Goal: Task Accomplishment & Management: Use online tool/utility

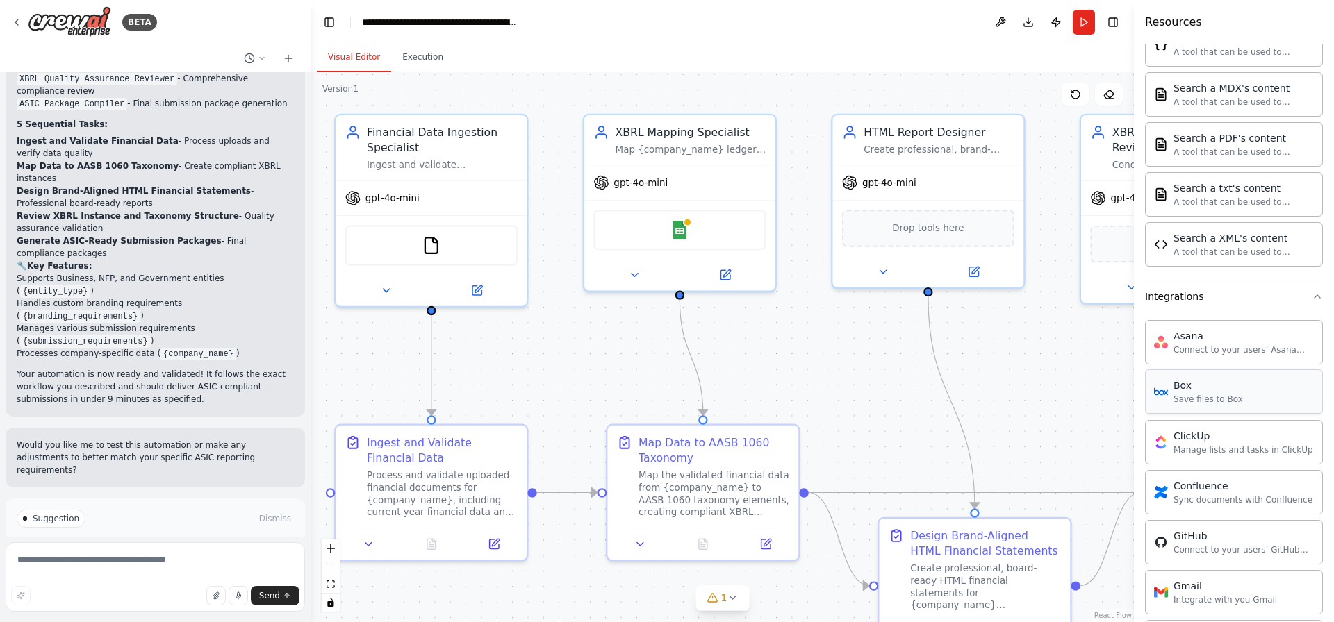
click at [1220, 403] on div "Save files to Box" at bounding box center [1207, 399] width 69 height 11
click at [669, 233] on img at bounding box center [664, 226] width 19 height 19
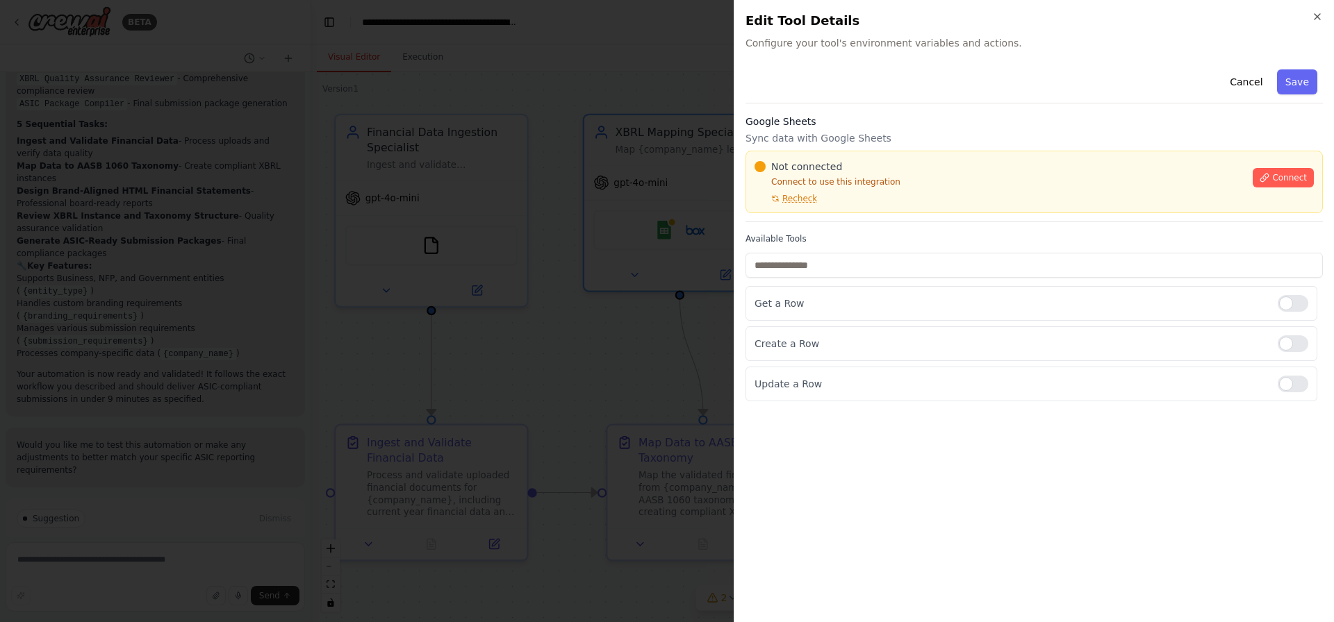
click at [829, 153] on div "Not connected Connect to use this integration Recheck Connect" at bounding box center [1033, 182] width 577 height 63
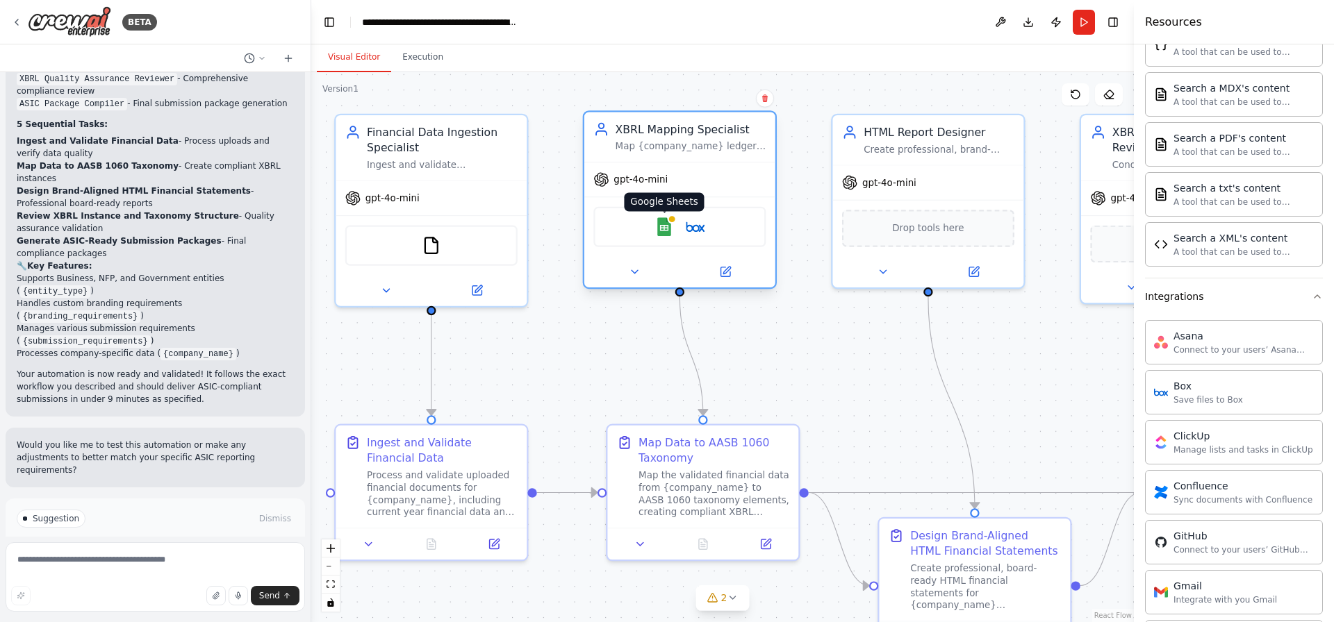
drag, startPoint x: 664, startPoint y: 227, endPoint x: 670, endPoint y: 222, distance: 7.9
click at [670, 222] on div "Google Sheets" at bounding box center [664, 226] width 19 height 19
click at [729, 276] on icon at bounding box center [724, 271] width 9 height 9
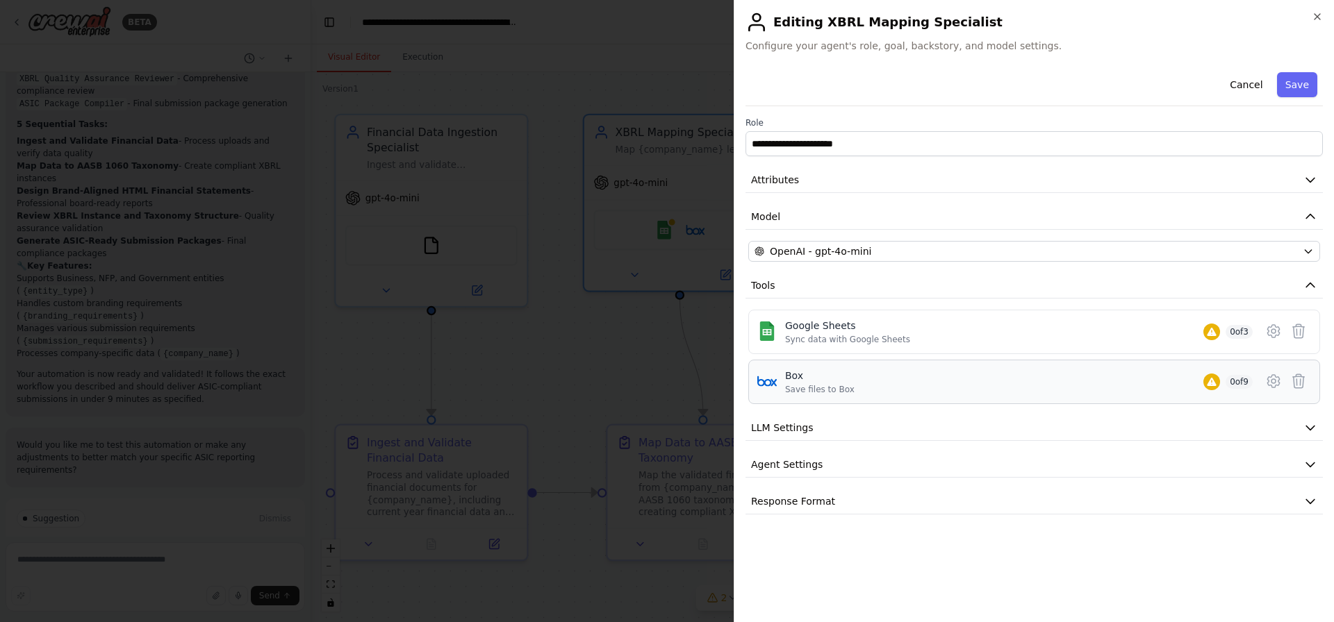
click at [817, 381] on div "Box" at bounding box center [819, 376] width 69 height 14
click at [1278, 383] on icon at bounding box center [1273, 381] width 17 height 17
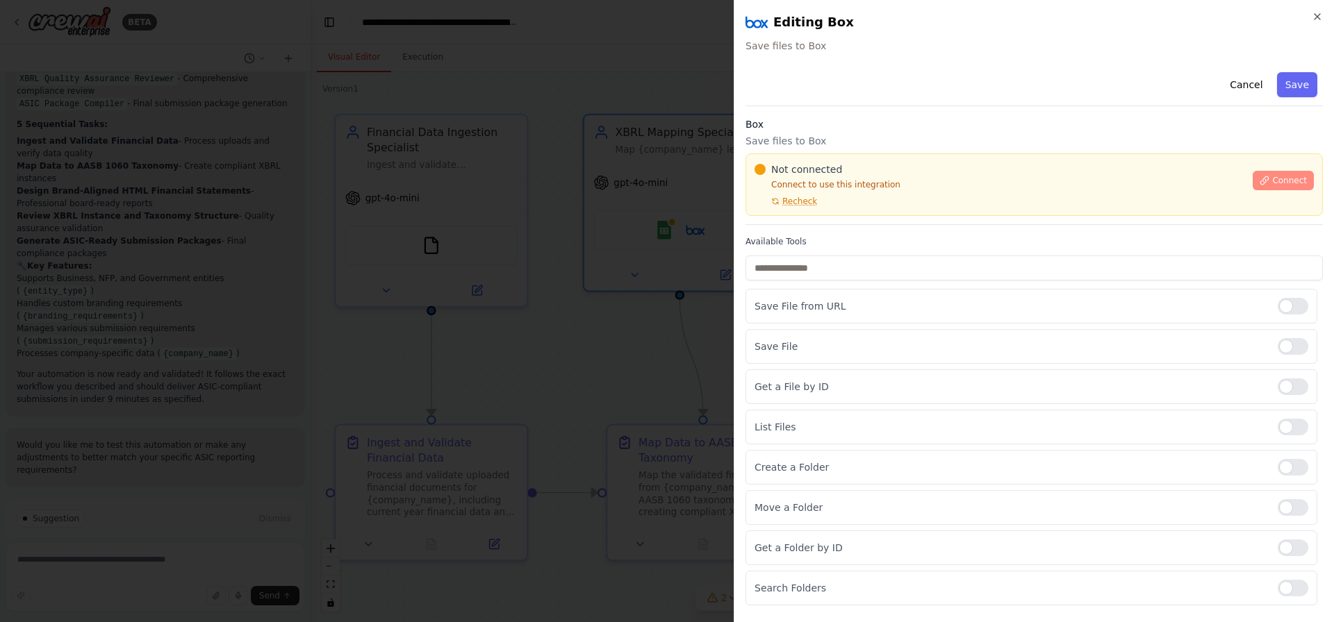
click at [1261, 187] on button "Connect" at bounding box center [1282, 180] width 61 height 19
click at [795, 200] on span "Recheck" at bounding box center [799, 201] width 35 height 11
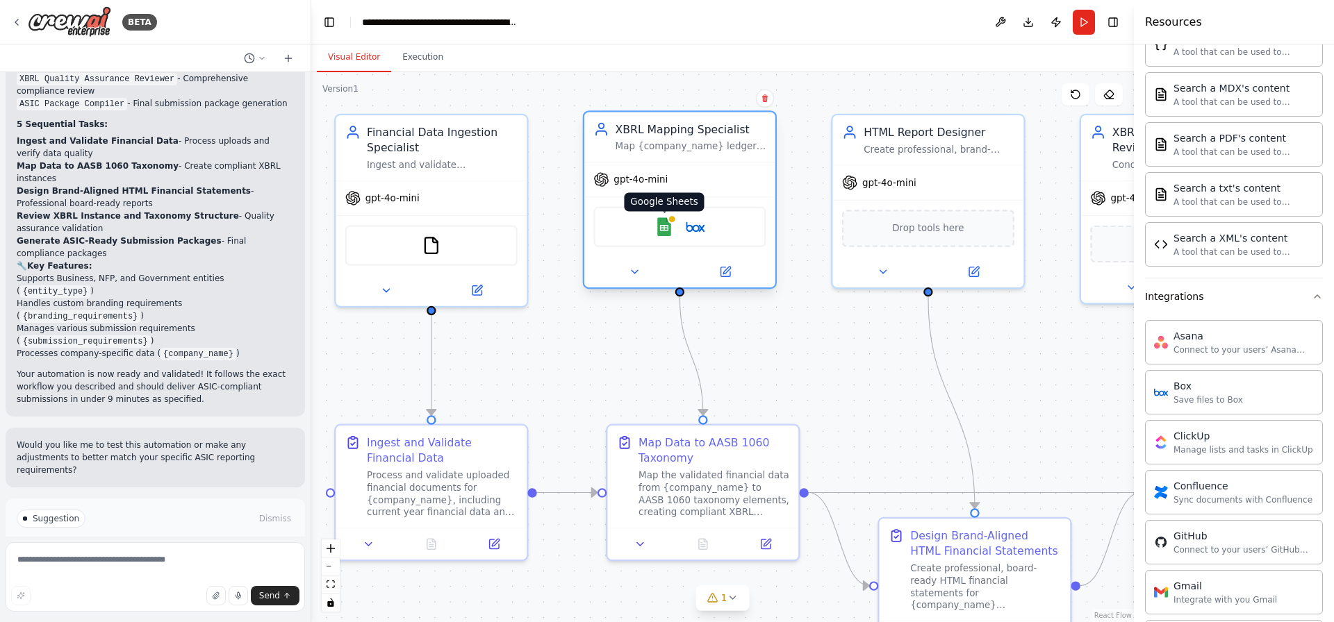
click at [673, 231] on img at bounding box center [664, 226] width 19 height 19
click at [765, 544] on icon at bounding box center [765, 541] width 9 height 9
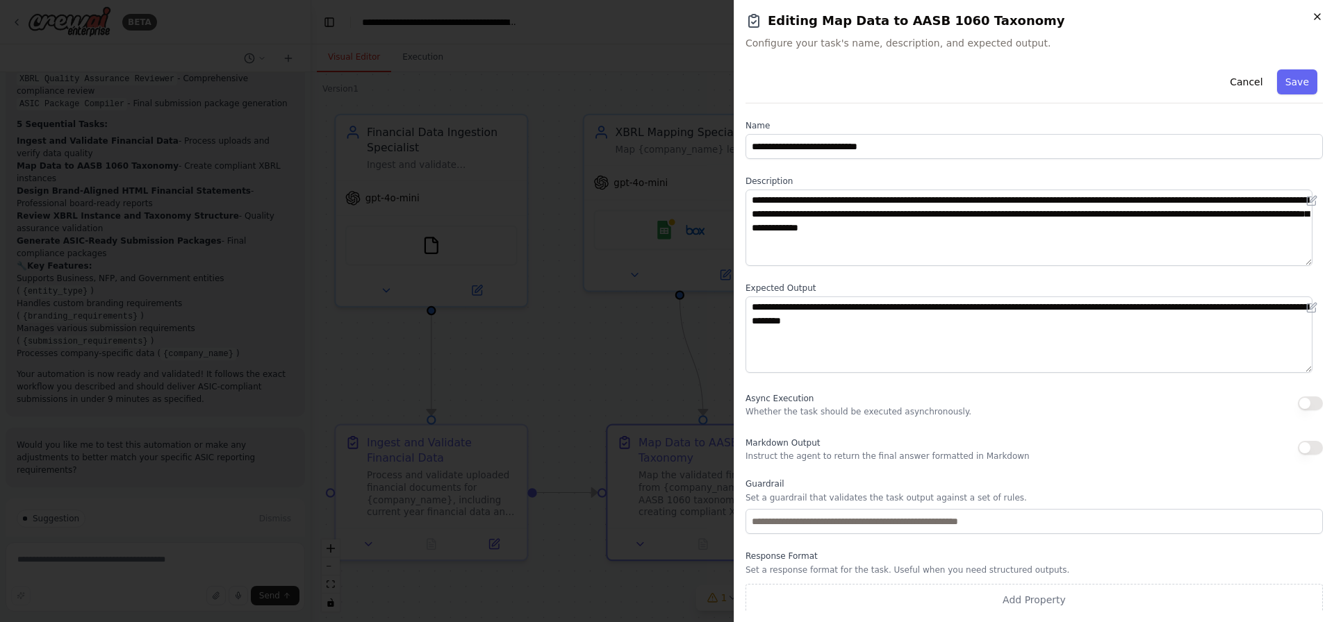
click at [1313, 17] on icon "button" at bounding box center [1316, 16] width 11 height 11
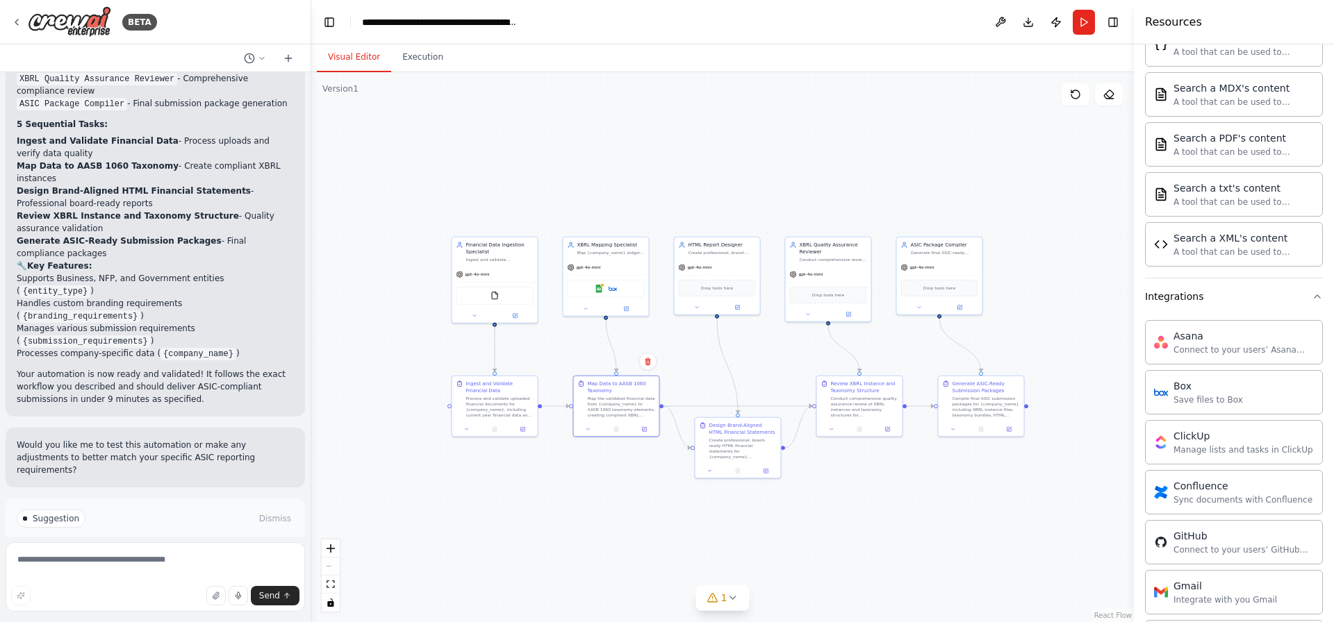
drag, startPoint x: 777, startPoint y: 531, endPoint x: 657, endPoint y: 497, distance: 124.4
click at [657, 497] on div ".deletable-edge-delete-btn { width: 20px; height: 20px; border: 0px solid #ffff…" at bounding box center [722, 347] width 822 height 550
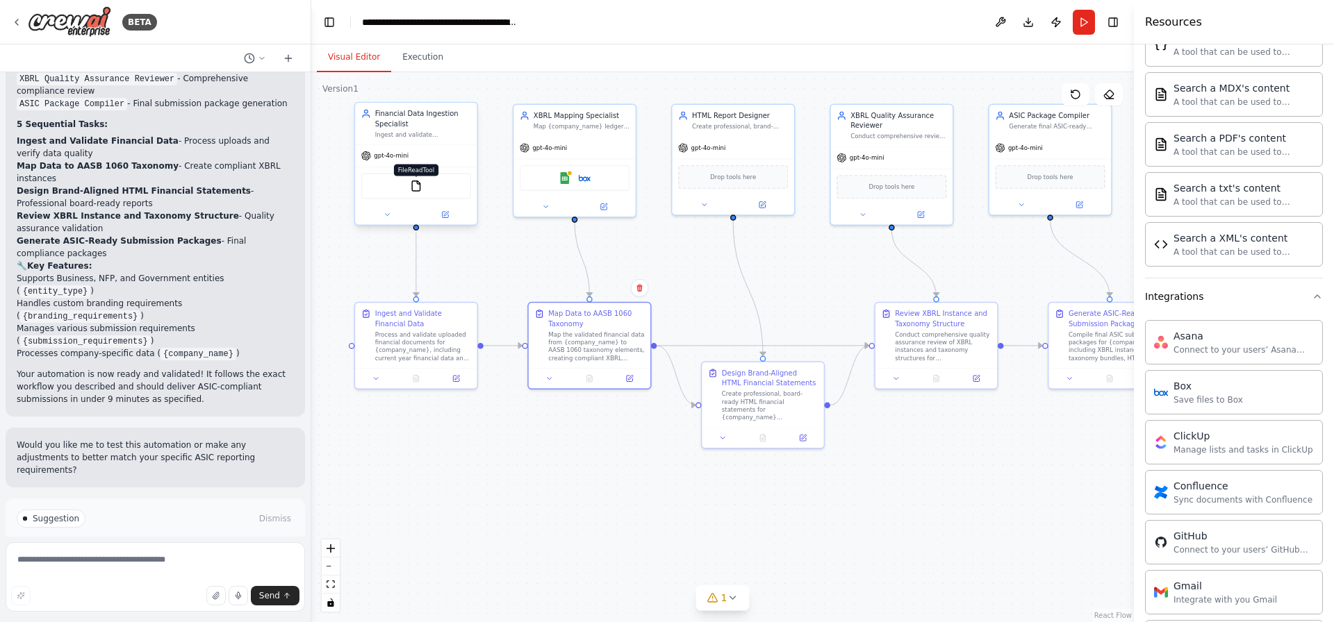
click at [413, 187] on img at bounding box center [416, 186] width 12 height 12
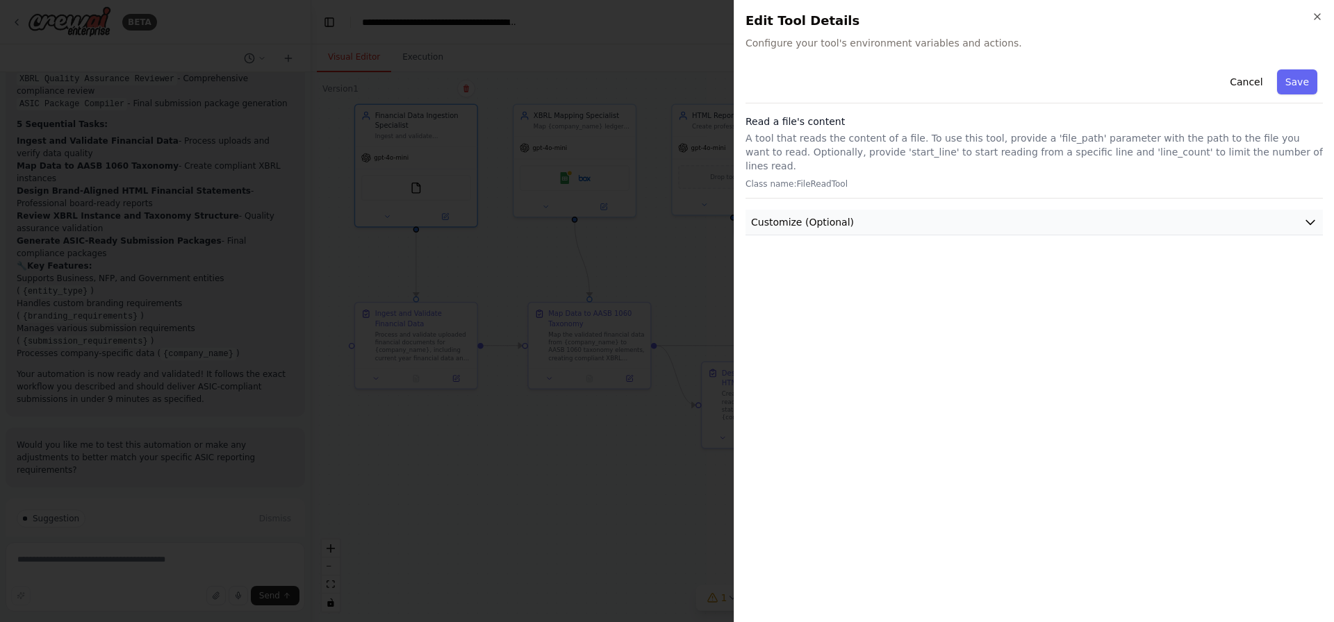
click at [804, 215] on span "Customize (Optional)" at bounding box center [802, 222] width 103 height 14
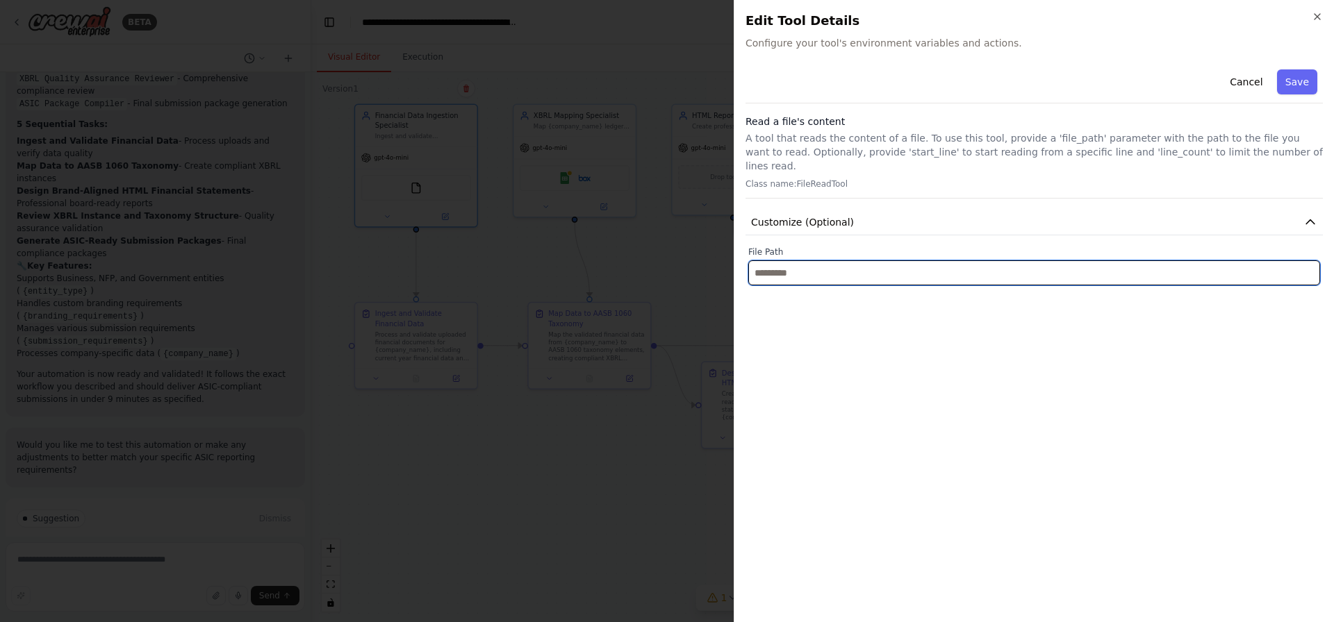
click at [807, 260] on input "text" at bounding box center [1034, 272] width 572 height 25
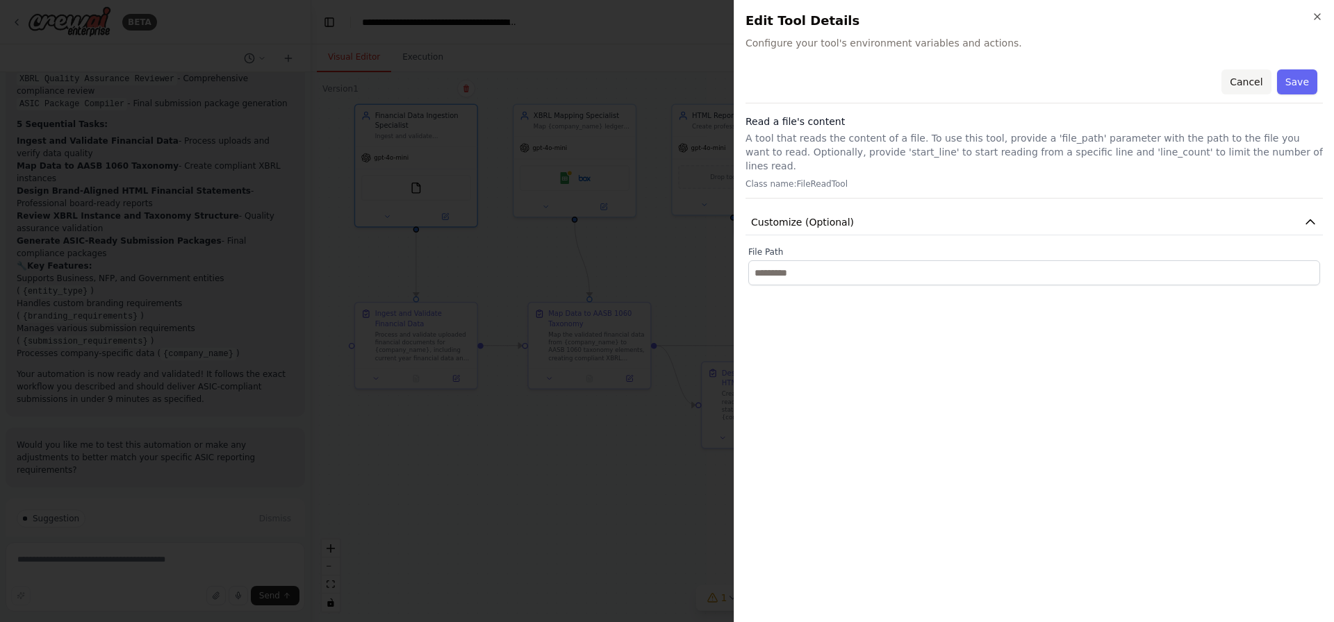
click at [1251, 88] on button "Cancel" at bounding box center [1245, 81] width 49 height 25
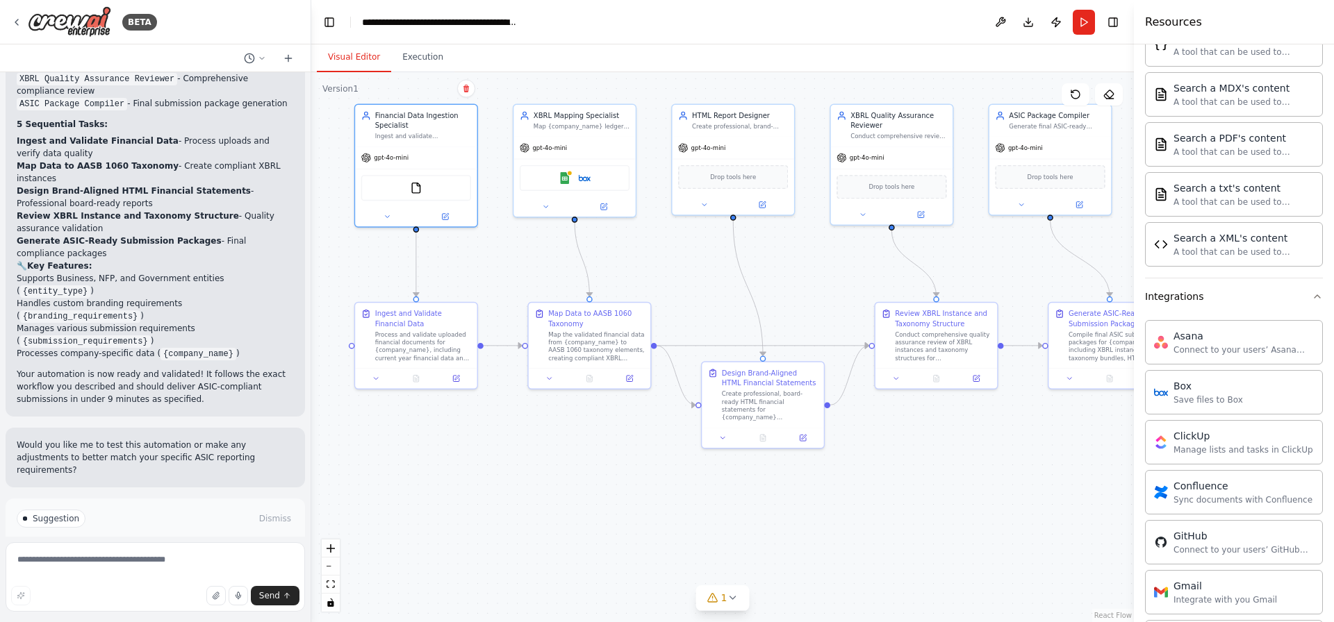
click at [125, 567] on button "Run Automation" at bounding box center [155, 578] width 277 height 22
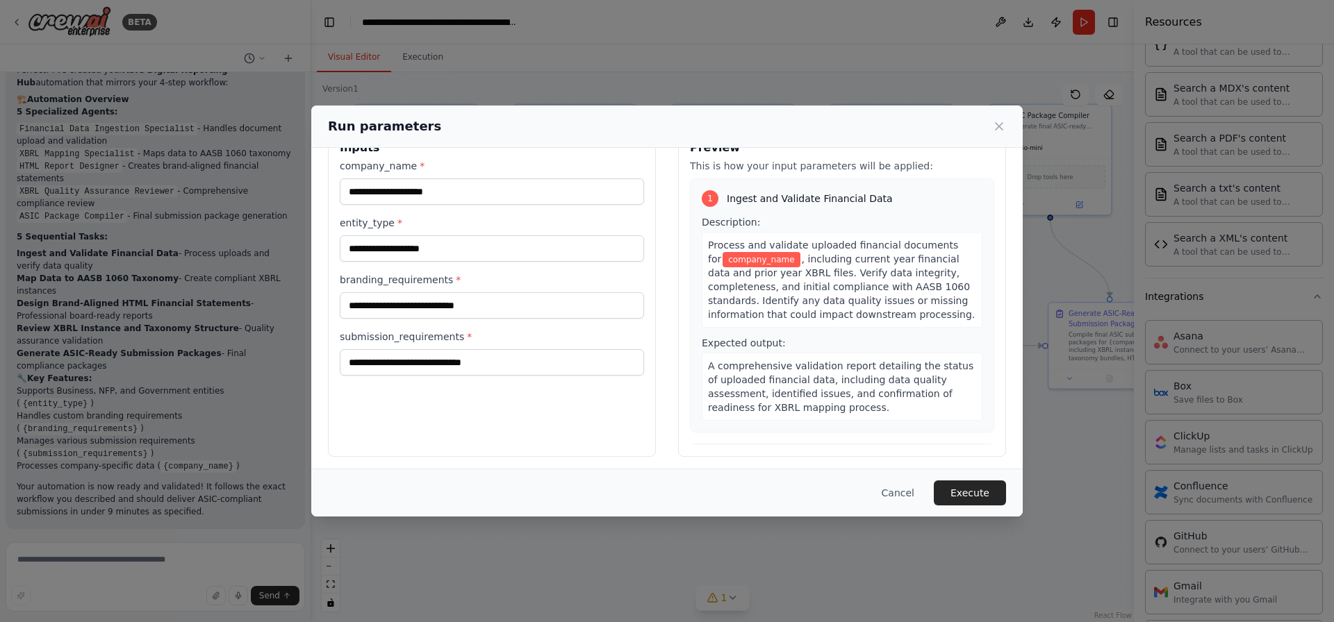
scroll to position [42, 0]
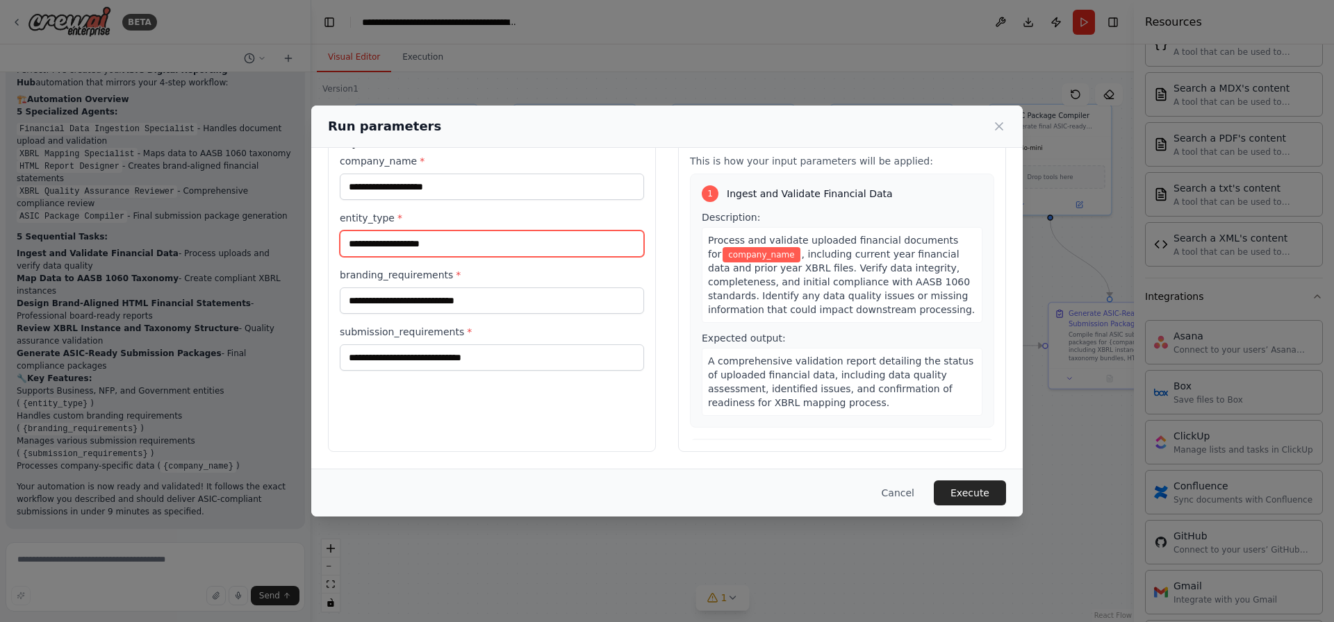
click at [415, 242] on input "entity_type *" at bounding box center [492, 244] width 304 height 26
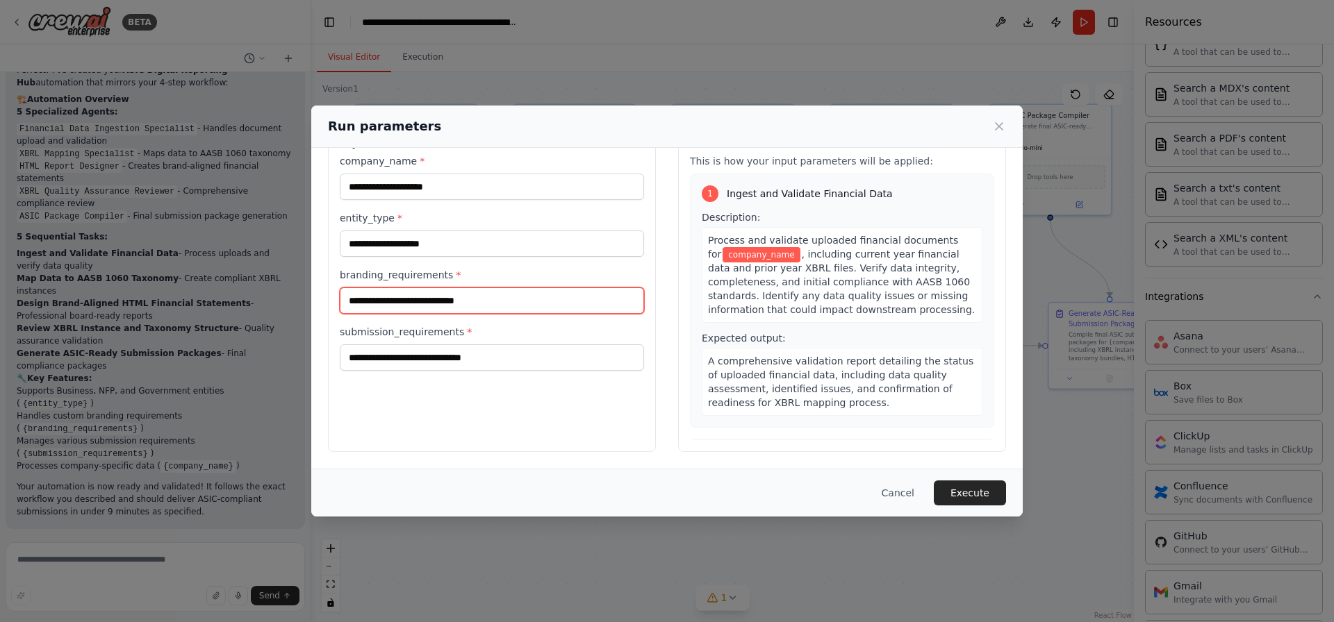
click at [421, 304] on input "branding_requirements *" at bounding box center [492, 301] width 304 height 26
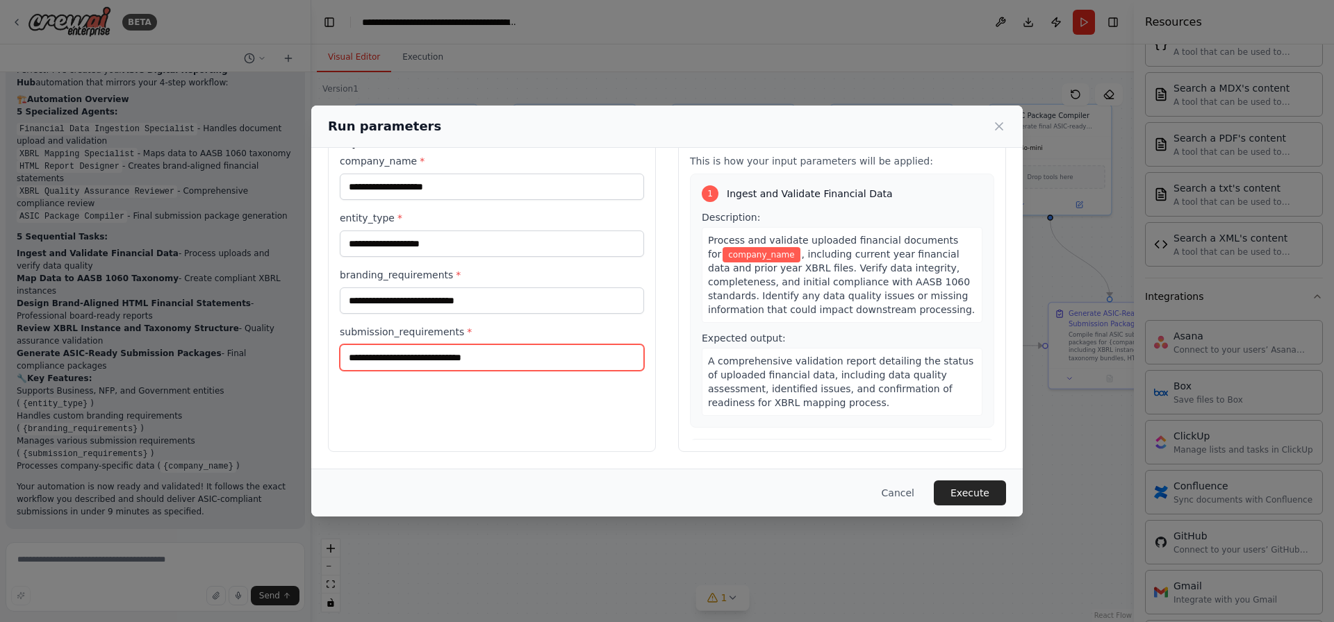
click at [385, 360] on input "submission_requirements *" at bounding box center [492, 358] width 304 height 26
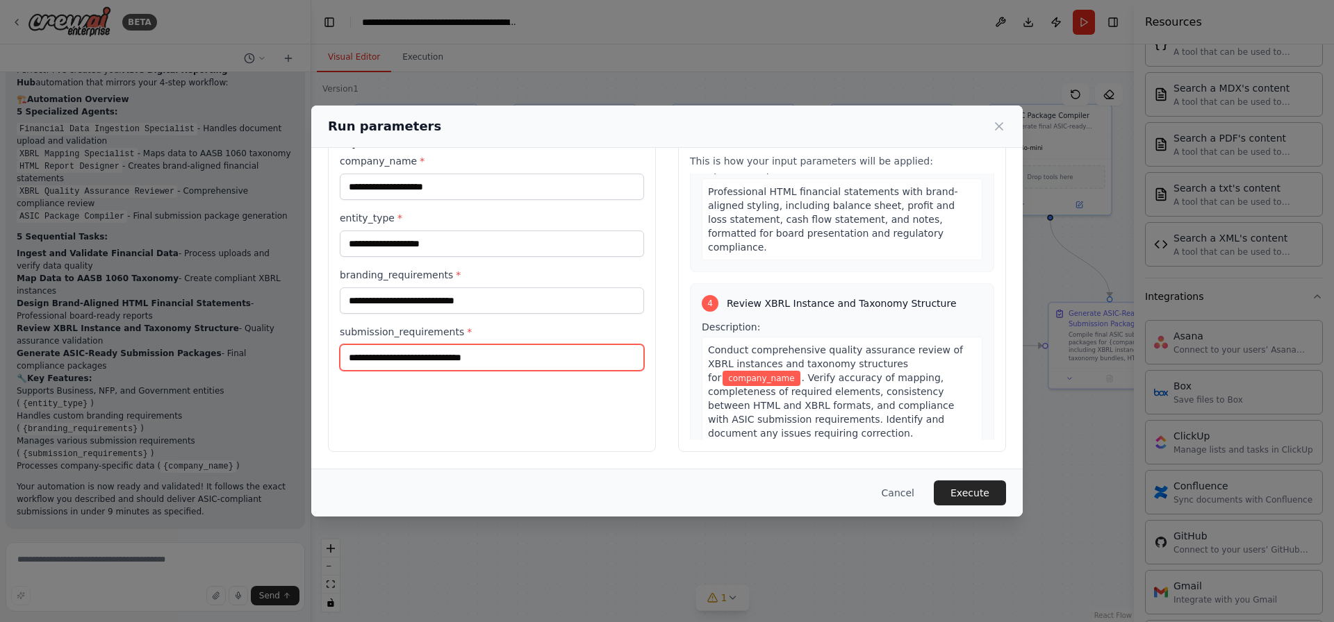
scroll to position [1077, 0]
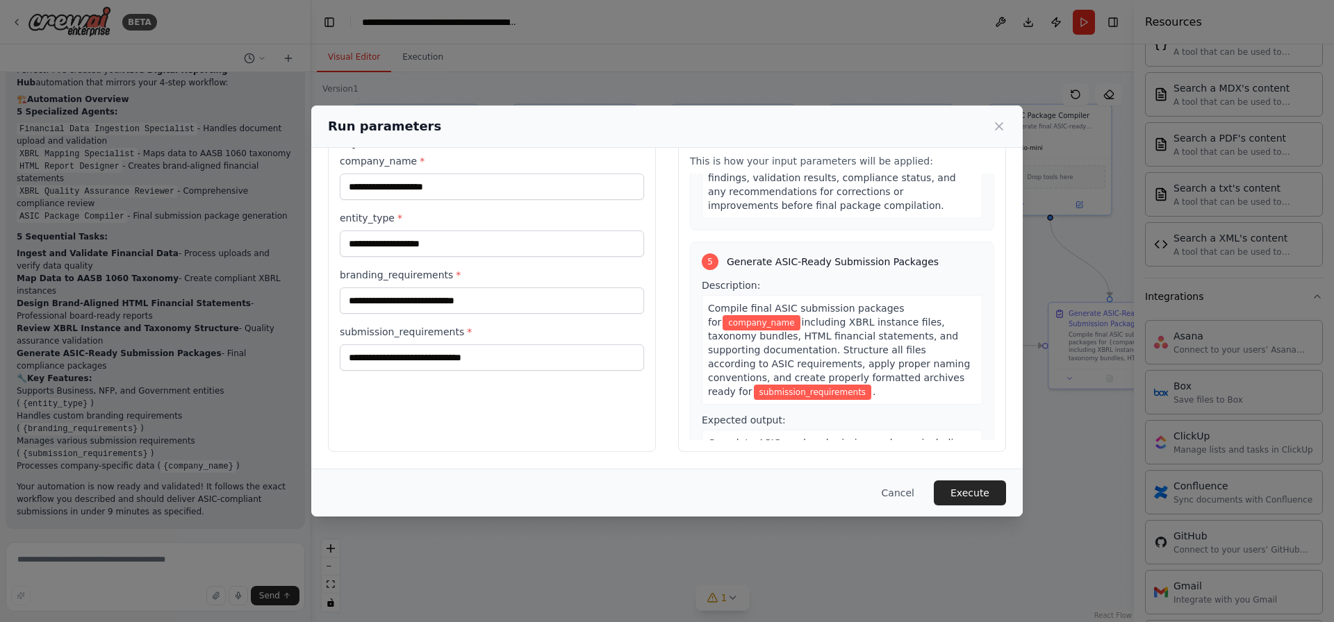
click at [754, 385] on span "submission_requirements" at bounding box center [813, 392] width 118 height 15
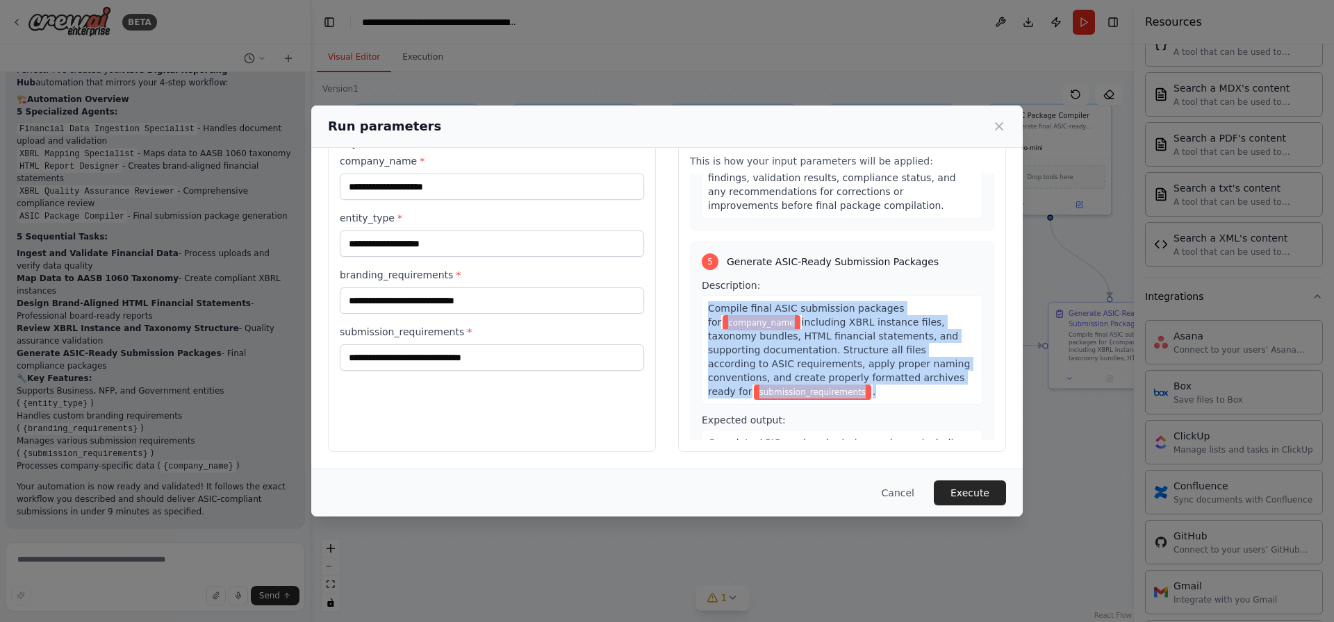
click at [827, 324] on div "Compile final ASIC submission packages for company_name including XBRL instance…" at bounding box center [842, 350] width 281 height 110
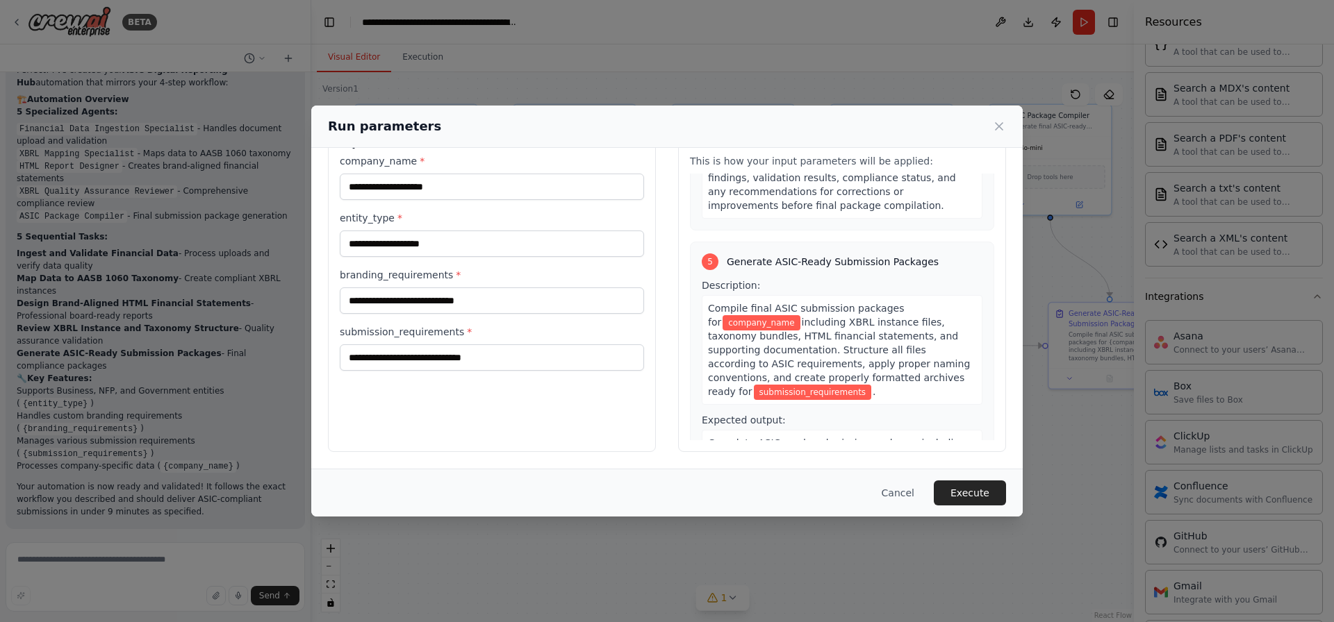
click at [775, 385] on span "submission_requirements" at bounding box center [813, 392] width 118 height 15
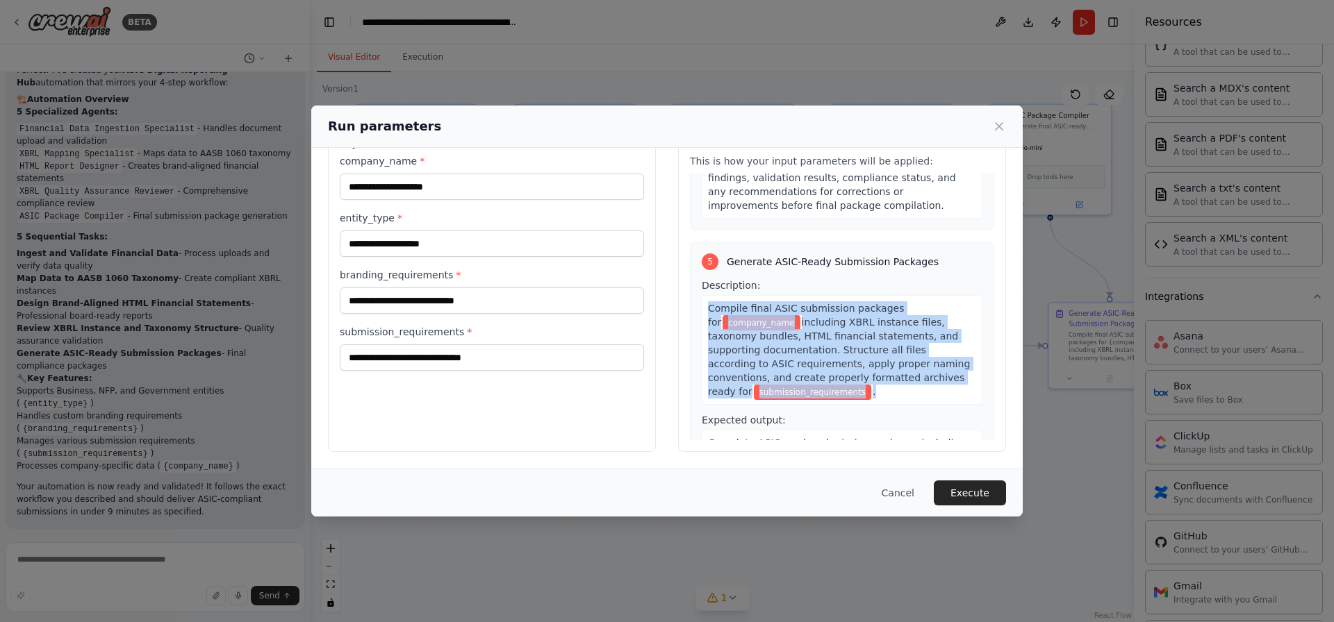
click at [771, 438] on span "Complete ASIC-ready submission packages including properly structured XBRL inst…" at bounding box center [837, 471] width 258 height 67
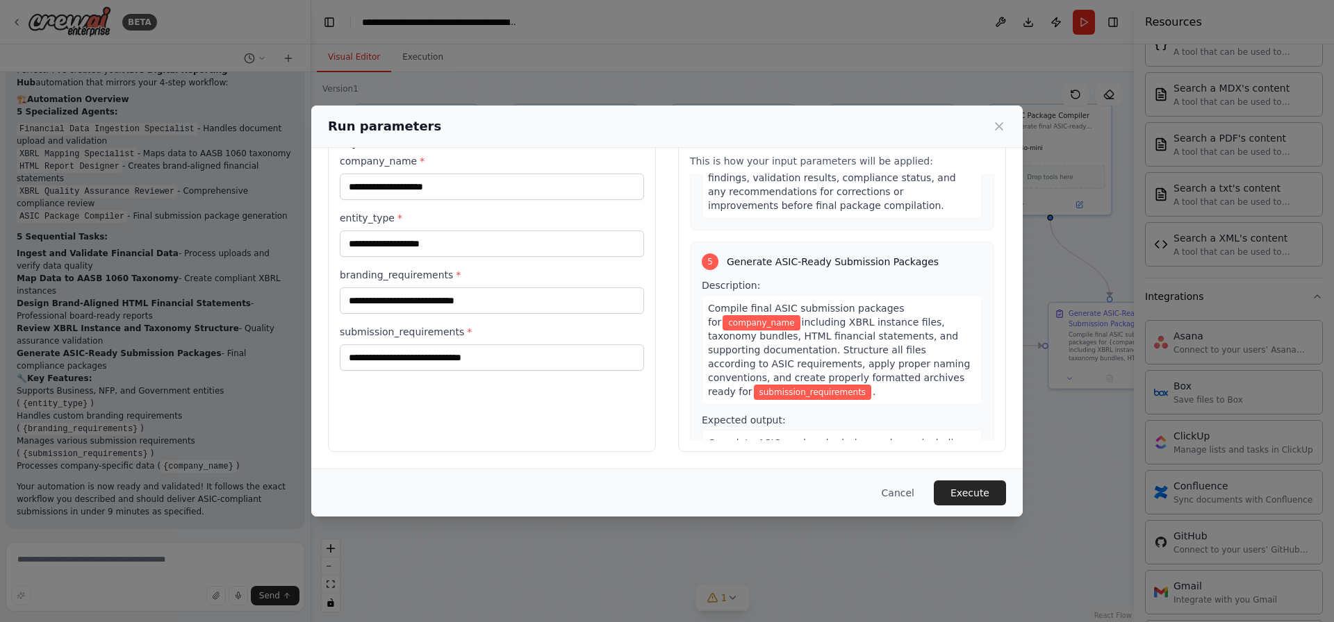
click at [771, 438] on span "Complete ASIC-ready submission packages including properly structured XBRL inst…" at bounding box center [837, 471] width 258 height 67
click at [765, 438] on span "Complete ASIC-ready submission packages including properly structured XBRL inst…" at bounding box center [837, 471] width 258 height 67
click at [887, 438] on span "Complete ASIC-ready submission packages including properly structured XBRL inst…" at bounding box center [837, 471] width 258 height 67
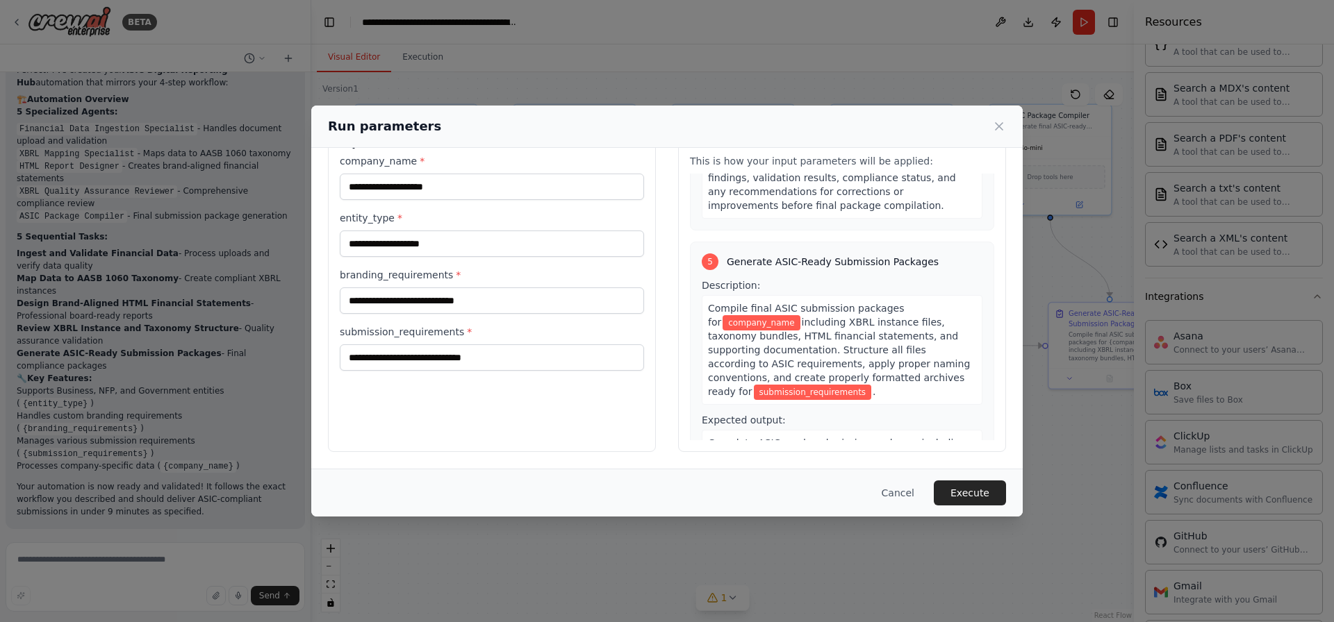
click at [887, 438] on span "Complete ASIC-ready submission packages including properly structured XBRL inst…" at bounding box center [837, 471] width 258 height 67
click at [817, 438] on span "Complete ASIC-ready submission packages including properly structured XBRL inst…" at bounding box center [837, 471] width 258 height 67
click at [821, 438] on span "Complete ASIC-ready submission packages including properly structured XBRL inst…" at bounding box center [837, 471] width 258 height 67
click at [883, 438] on span "Complete ASIC-ready submission packages including properly structured XBRL inst…" at bounding box center [837, 471] width 258 height 67
drag, startPoint x: 908, startPoint y: 401, endPoint x: 917, endPoint y: 416, distance: 16.8
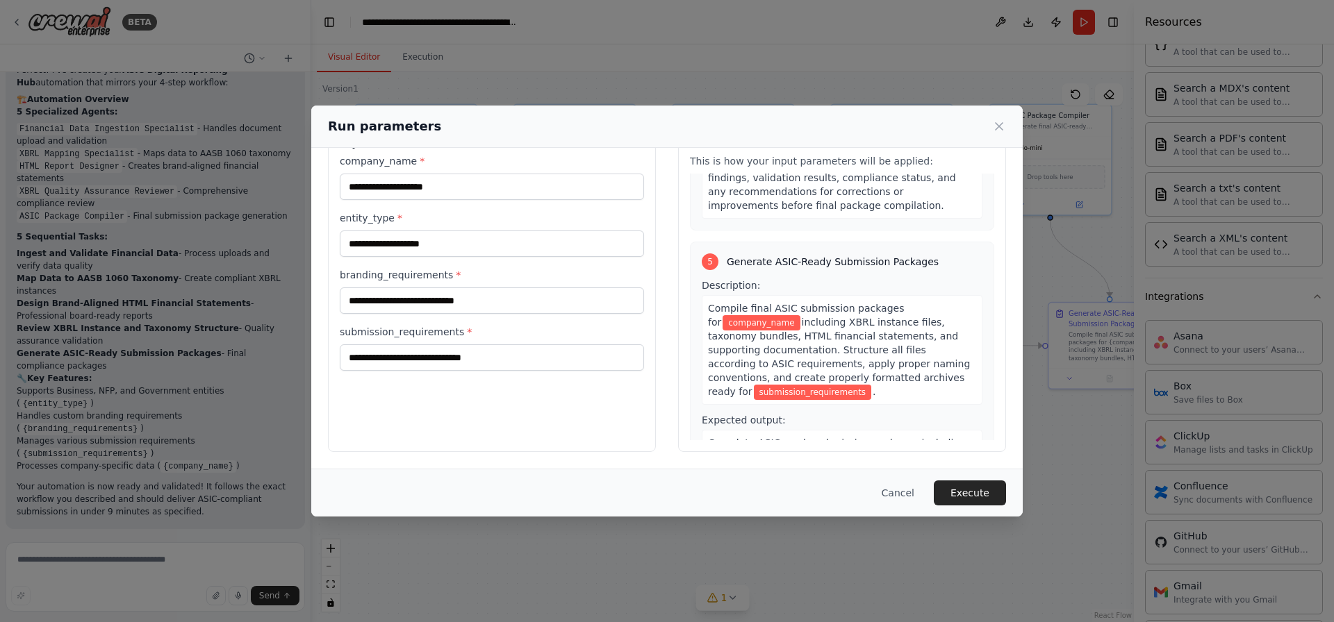
click at [917, 438] on span "Complete ASIC-ready submission packages including properly structured XBRL inst…" at bounding box center [837, 471] width 258 height 67
click at [914, 430] on div "Complete ASIC-ready submission packages including properly structured XBRL inst…" at bounding box center [842, 471] width 281 height 82
drag, startPoint x: 894, startPoint y: 403, endPoint x: 792, endPoint y: 415, distance: 102.8
click at [792, 438] on span "Complete ASIC-ready submission packages including properly structured XBRL inst…" at bounding box center [837, 471] width 258 height 67
drag, startPoint x: 703, startPoint y: 378, endPoint x: 934, endPoint y: 418, distance: 234.8
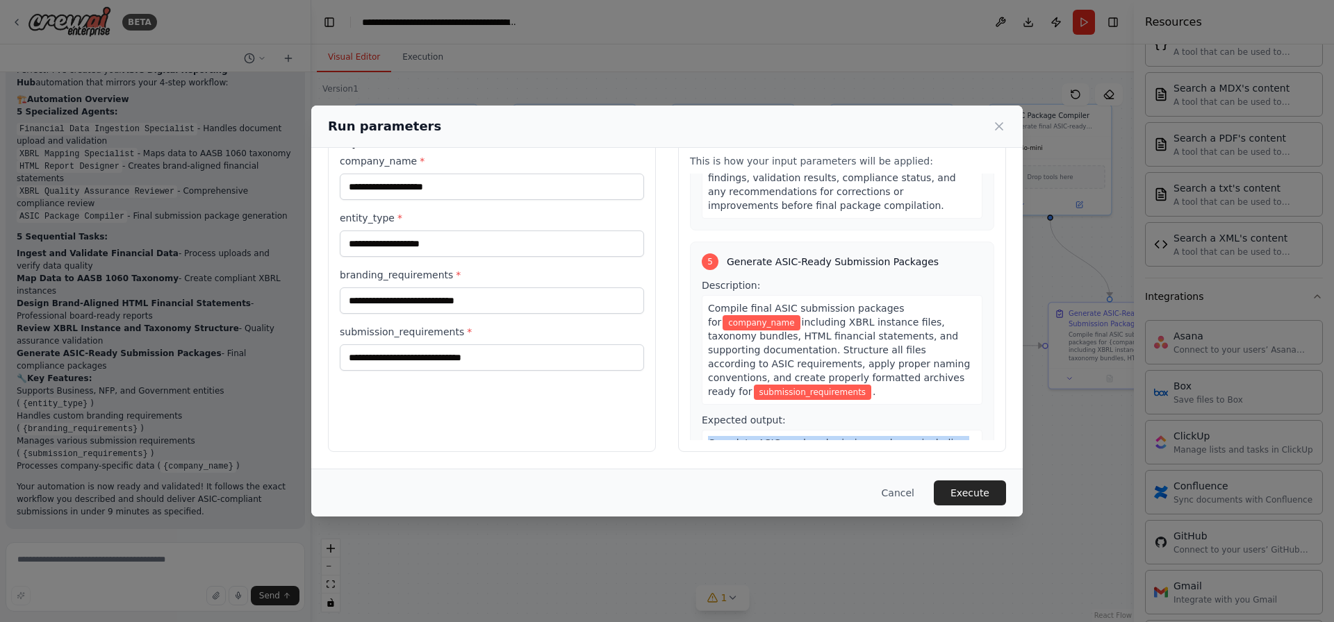
click at [934, 430] on div "Complete ASIC-ready submission packages including properly structured XBRL inst…" at bounding box center [842, 471] width 281 height 82
copy span "Complete ASIC-ready submission packages including properly structured XBRL inst…"
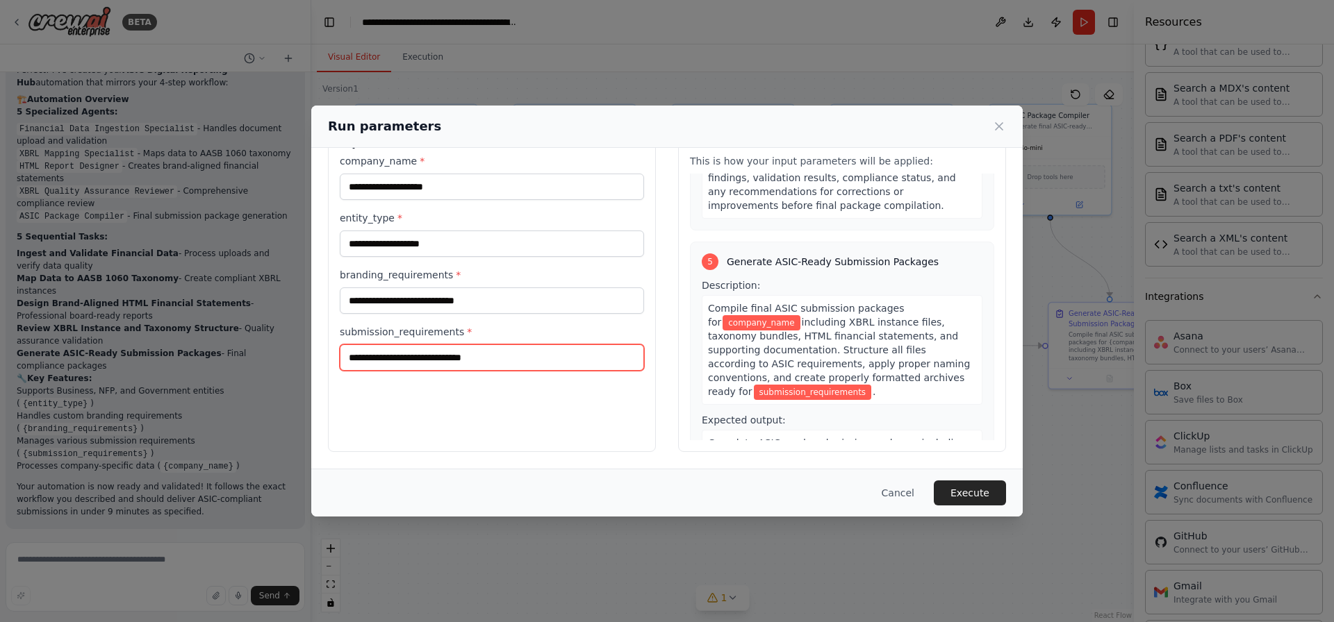
click at [454, 357] on input "submission_requirements *" at bounding box center [492, 358] width 304 height 26
paste input "**********"
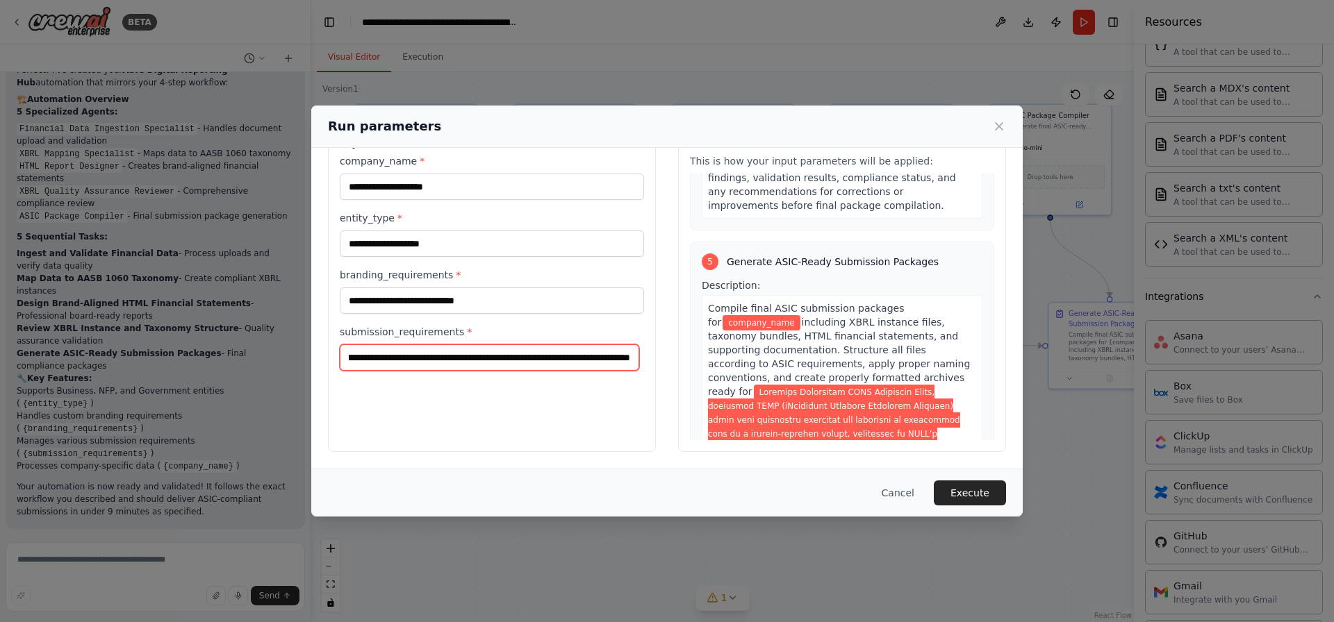
type input "**********"
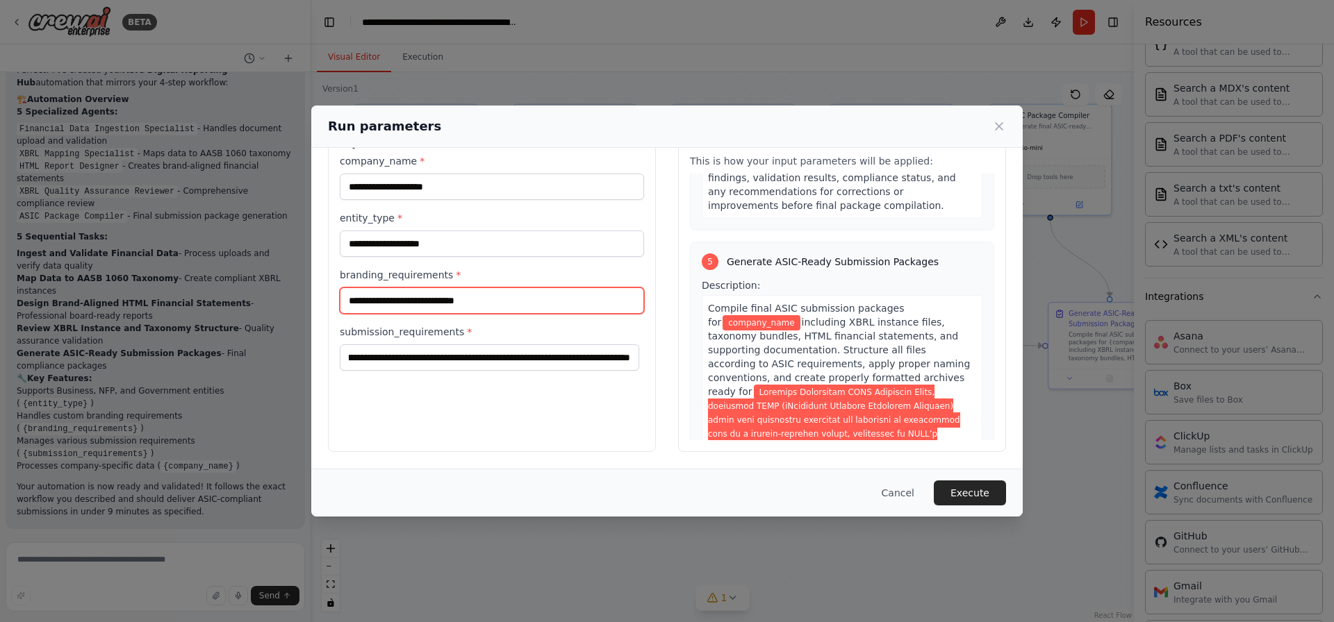
click at [390, 298] on input "branding_requirements *" at bounding box center [492, 301] width 304 height 26
type input "*"
type input "**********"
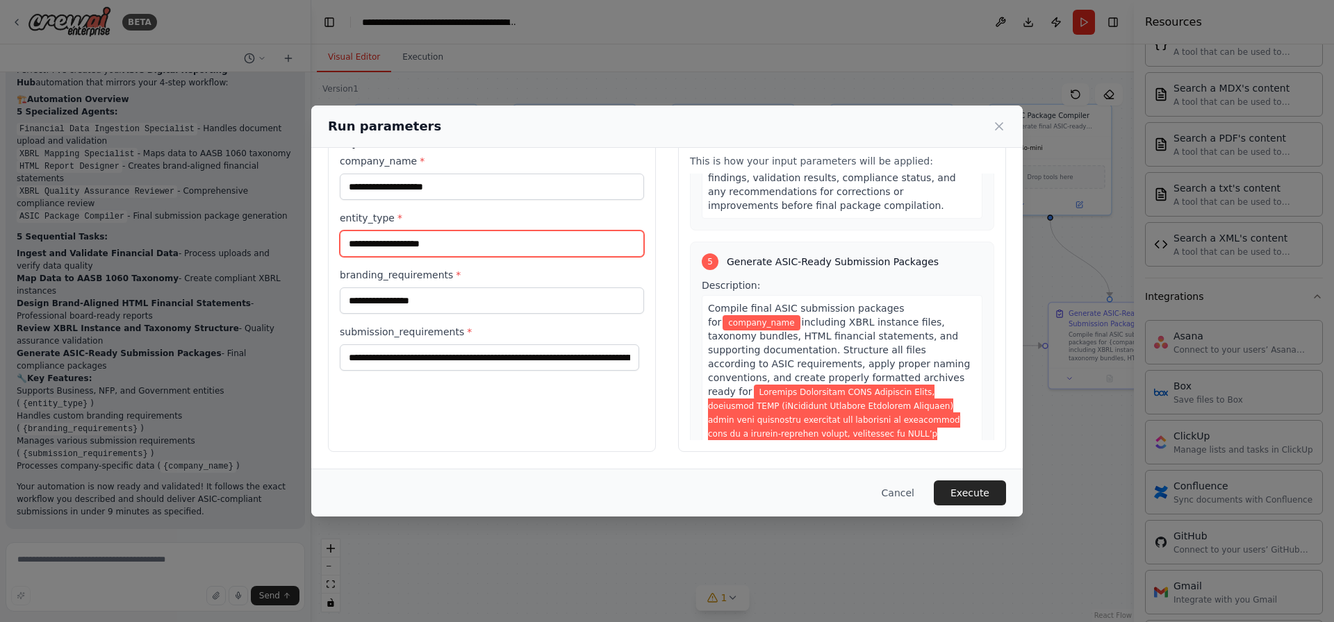
click at [411, 240] on input "entity_type *" at bounding box center [492, 244] width 304 height 26
click at [413, 242] on input "**" at bounding box center [492, 244] width 304 height 26
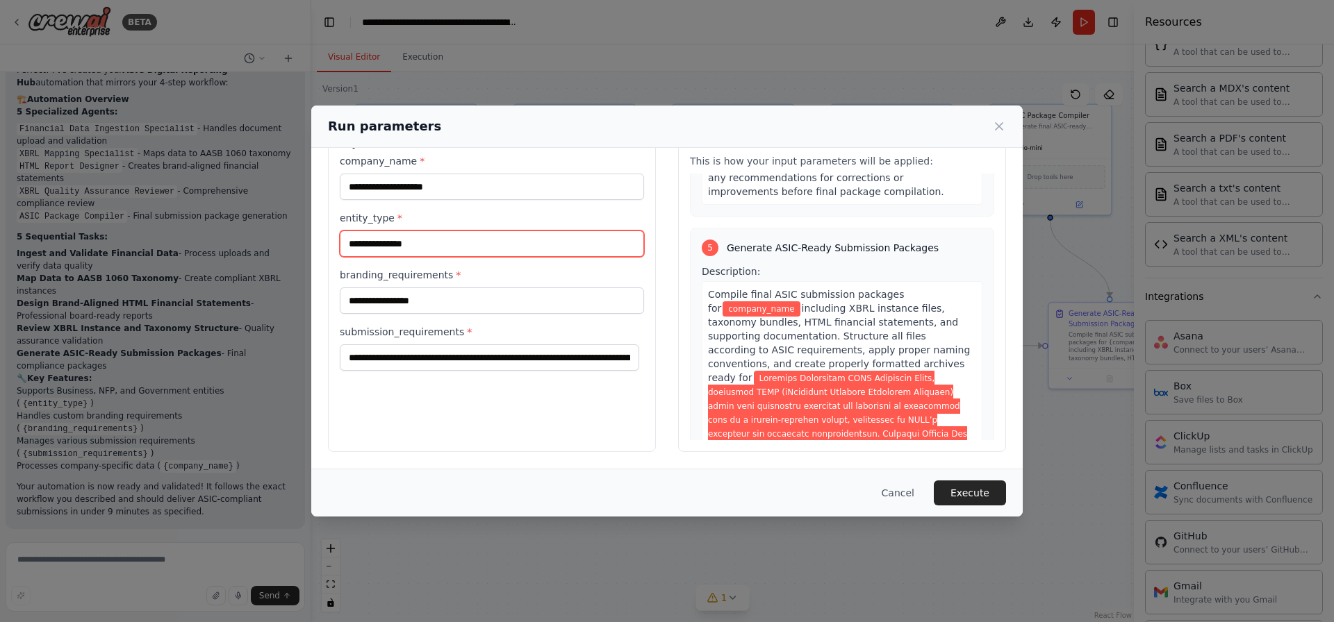
type input "**********"
click at [408, 149] on h3 "Inputs" at bounding box center [492, 143] width 304 height 17
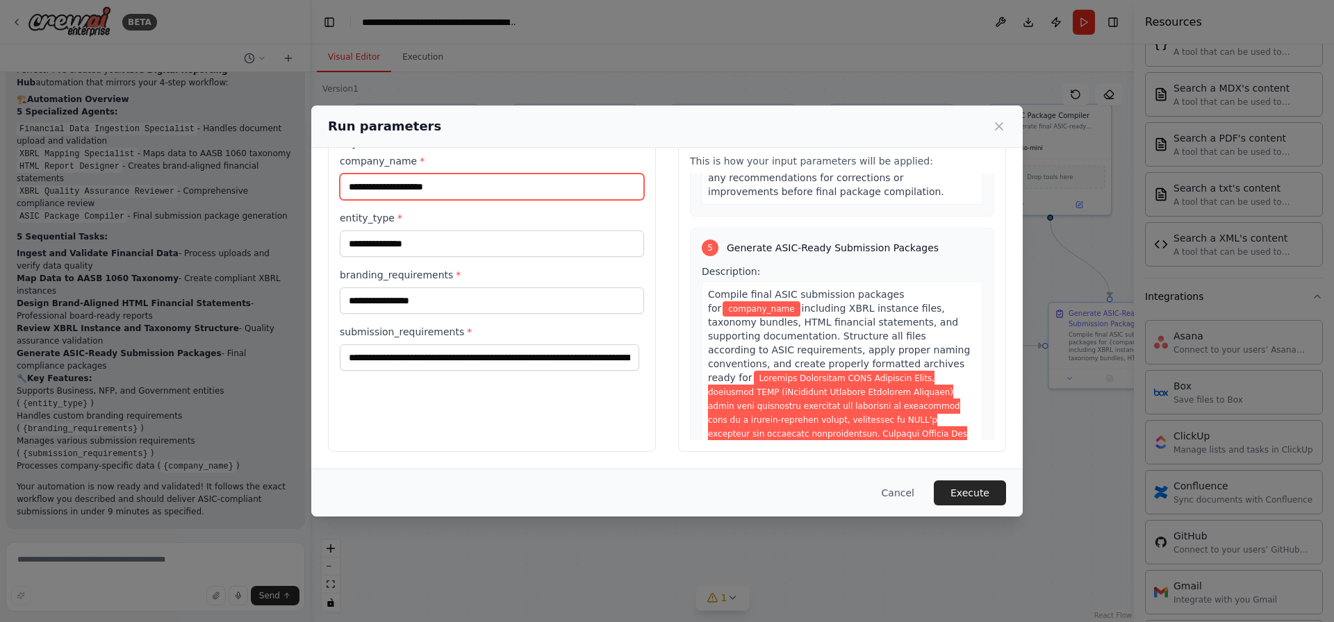
click at [423, 179] on input "company_name *" at bounding box center [492, 187] width 304 height 26
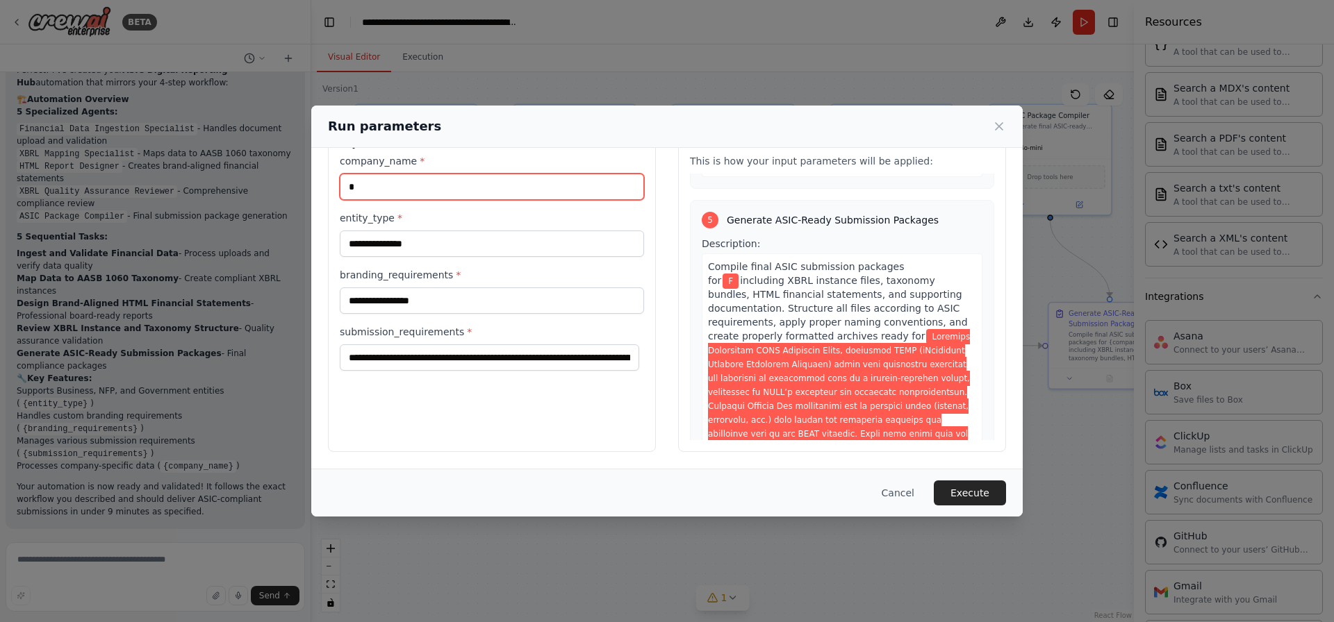
scroll to position [1077, 0]
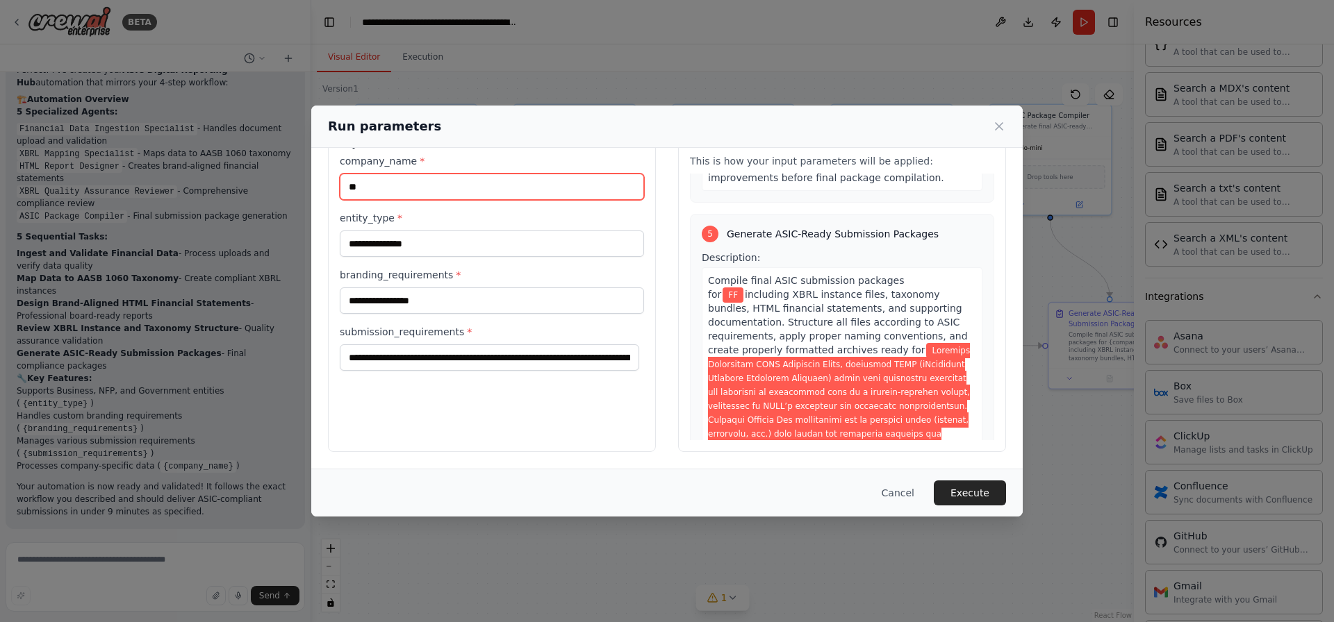
type input "***"
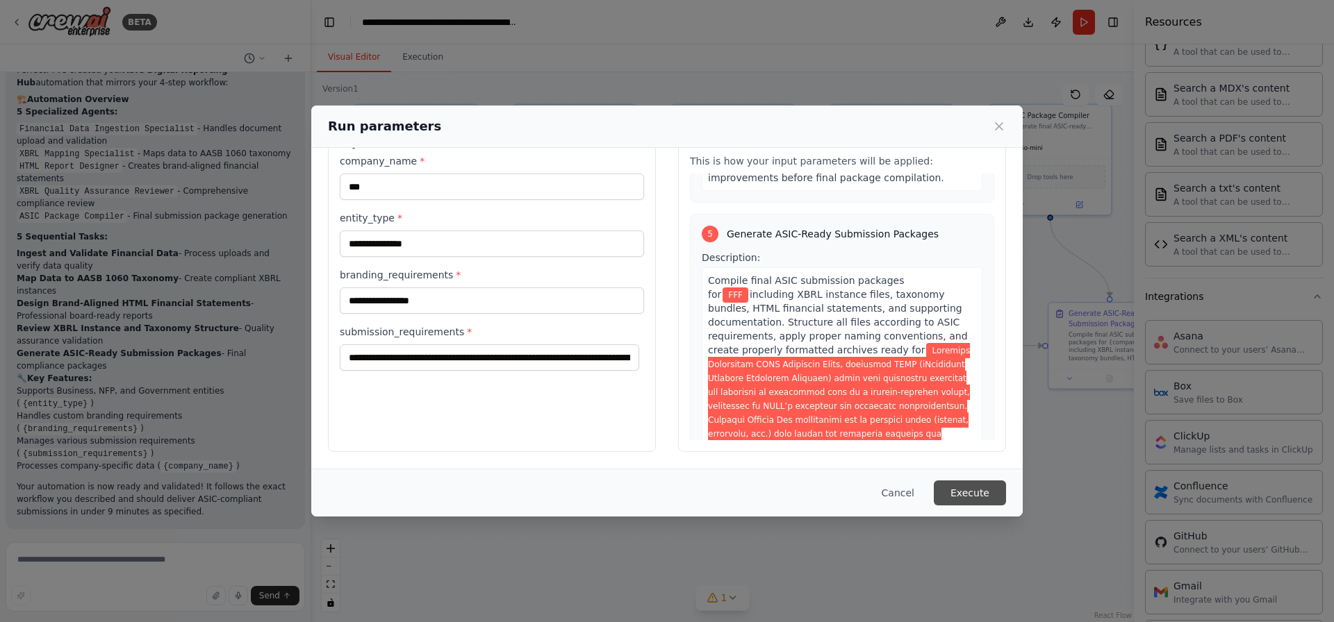
click at [968, 496] on button "Execute" at bounding box center [969, 493] width 72 height 25
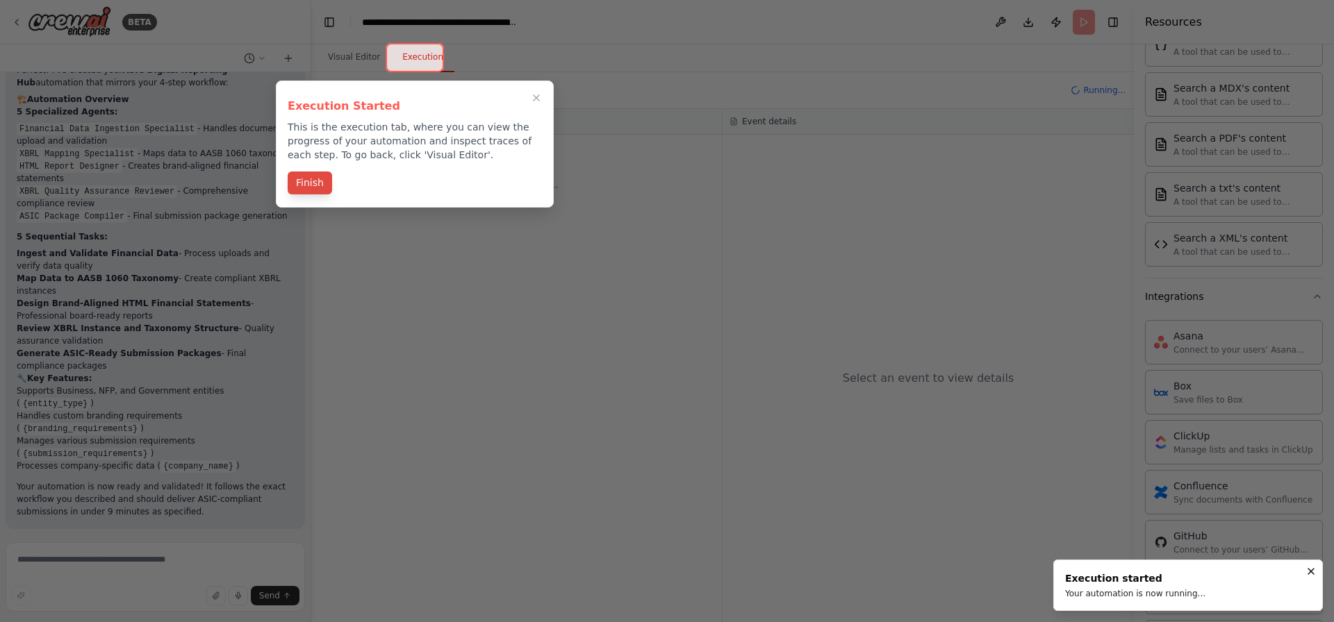
click at [315, 182] on button "Finish" at bounding box center [310, 183] width 44 height 23
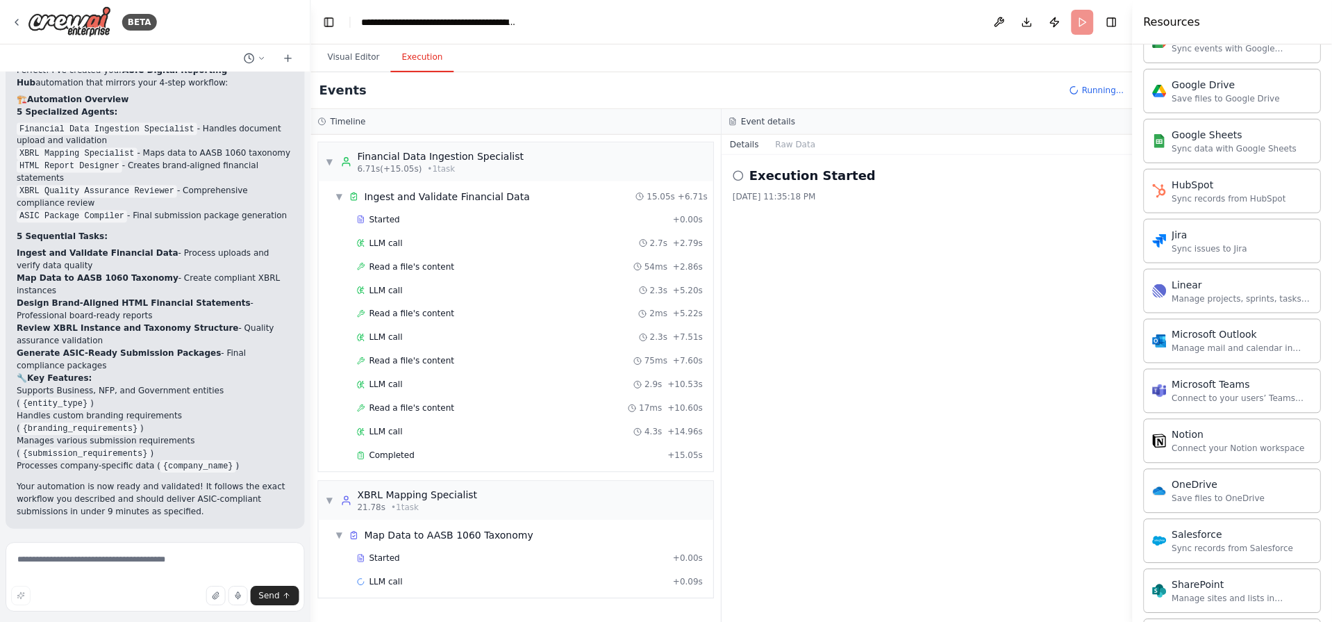
scroll to position [1495, 0]
click at [325, 498] on div "▼ XBRL Mapping Specialist 21.78s • 1 task" at bounding box center [516, 500] width 395 height 39
click at [327, 163] on span "▼" at bounding box center [330, 161] width 8 height 11
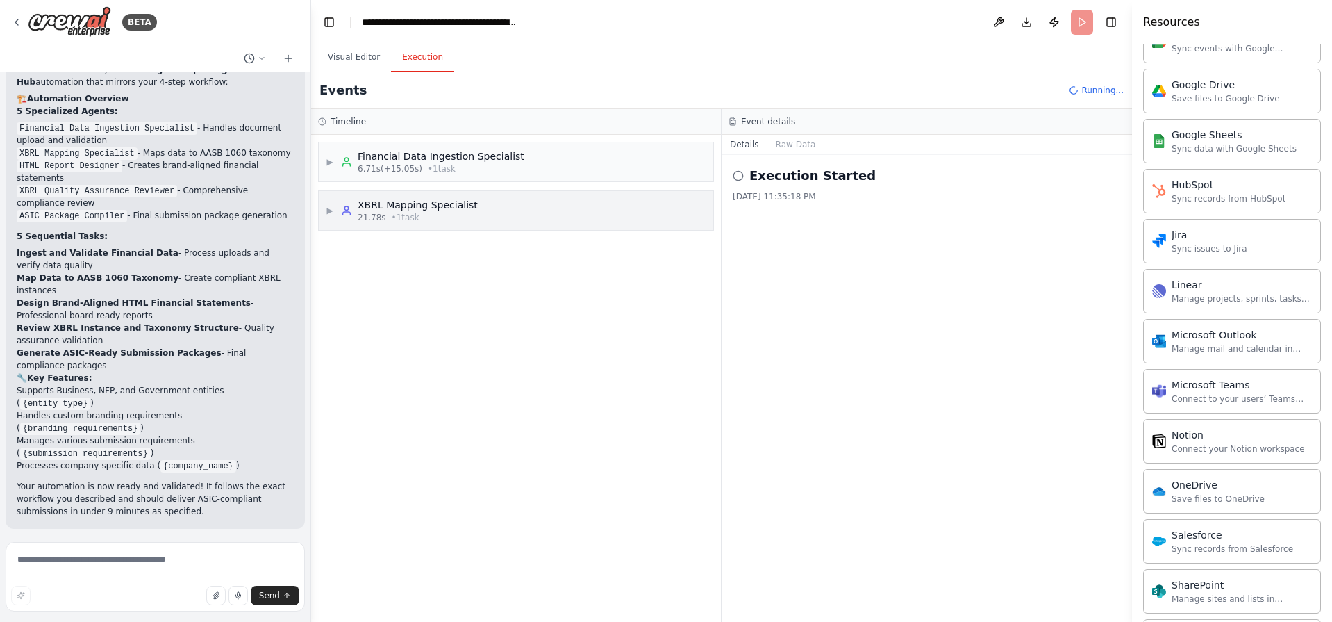
click at [334, 210] on div "▶ XBRL Mapping Specialist 21.78s • 1 task" at bounding box center [402, 210] width 152 height 25
click at [342, 247] on span "▼" at bounding box center [339, 245] width 8 height 11
click at [342, 247] on span "▶" at bounding box center [339, 245] width 8 height 11
click at [329, 160] on span "▶" at bounding box center [330, 161] width 8 height 11
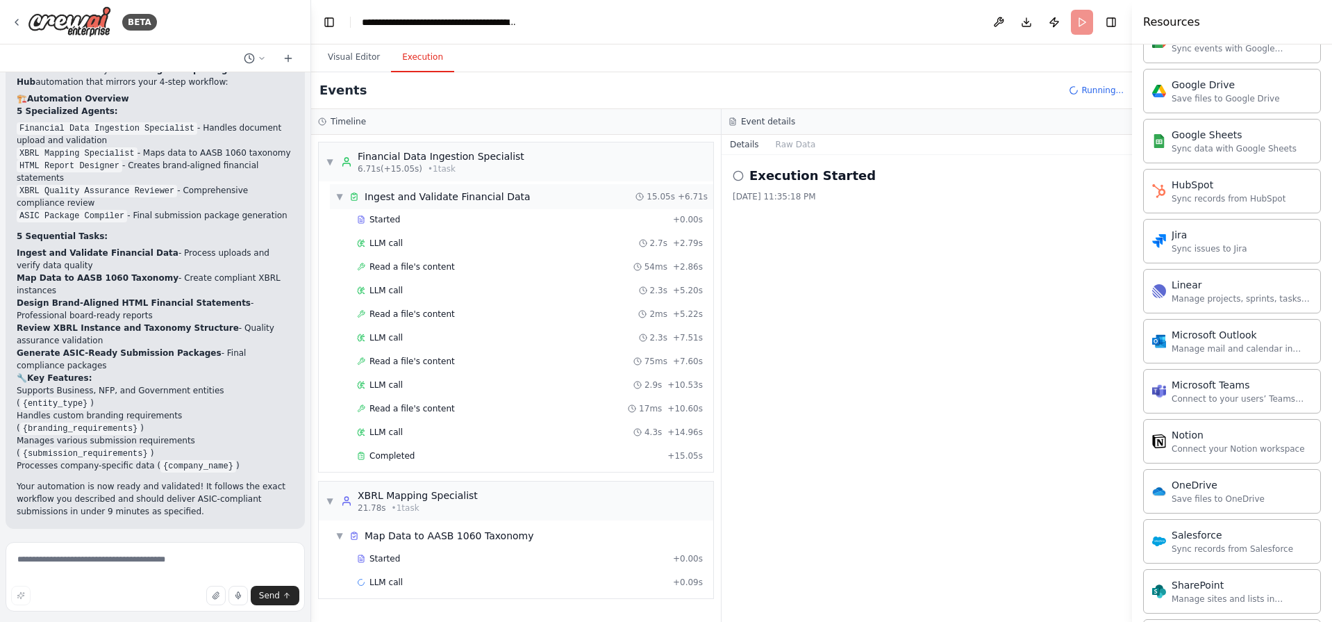
click at [469, 199] on span "Ingest and Validate Financial Data" at bounding box center [448, 197] width 166 height 14
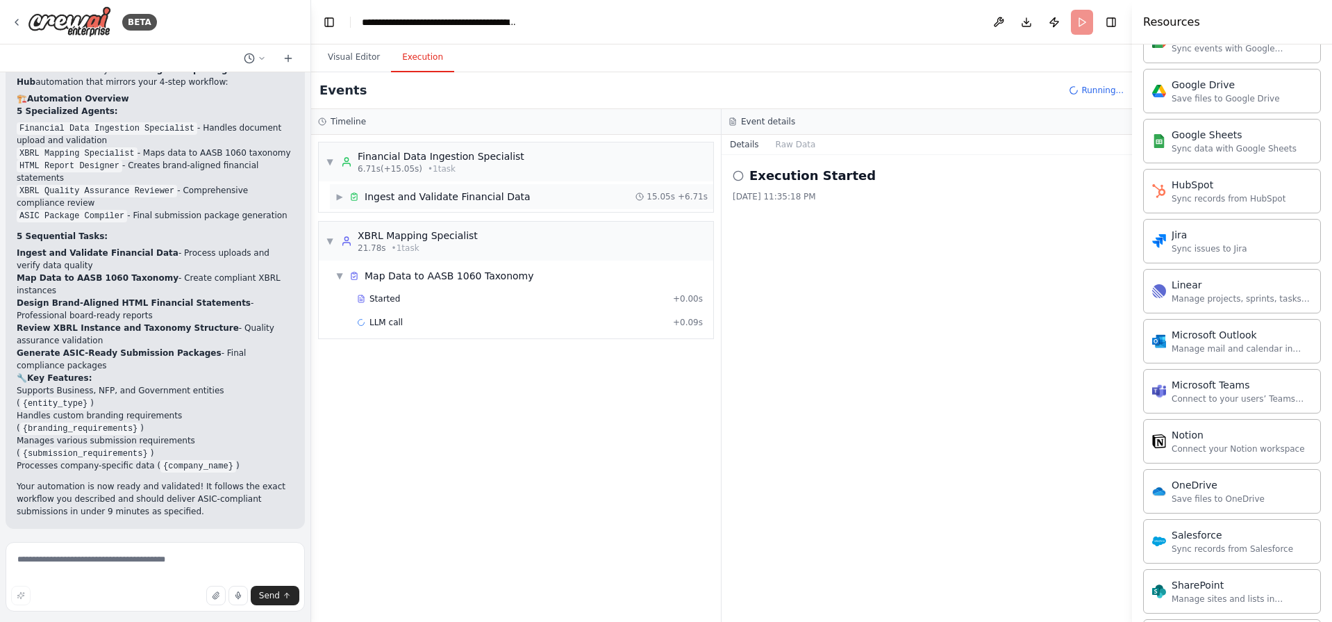
click at [460, 201] on span "Ingest and Validate Financial Data" at bounding box center [448, 197] width 166 height 14
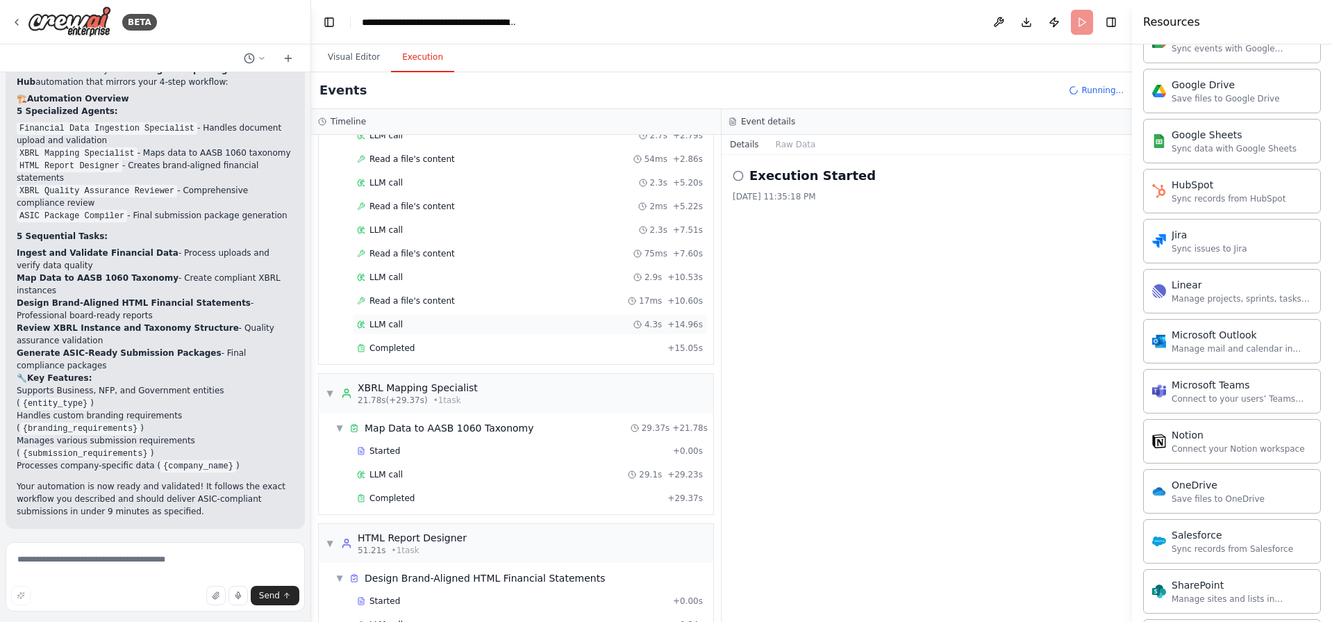
scroll to position [142, 0]
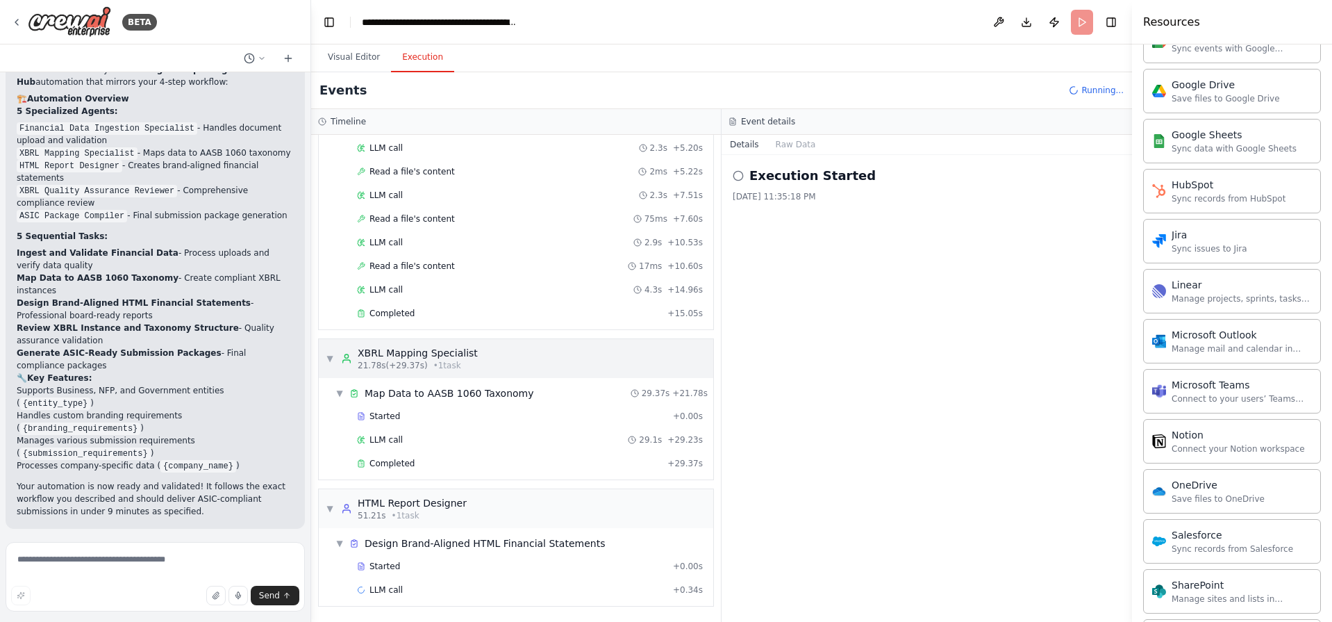
click at [333, 348] on div "▼ XBRL Mapping Specialist 21.78s (+29.37s) • 1 task" at bounding box center [402, 358] width 152 height 25
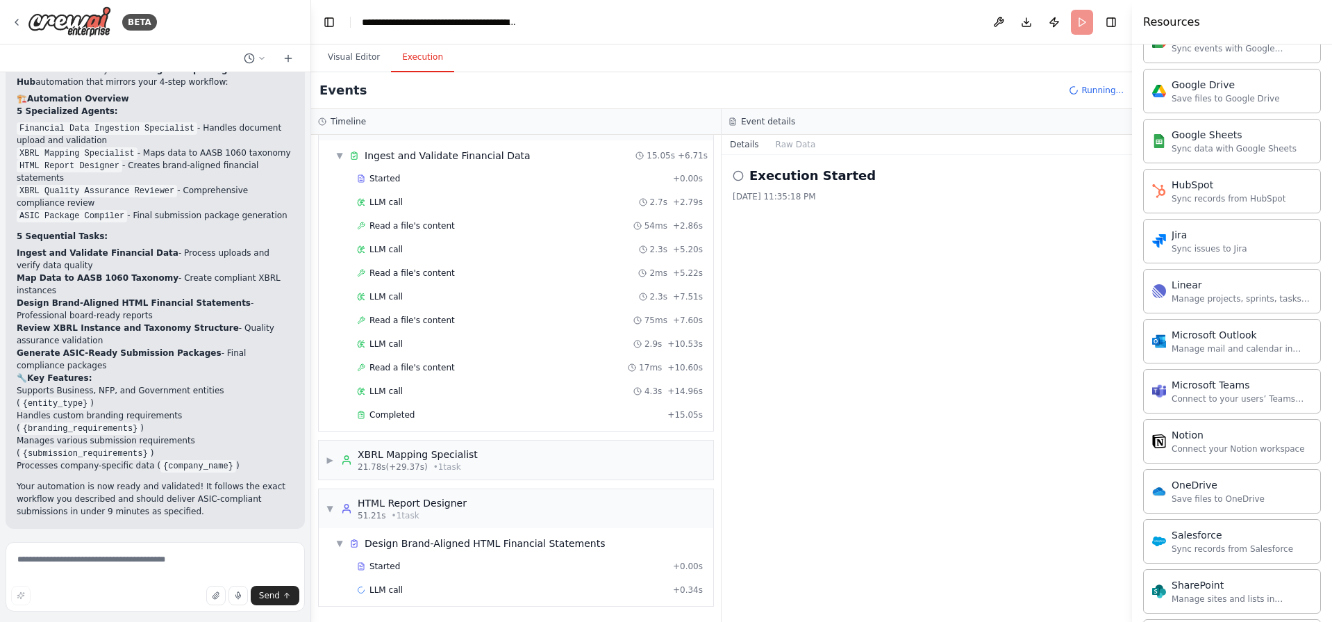
scroll to position [41, 0]
click at [335, 156] on div "▼ Ingest and Validate Financial Data 15.05s + 6.71s" at bounding box center [521, 155] width 383 height 25
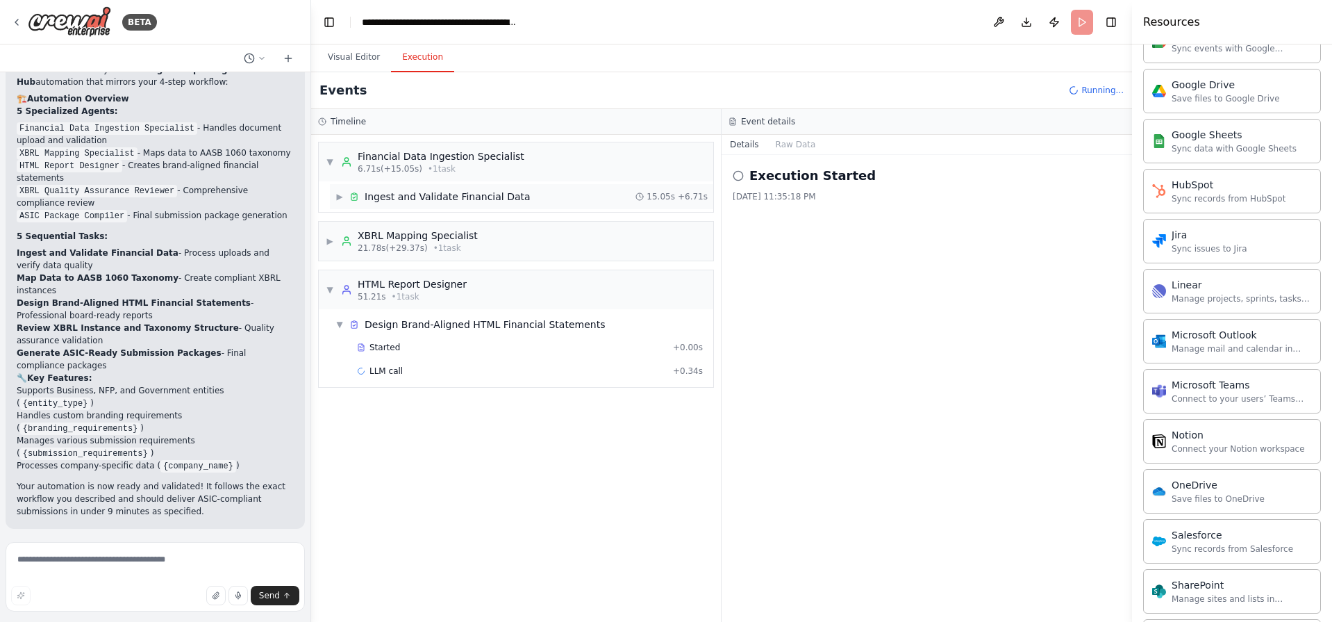
scroll to position [0, 0]
click at [326, 285] on span "▼" at bounding box center [330, 289] width 8 height 11
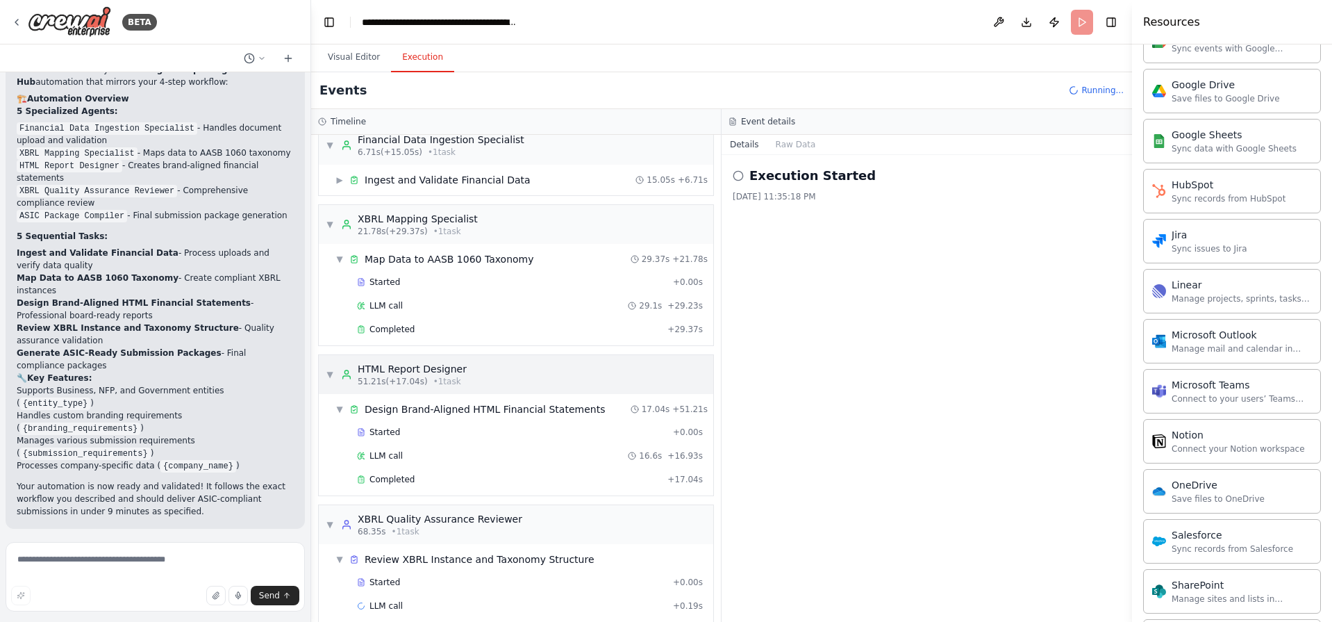
scroll to position [33, 0]
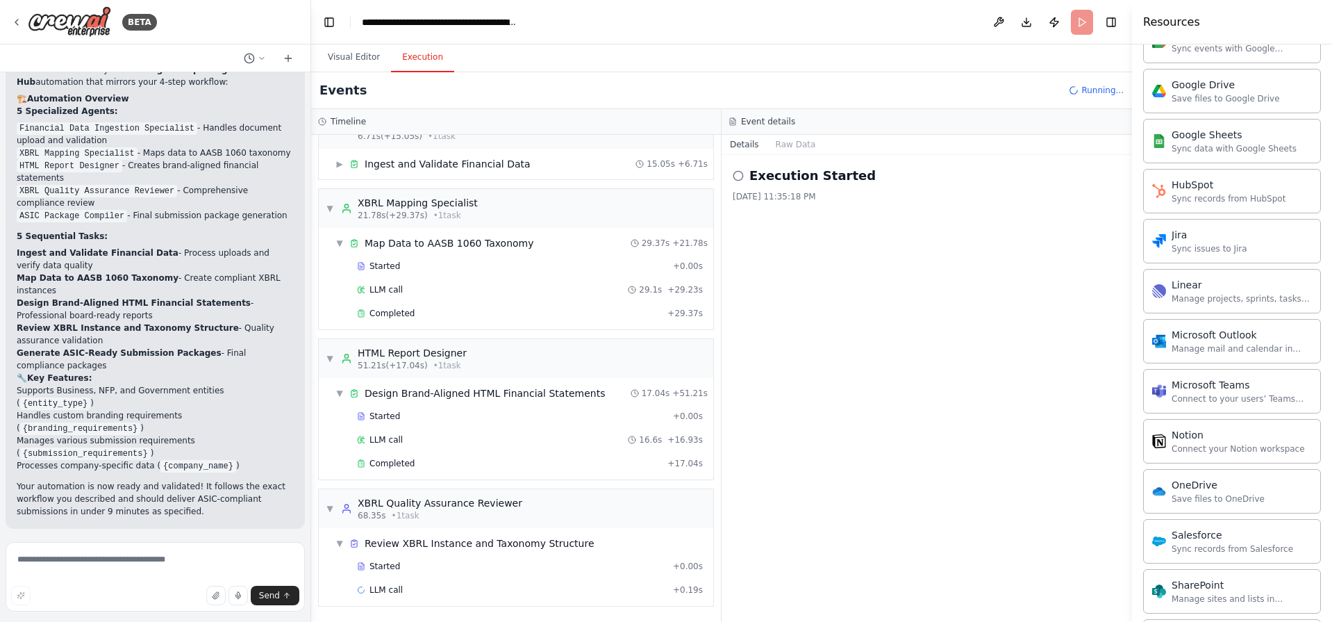
click at [121, 480] on p "Your automation is now ready and validated! It follows the exact workflow you d…" at bounding box center [155, 499] width 277 height 38
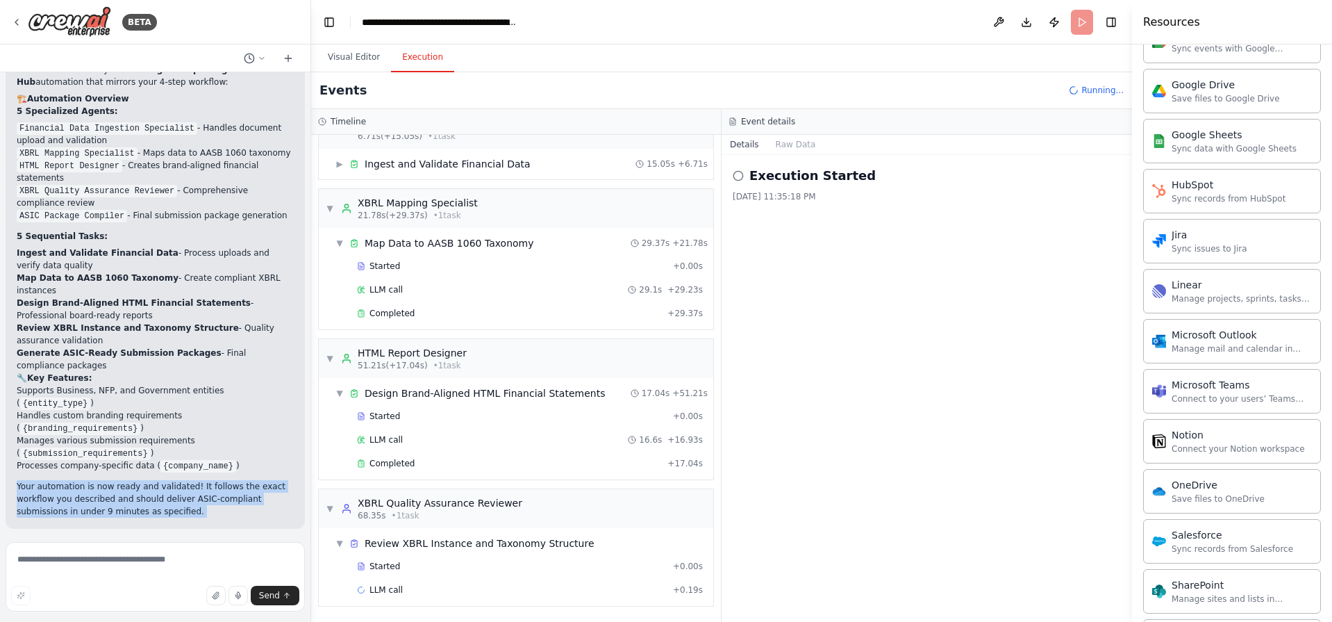
click at [138, 480] on p "Your automation is now ready and validated! It follows the exact workflow you d…" at bounding box center [155, 499] width 277 height 38
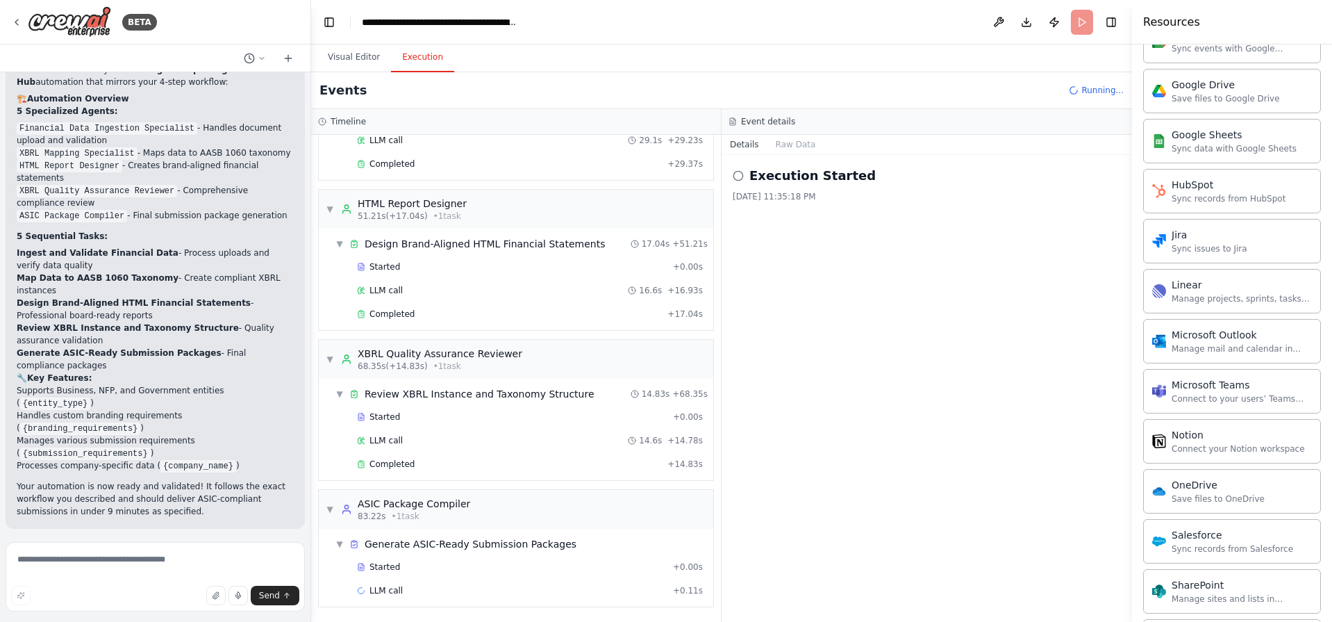
scroll to position [183, 0]
click at [745, 145] on button "Details" at bounding box center [745, 144] width 46 height 19
click at [776, 145] on button "Raw Data" at bounding box center [795, 144] width 57 height 19
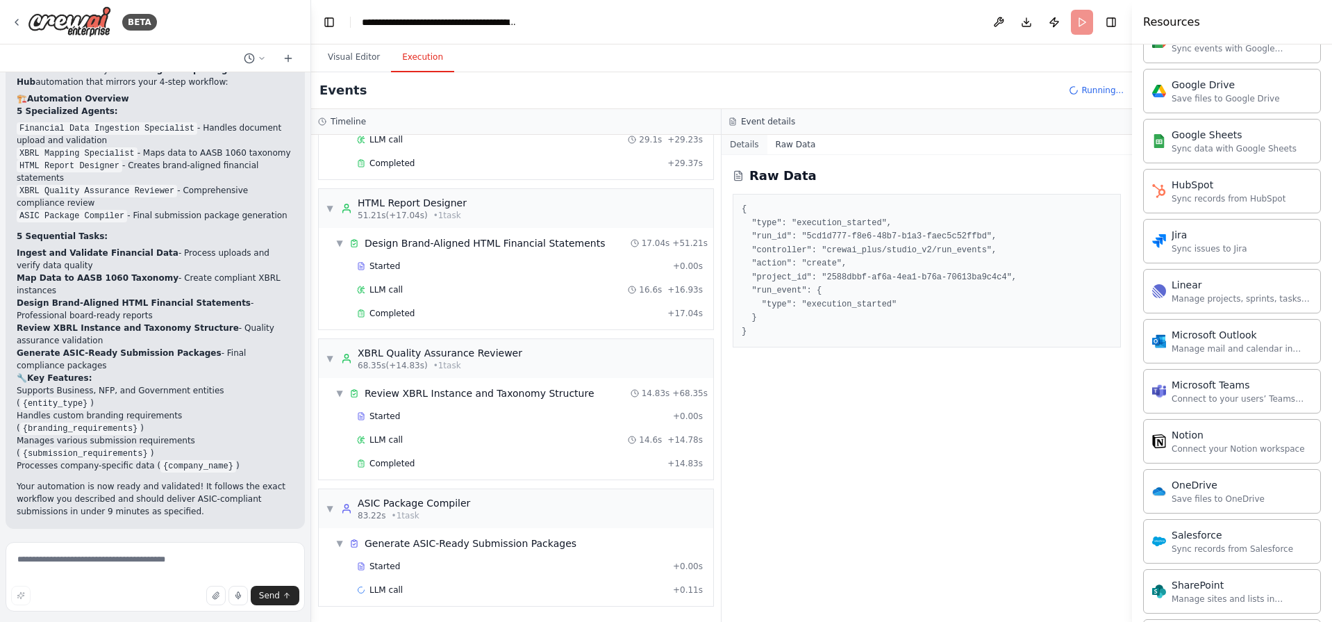
click at [742, 144] on button "Details" at bounding box center [745, 144] width 46 height 19
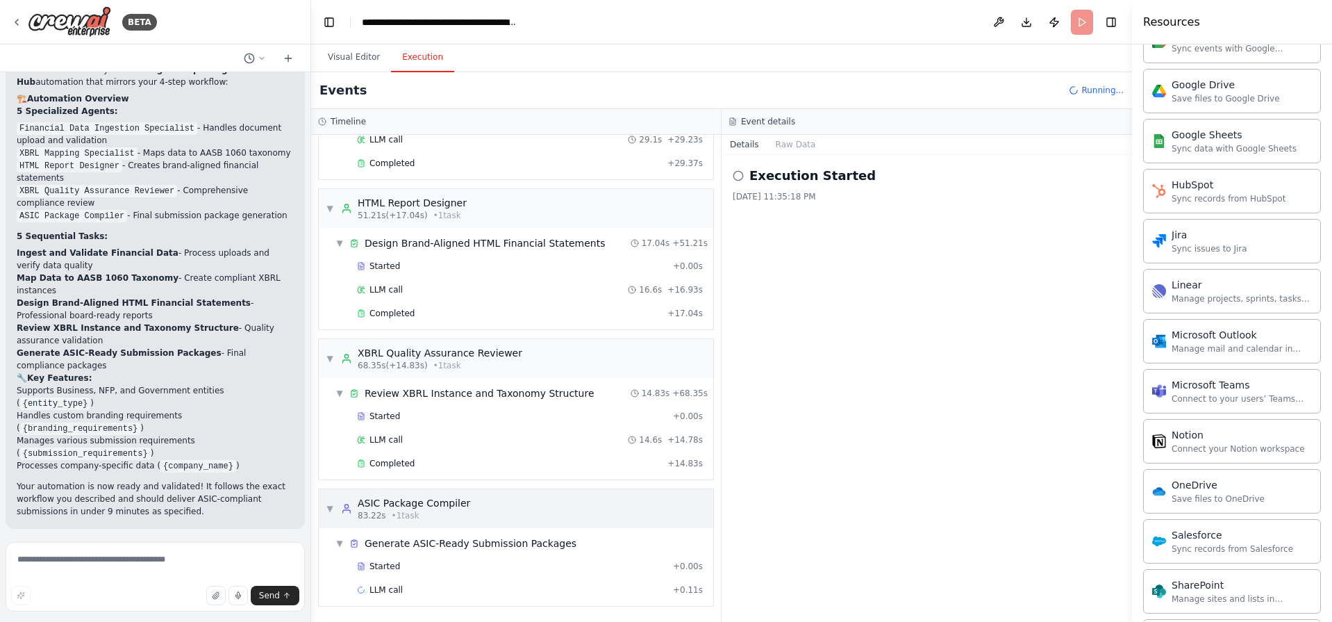
click at [328, 508] on span "▼" at bounding box center [330, 508] width 8 height 11
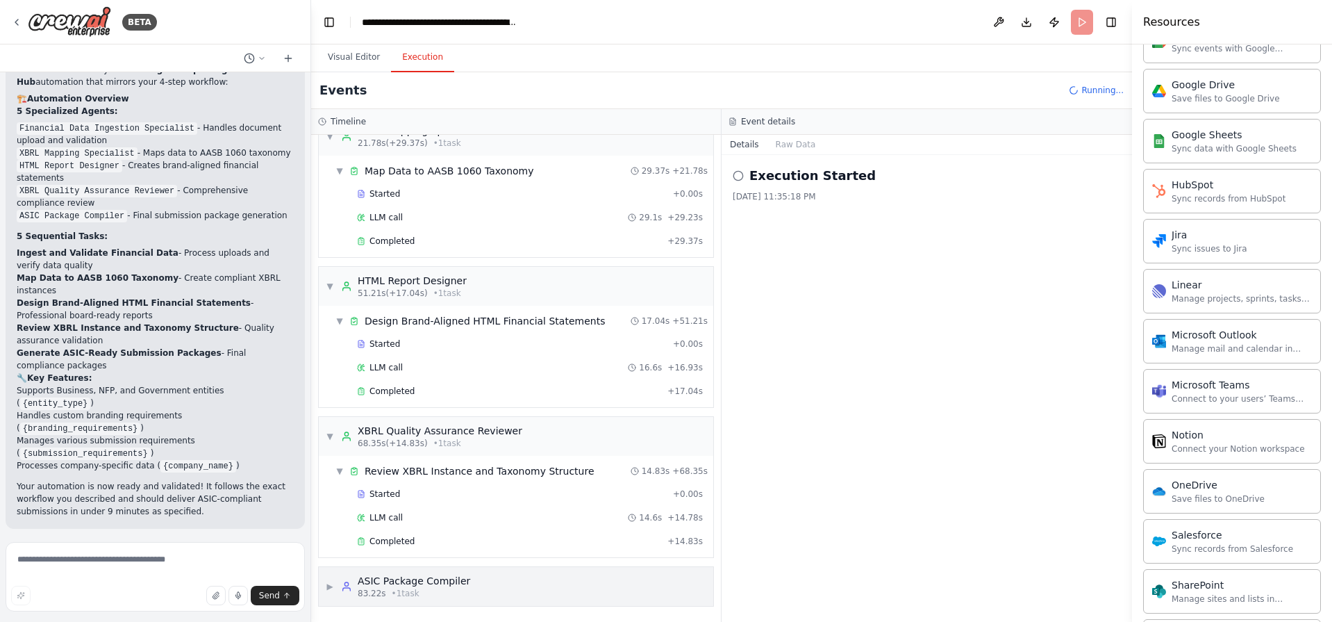
scroll to position [105, 0]
click at [328, 438] on span "▼" at bounding box center [330, 436] width 8 height 11
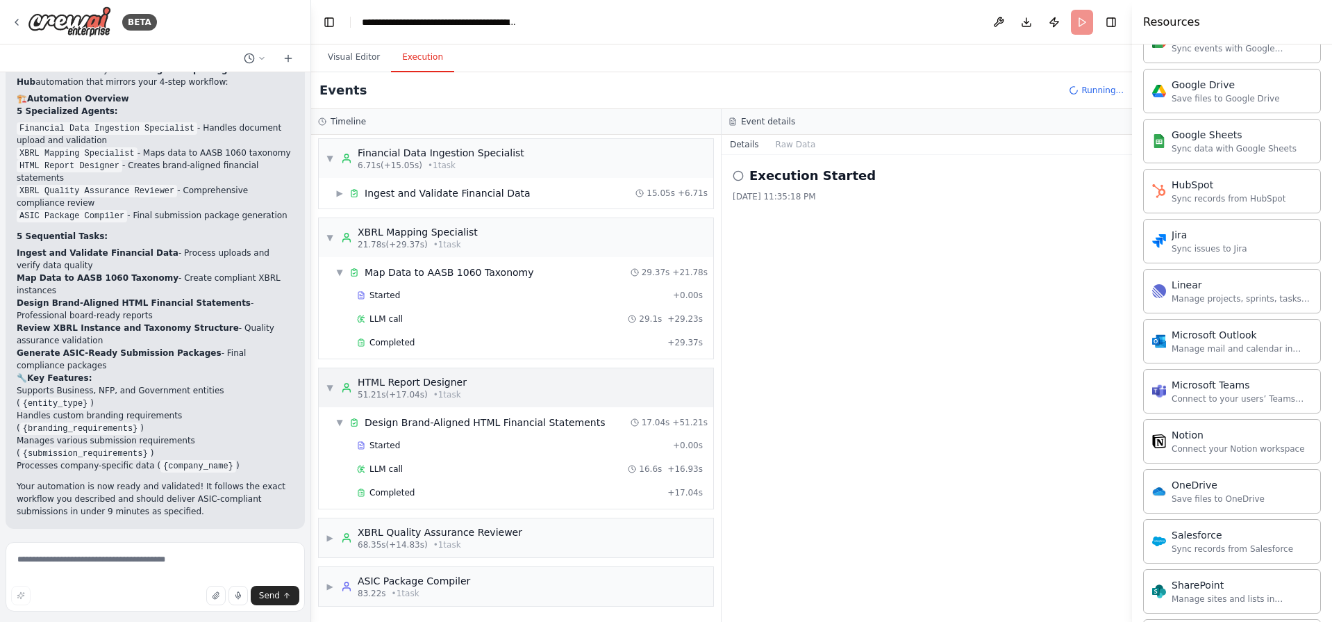
scroll to position [3, 0]
click at [333, 388] on span "▼" at bounding box center [330, 387] width 8 height 11
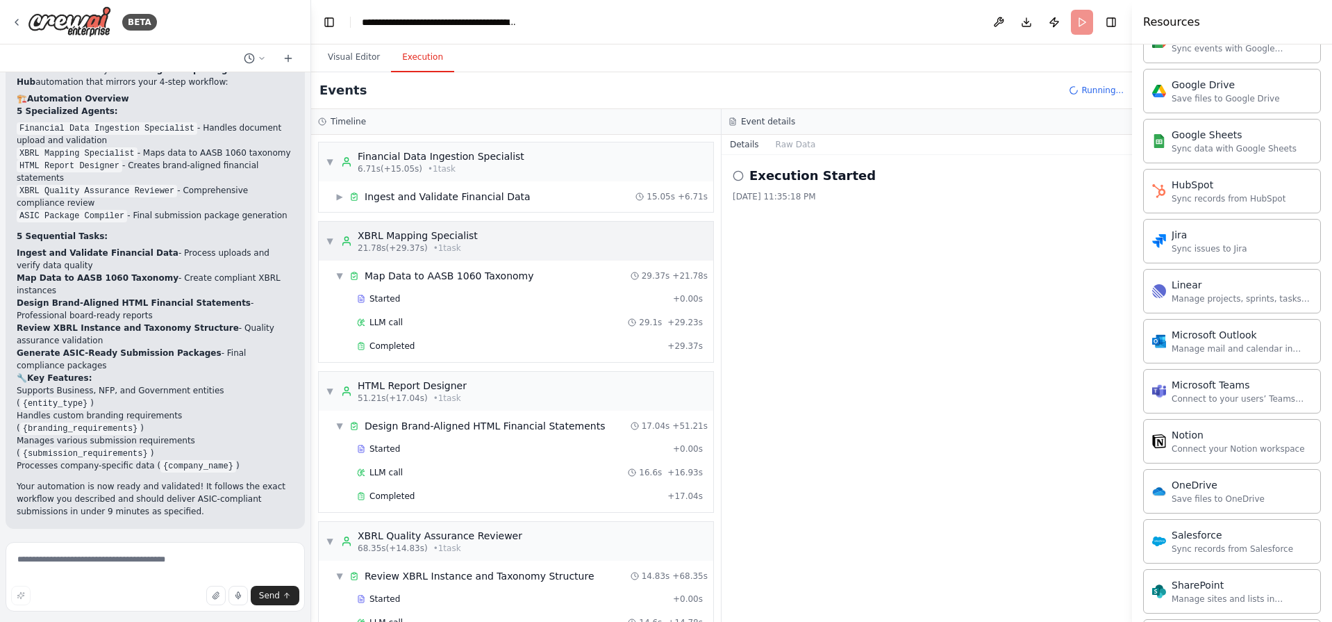
scroll to position [1607, 0]
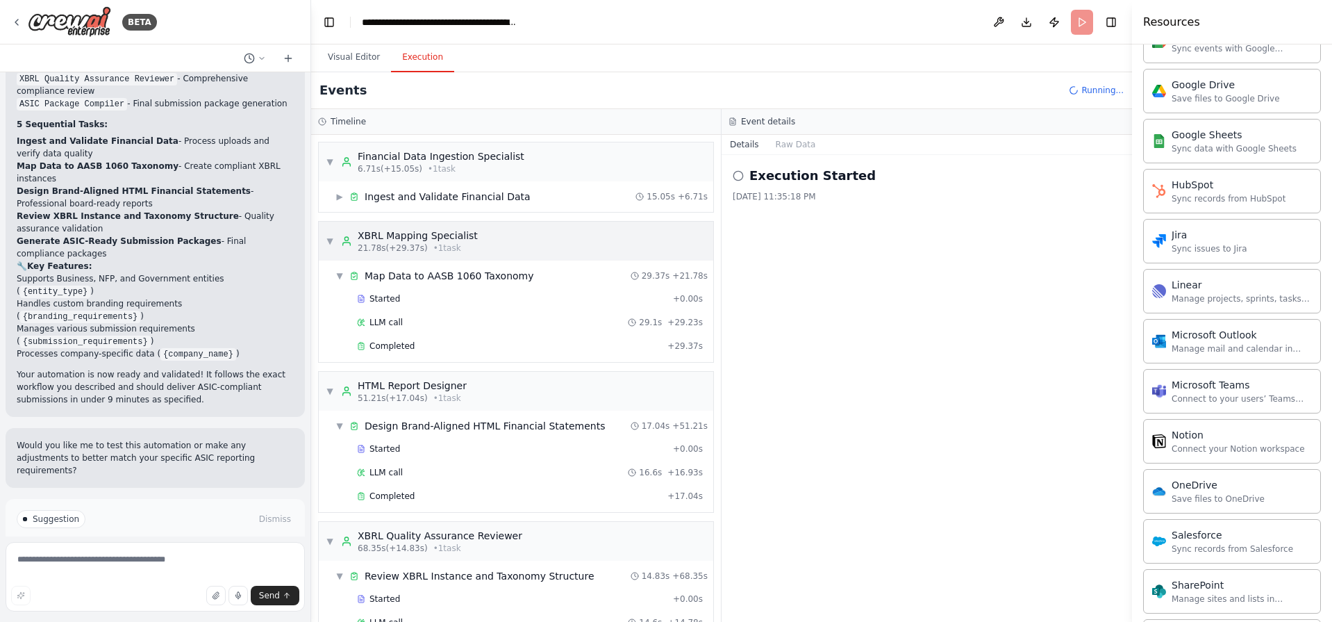
click at [320, 237] on div "▼ XBRL Mapping Specialist 21.78s (+29.37s) • 1 task" at bounding box center [516, 241] width 395 height 39
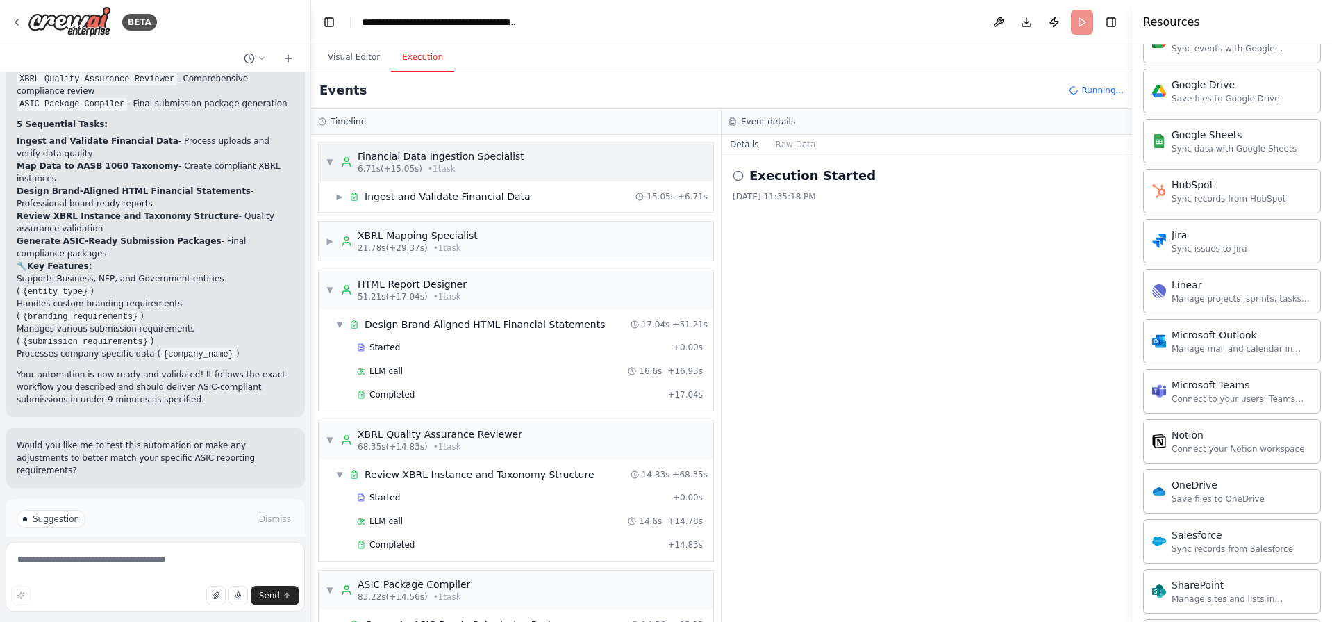
click at [331, 162] on span "▼" at bounding box center [330, 161] width 8 height 11
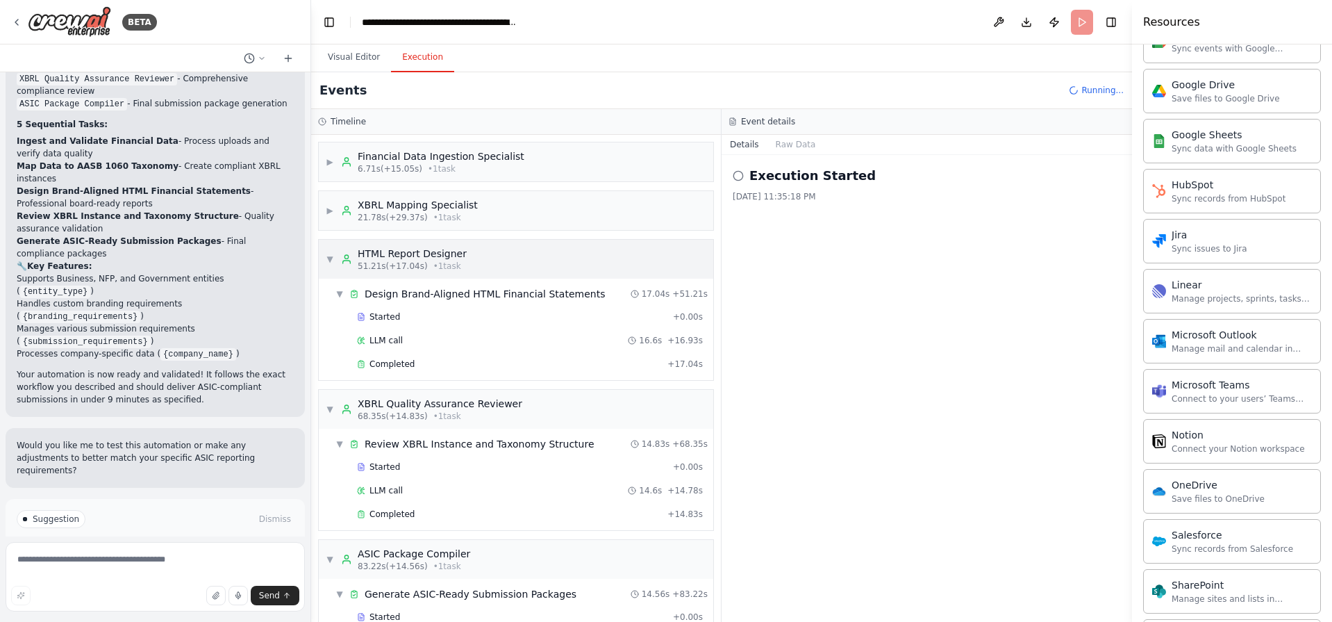
click at [332, 257] on span "▼" at bounding box center [330, 259] width 8 height 11
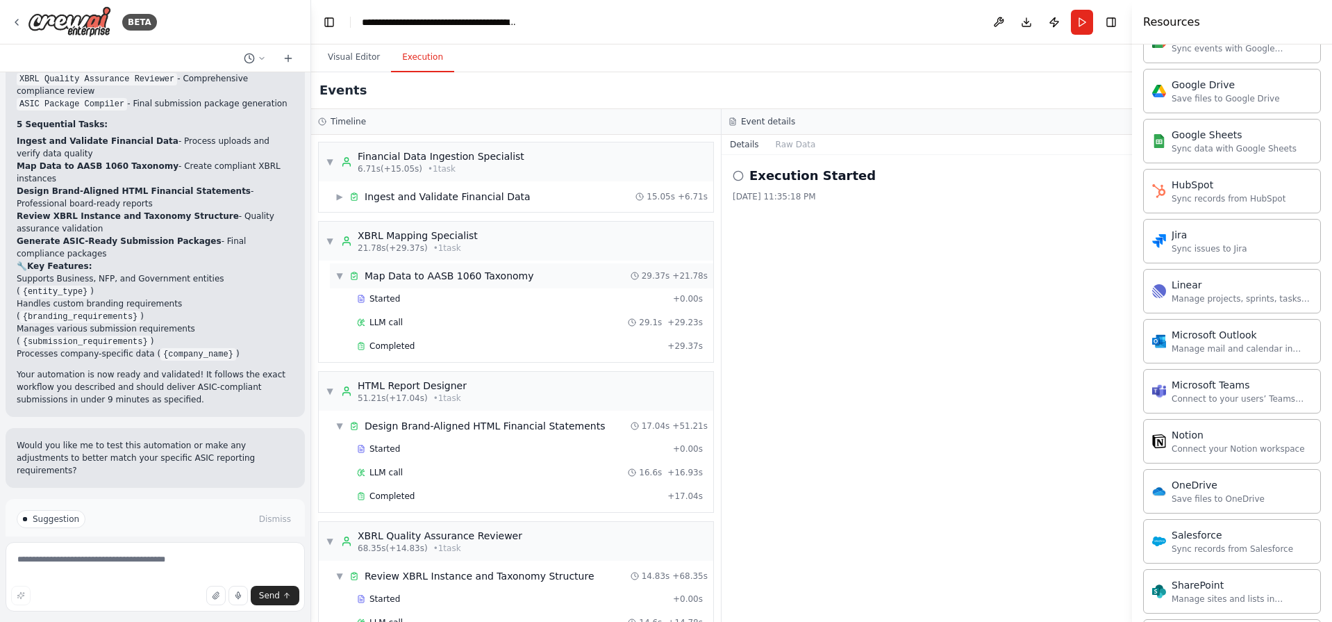
click at [334, 274] on div "▼ Map Data to AASB 1060 Taxonomy 29.37s + 21.78s" at bounding box center [521, 275] width 383 height 25
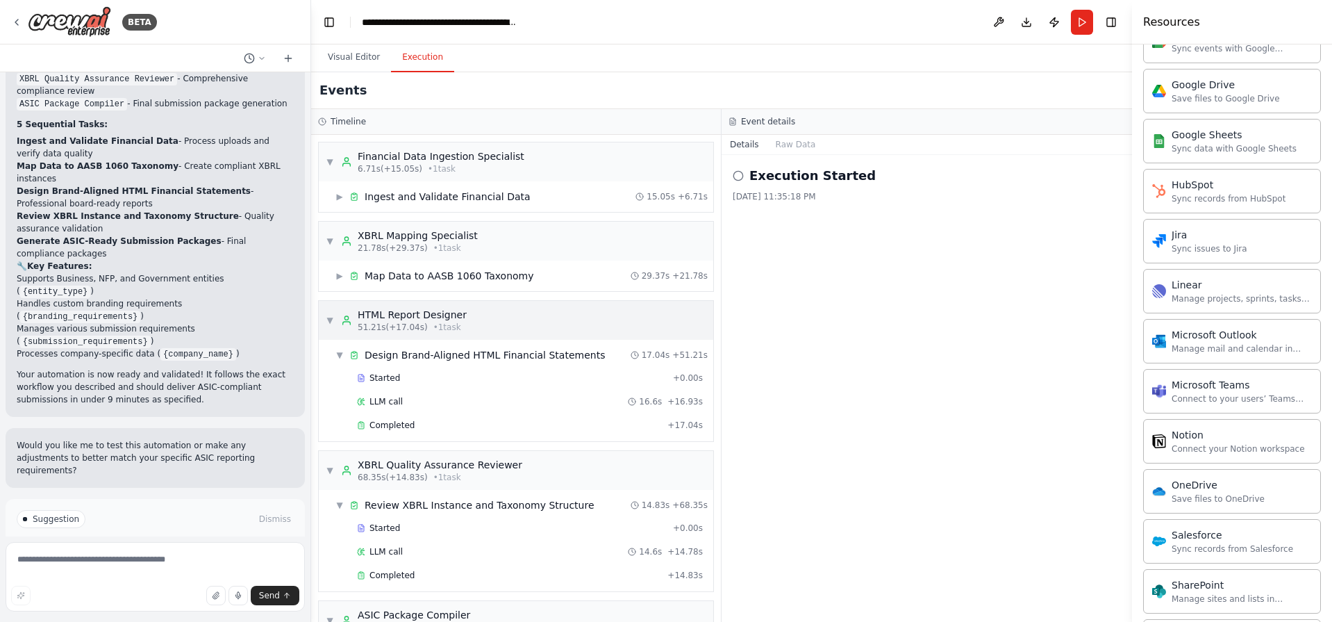
click at [329, 324] on span "▼" at bounding box center [330, 320] width 8 height 11
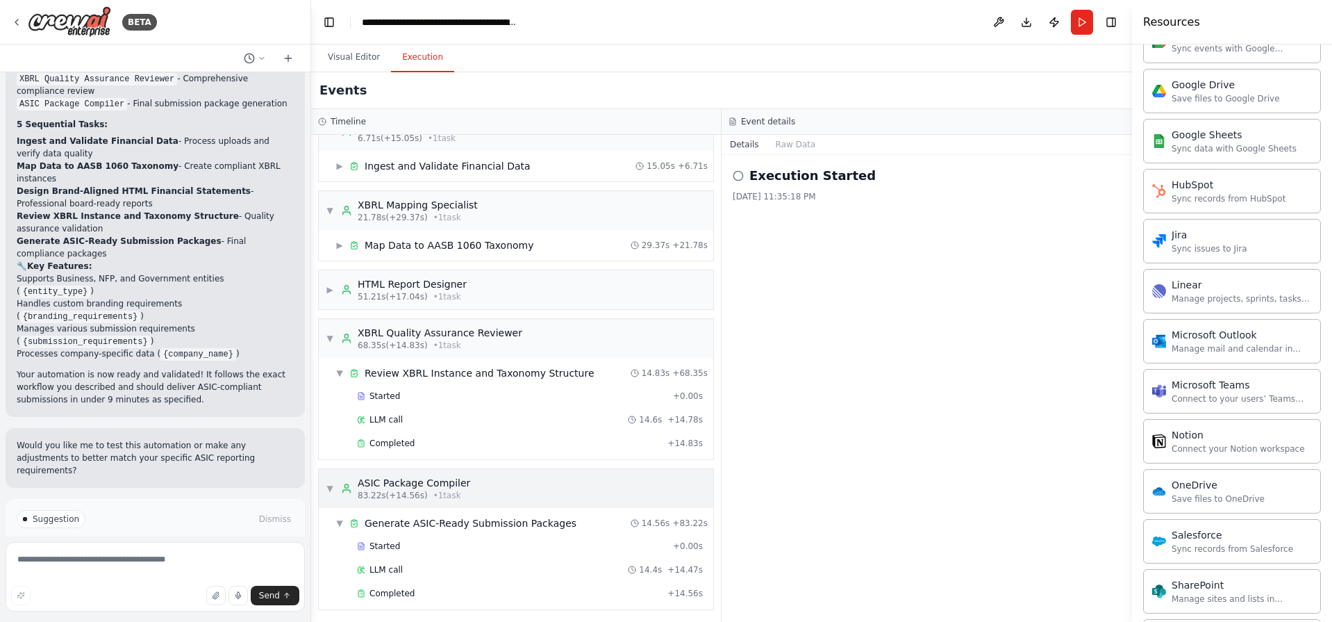
scroll to position [34, 0]
click at [331, 482] on span "▼" at bounding box center [330, 484] width 8 height 11
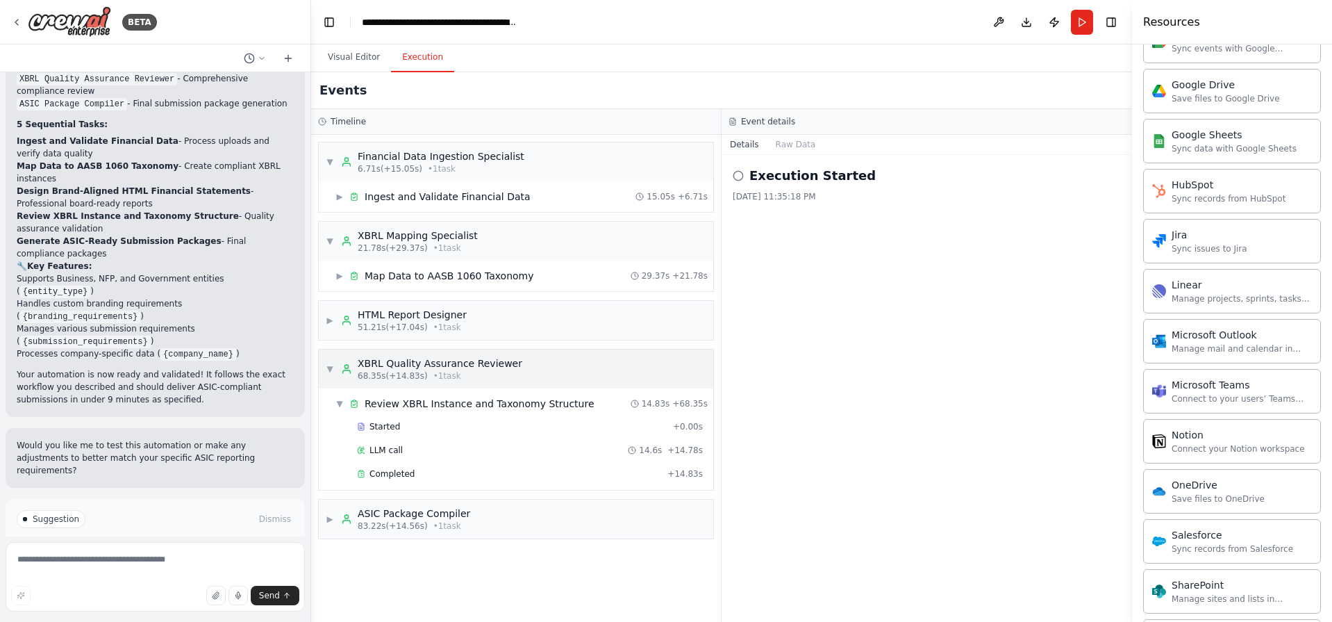
click at [328, 367] on span "▼" at bounding box center [330, 368] width 8 height 11
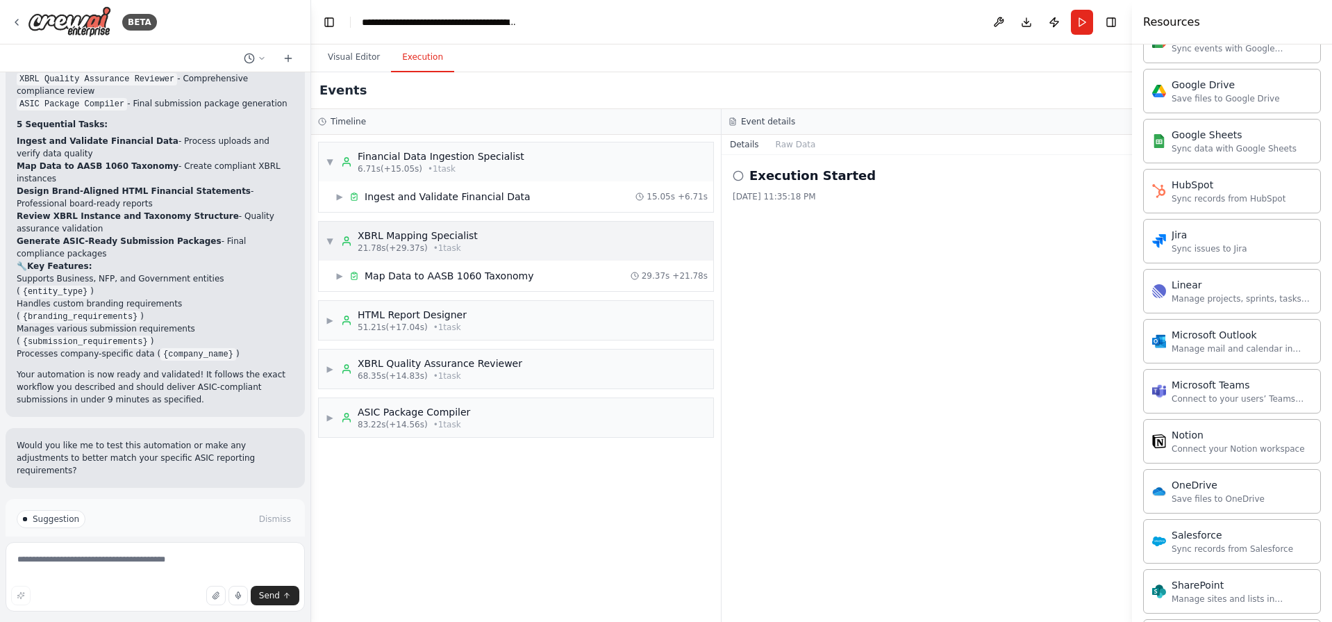
click at [326, 240] on span "▼" at bounding box center [330, 240] width 8 height 11
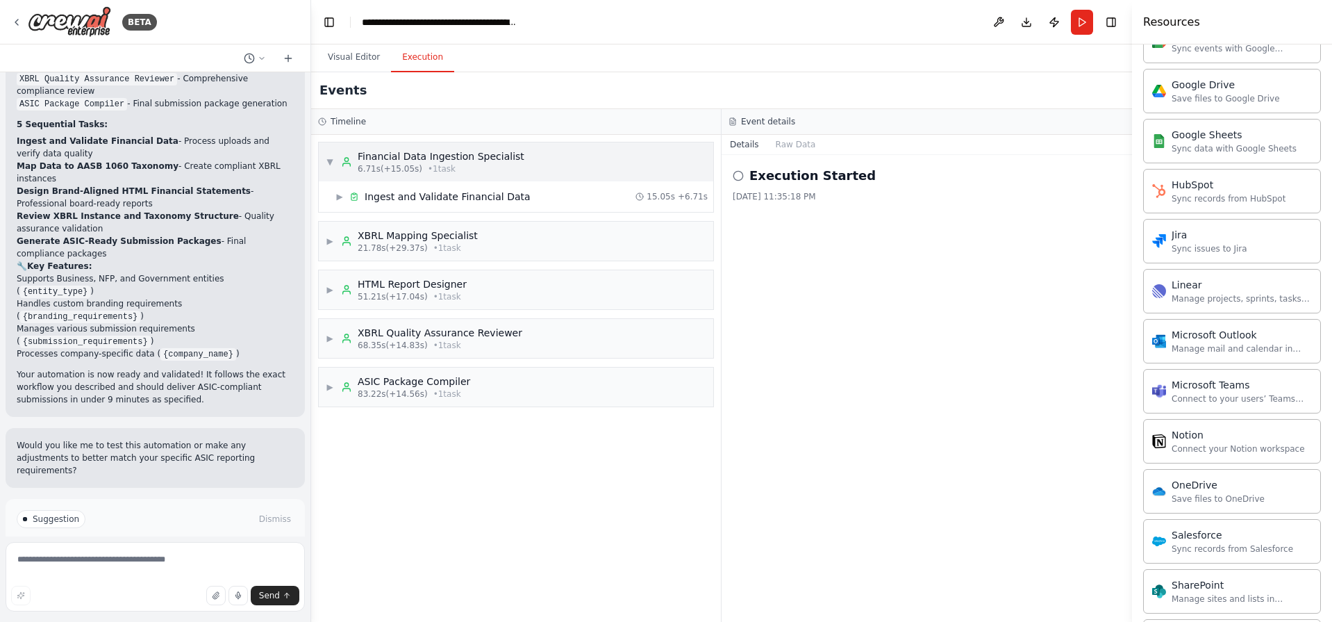
click at [333, 163] on span "▼" at bounding box center [330, 161] width 8 height 11
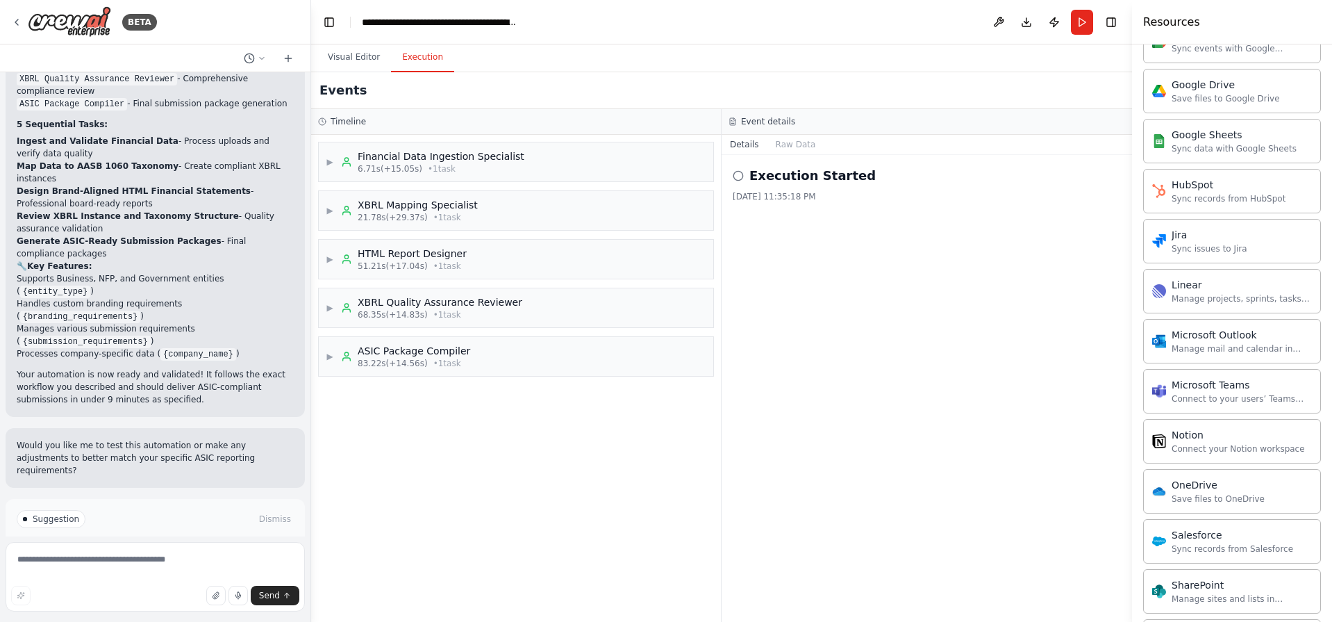
click at [424, 505] on div "▶ Financial Data Ingestion Specialist 6.71s (+15.05s) • 1 task ▶ XBRL Mapping S…" at bounding box center [516, 378] width 410 height 487
click at [43, 536] on p "I have some suggestions to help you move forward with your automation." at bounding box center [155, 547] width 277 height 22
click at [137, 536] on p "I have some suggestions to help you move forward with your automation." at bounding box center [155, 547] width 277 height 22
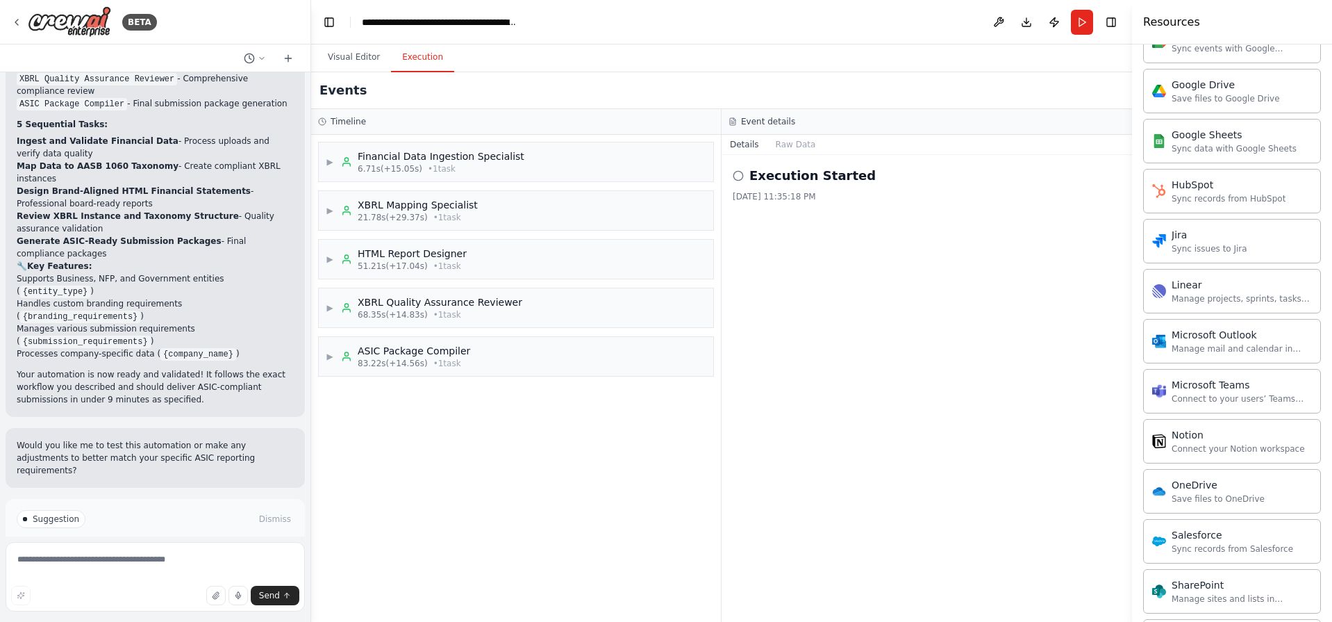
click at [153, 572] on span "Improve automation" at bounding box center [161, 577] width 85 height 11
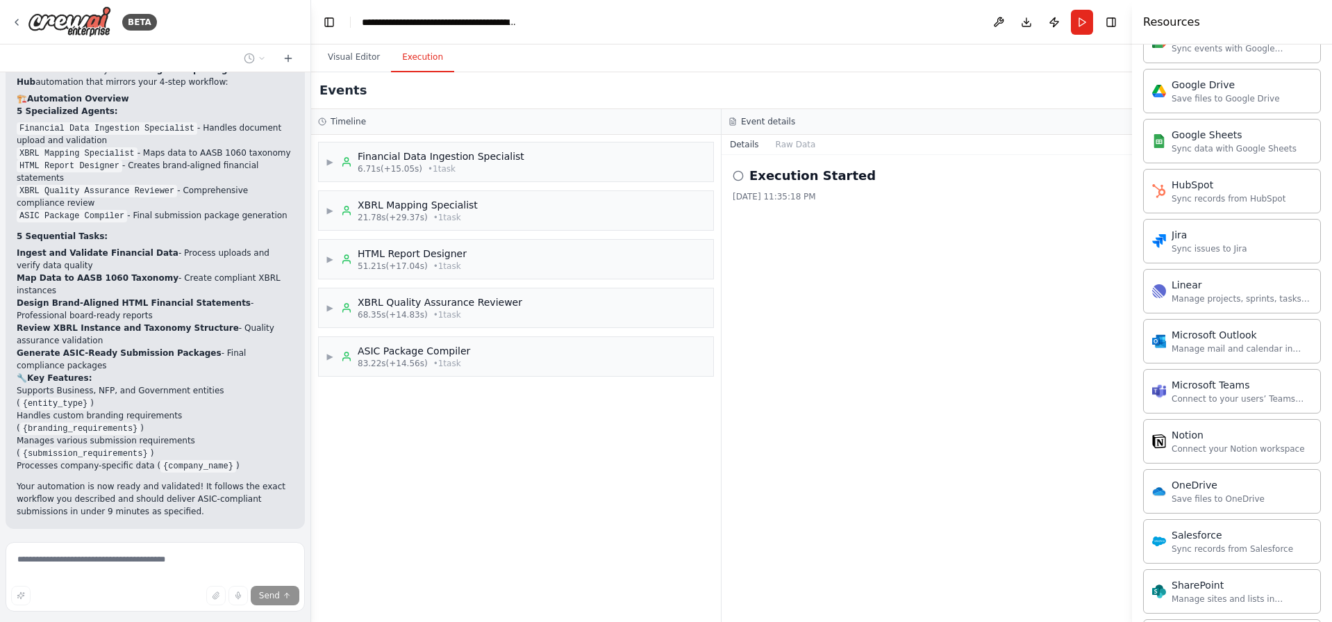
scroll to position [1540, 0]
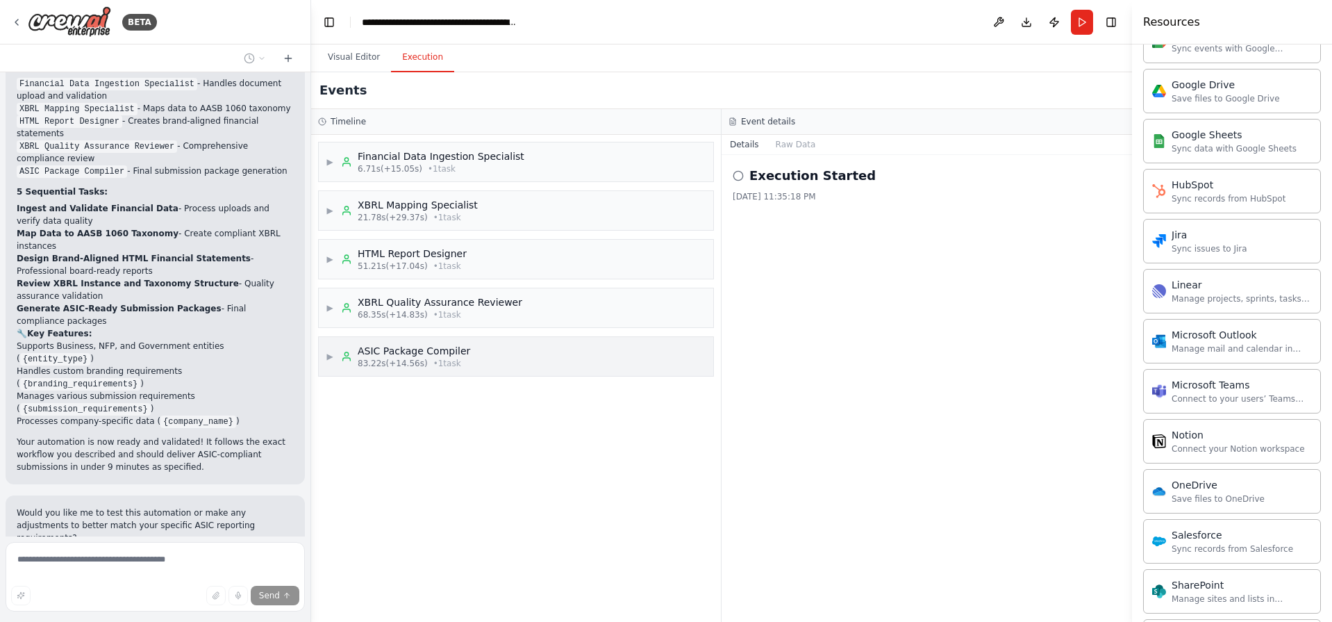
click at [403, 358] on span "83.22s (+14.56s)" at bounding box center [393, 363] width 70 height 11
click at [389, 464] on span "Completed" at bounding box center [392, 461] width 45 height 11
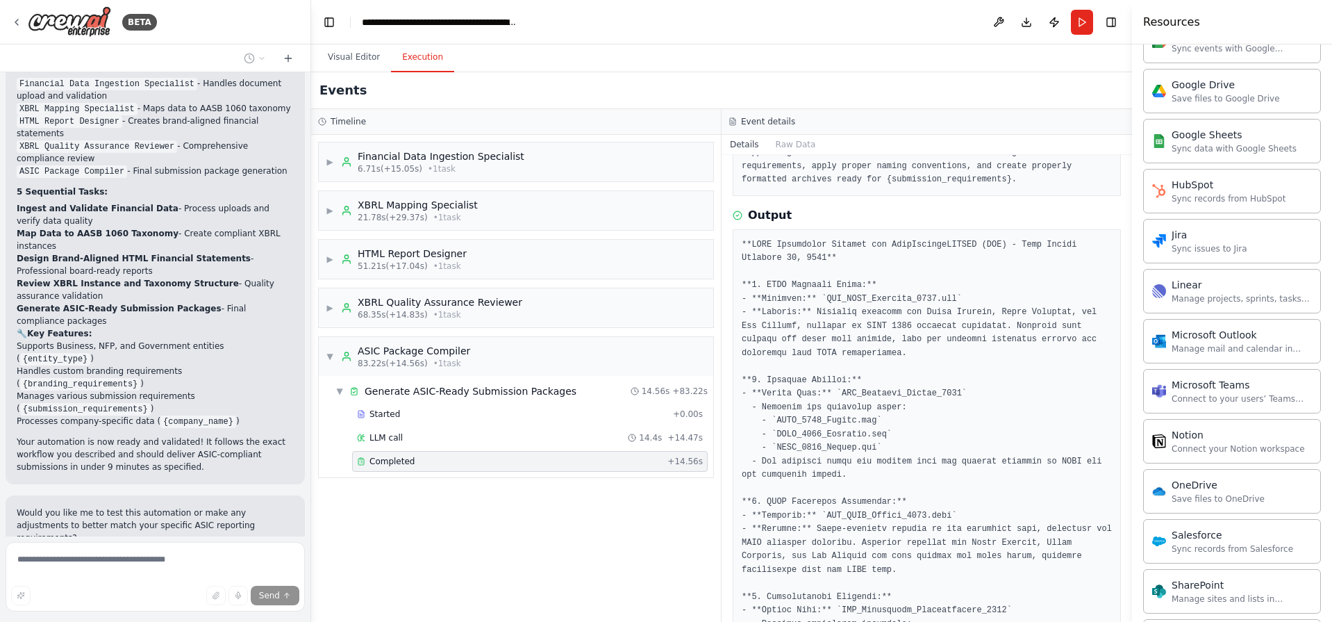
scroll to position [0, 0]
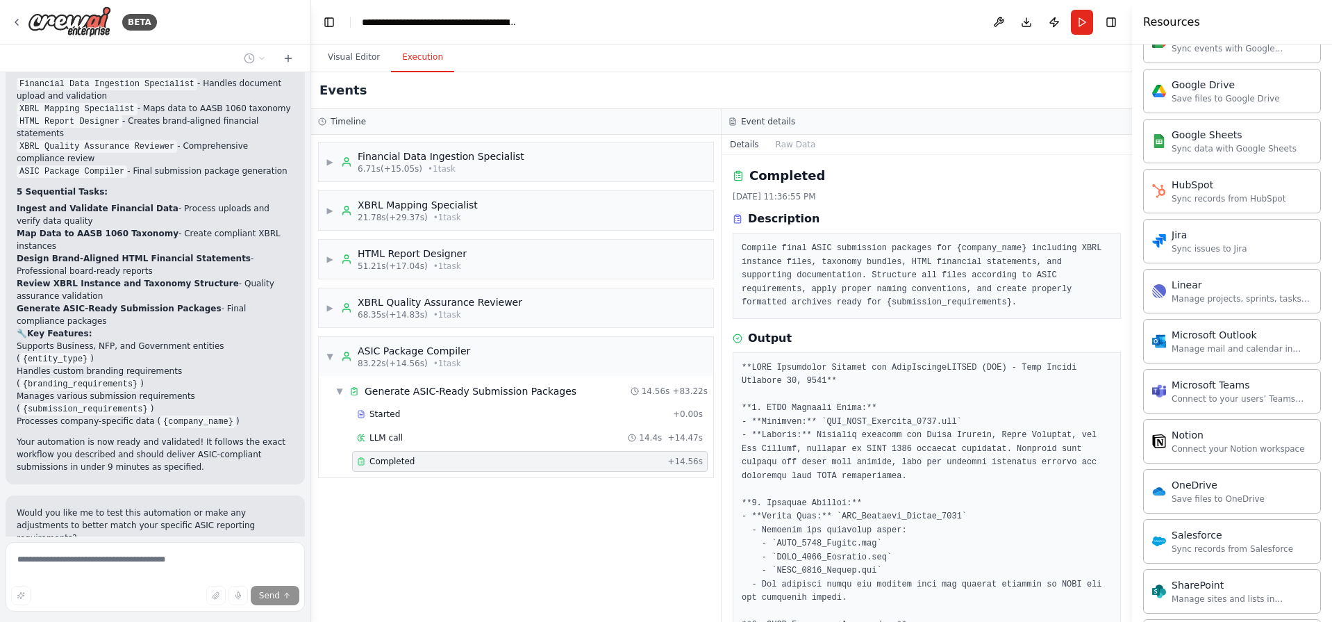
click at [783, 258] on pre "Compile final ASIC submission packages for {company_name} including XBRL instan…" at bounding box center [927, 276] width 370 height 68
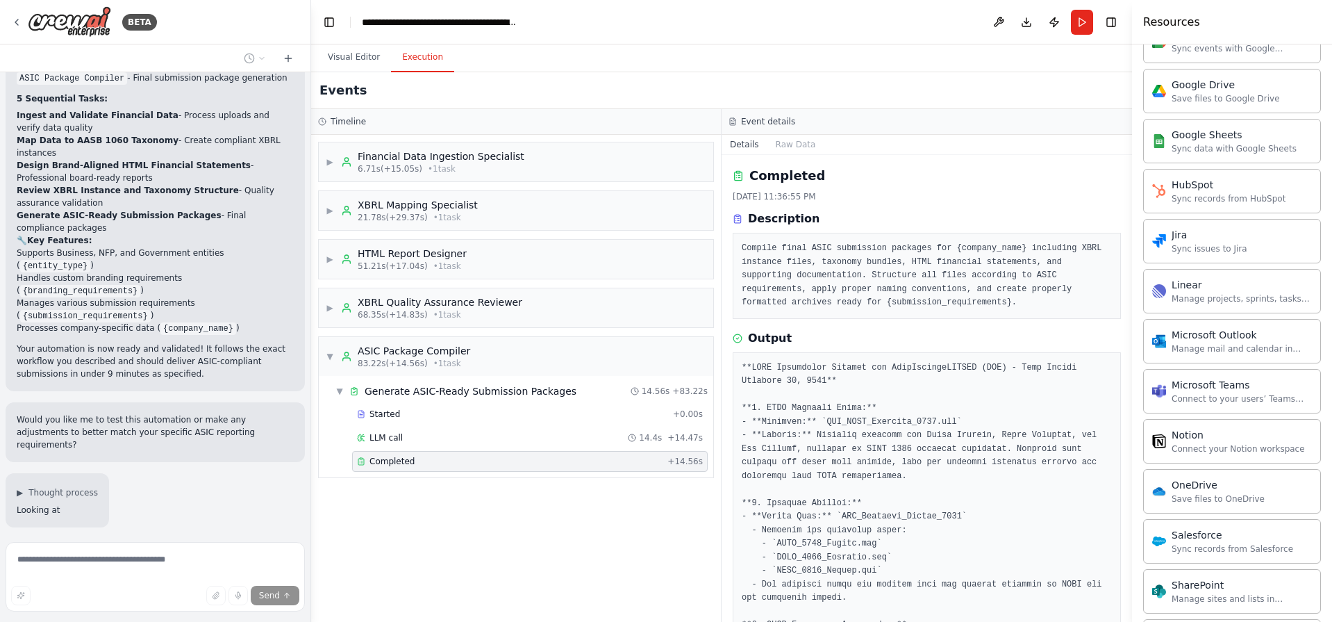
click at [783, 258] on pre "Compile final ASIC submission packages for {company_name} including XBRL instan…" at bounding box center [927, 276] width 370 height 68
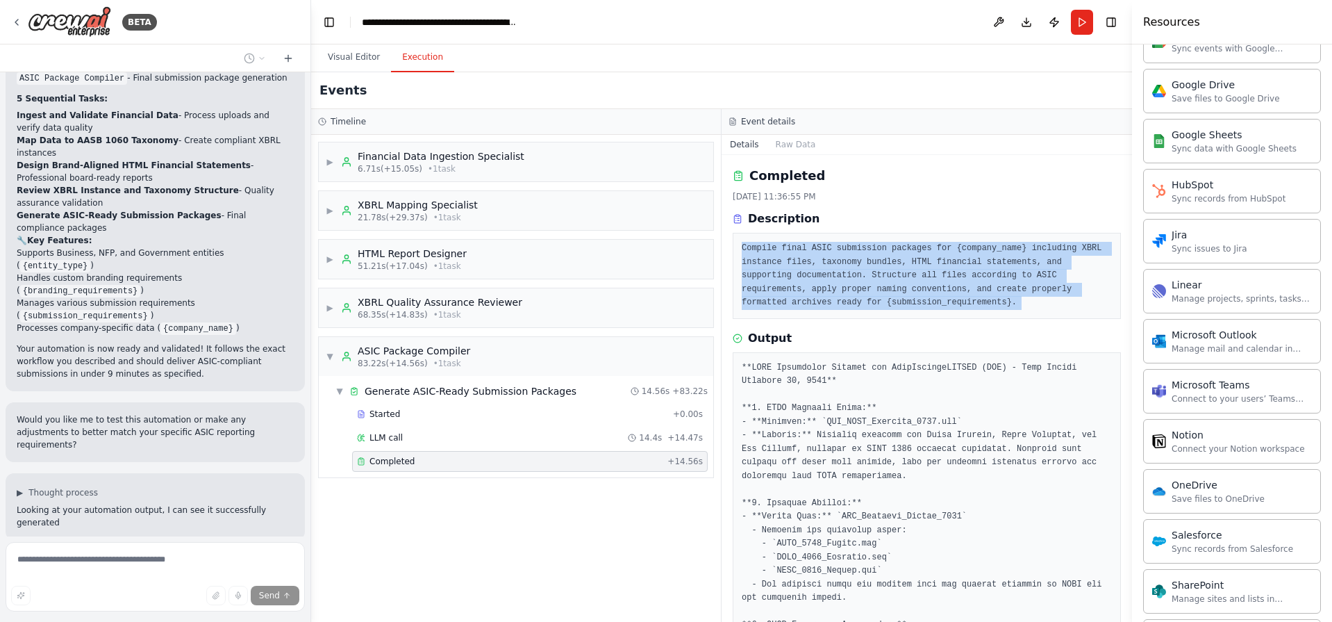
click at [783, 258] on pre "Compile final ASIC submission packages for {company_name} including XBRL instan…" at bounding box center [927, 276] width 370 height 68
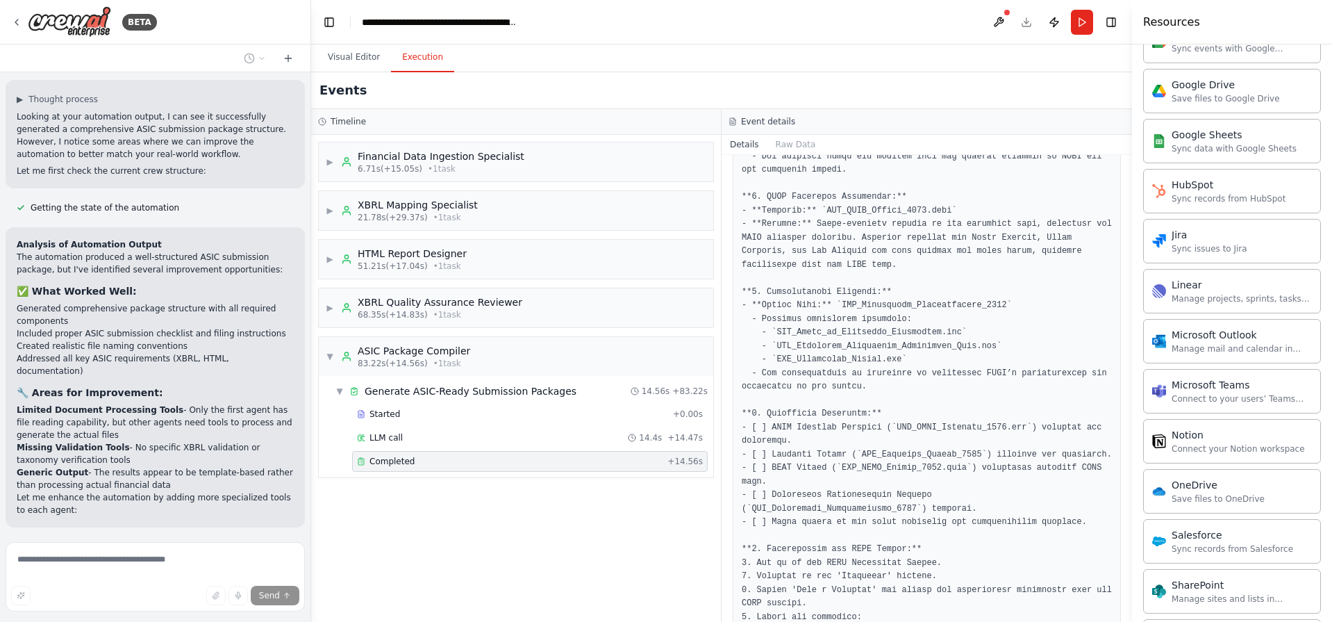
scroll to position [2482, 0]
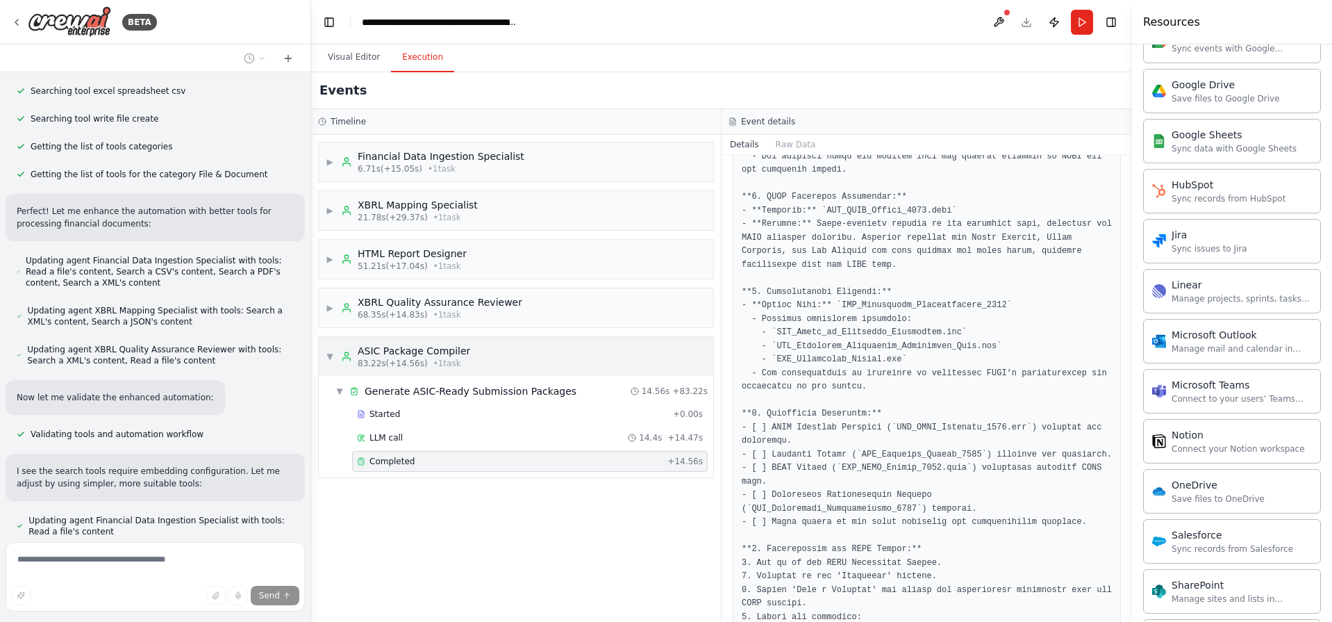
click at [327, 354] on span "▼" at bounding box center [330, 356] width 8 height 11
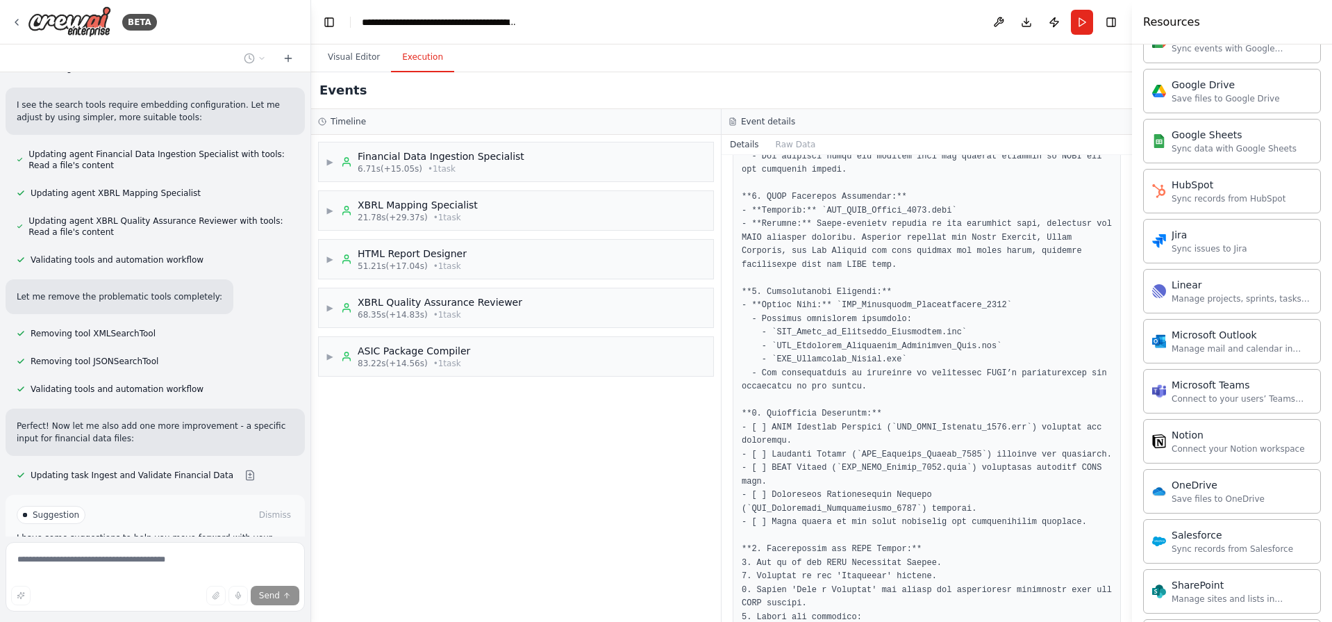
scroll to position [2876, 0]
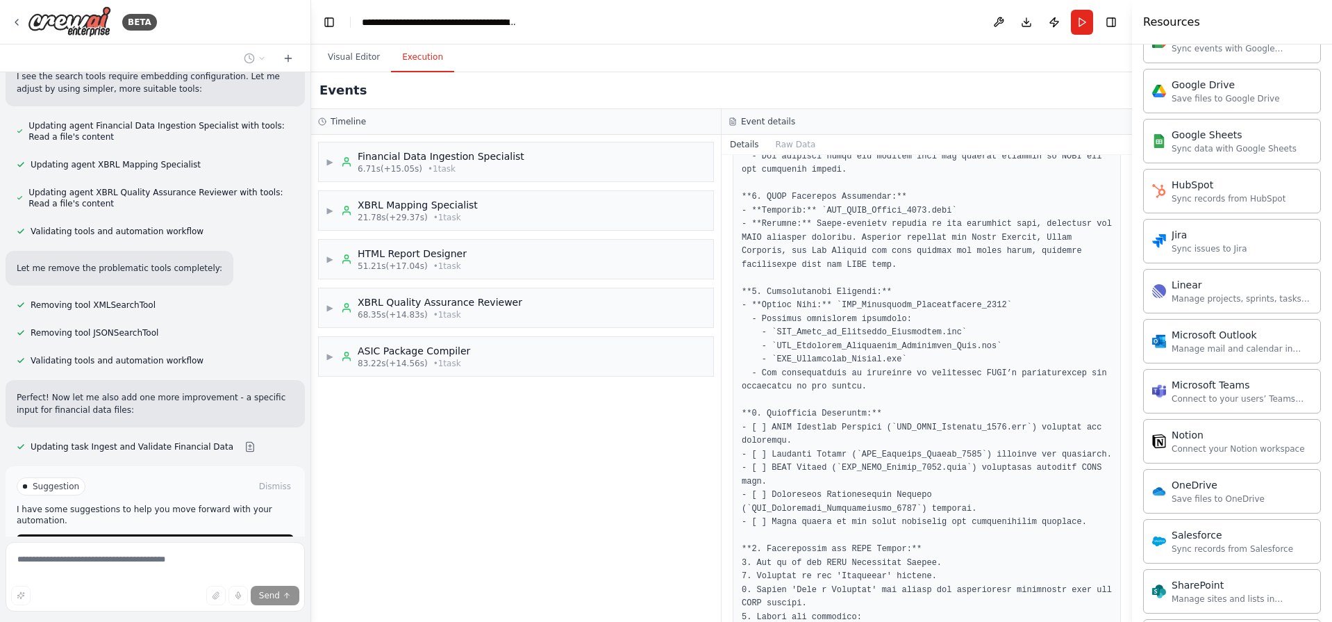
click at [51, 504] on p "I have some suggestions to help you move forward with your automation." at bounding box center [155, 515] width 277 height 22
click at [52, 504] on p "I have some suggestions to help you move forward with your automation." at bounding box center [155, 515] width 277 height 22
click at [53, 504] on p "I have some suggestions to help you move forward with your automation." at bounding box center [155, 515] width 277 height 22
click at [103, 504] on p "I have some suggestions to help you move forward with your automation." at bounding box center [155, 515] width 277 height 22
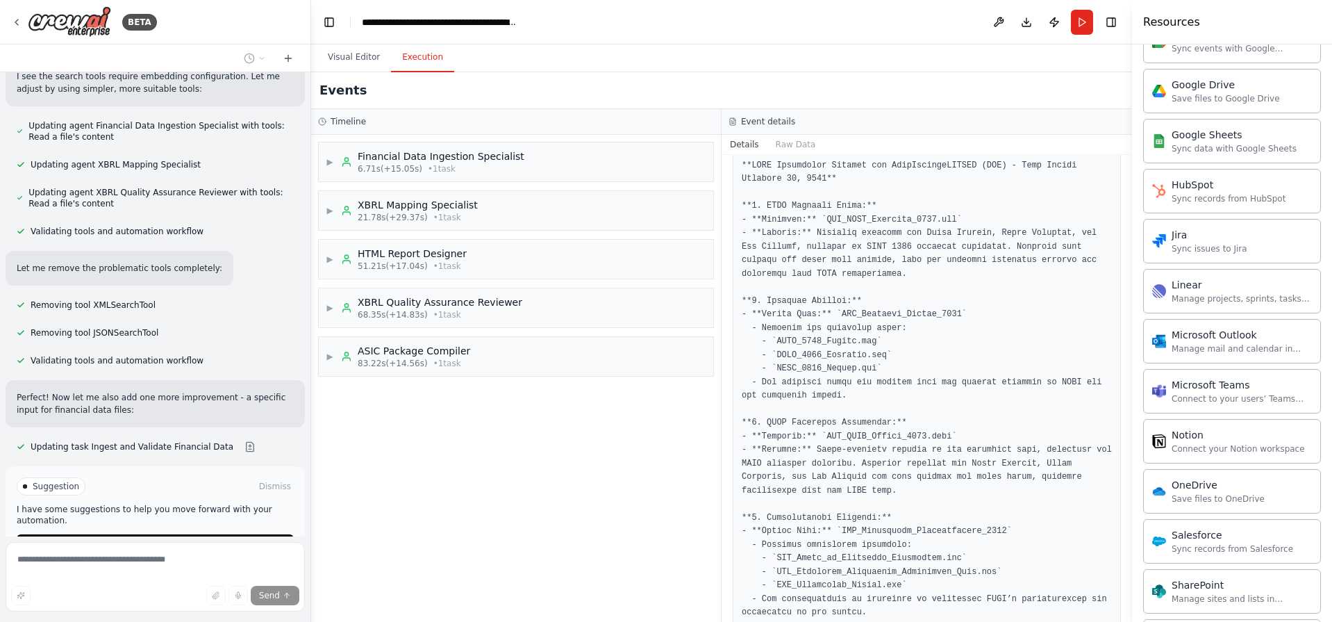
scroll to position [0, 0]
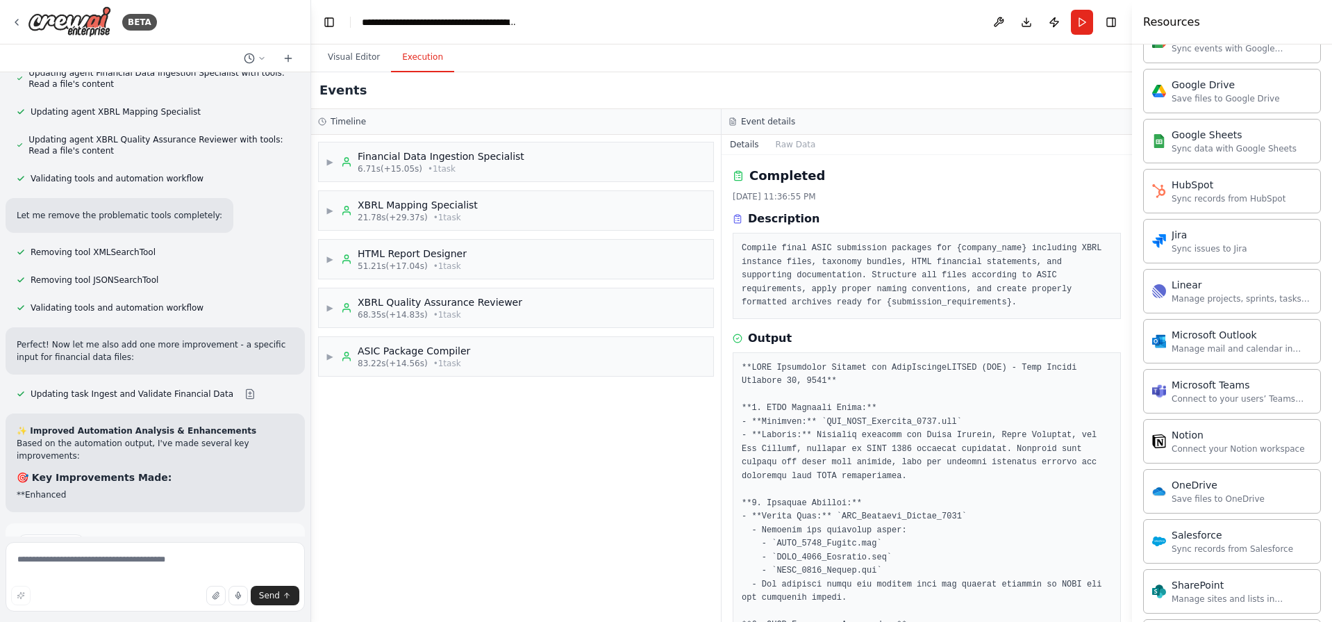
click at [735, 141] on button "Details" at bounding box center [745, 144] width 46 height 19
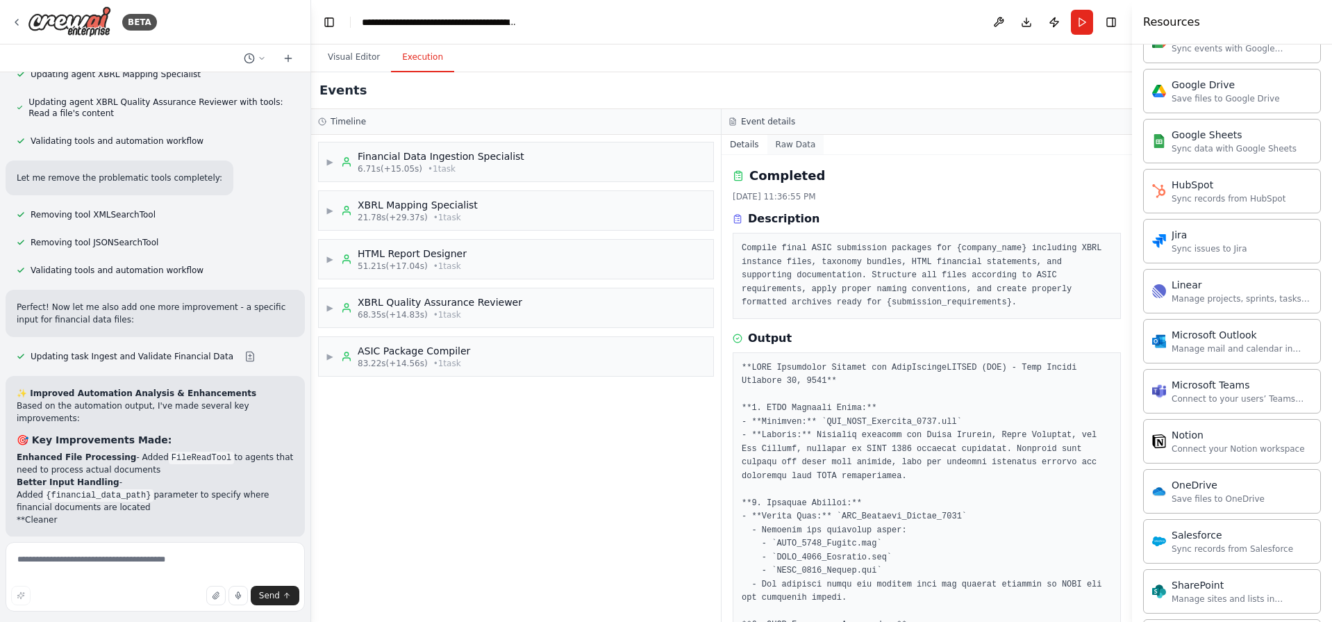
click at [784, 150] on button "Raw Data" at bounding box center [795, 144] width 57 height 19
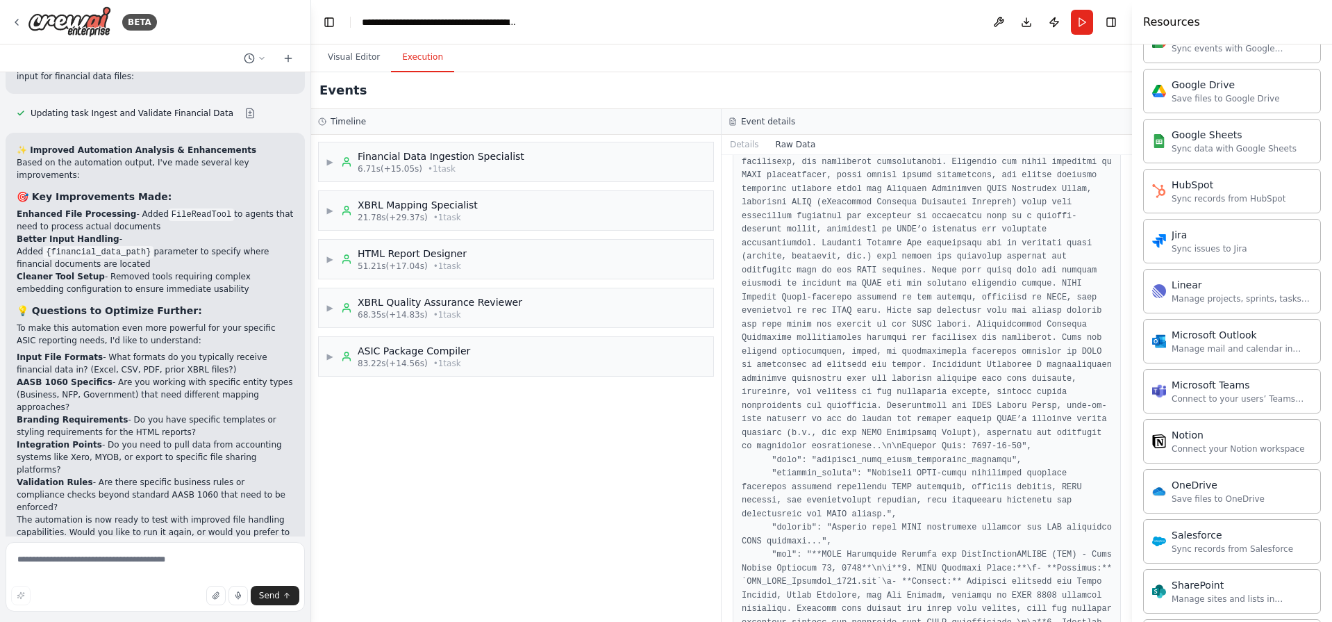
click at [156, 376] on p "AASB 1060 Specifics - Are you working with specific entity types (Business, NFP…" at bounding box center [155, 395] width 277 height 38
click at [139, 438] on p "Integration Points - Do you need to pull data from accounting systems like Xero…" at bounding box center [155, 457] width 277 height 38
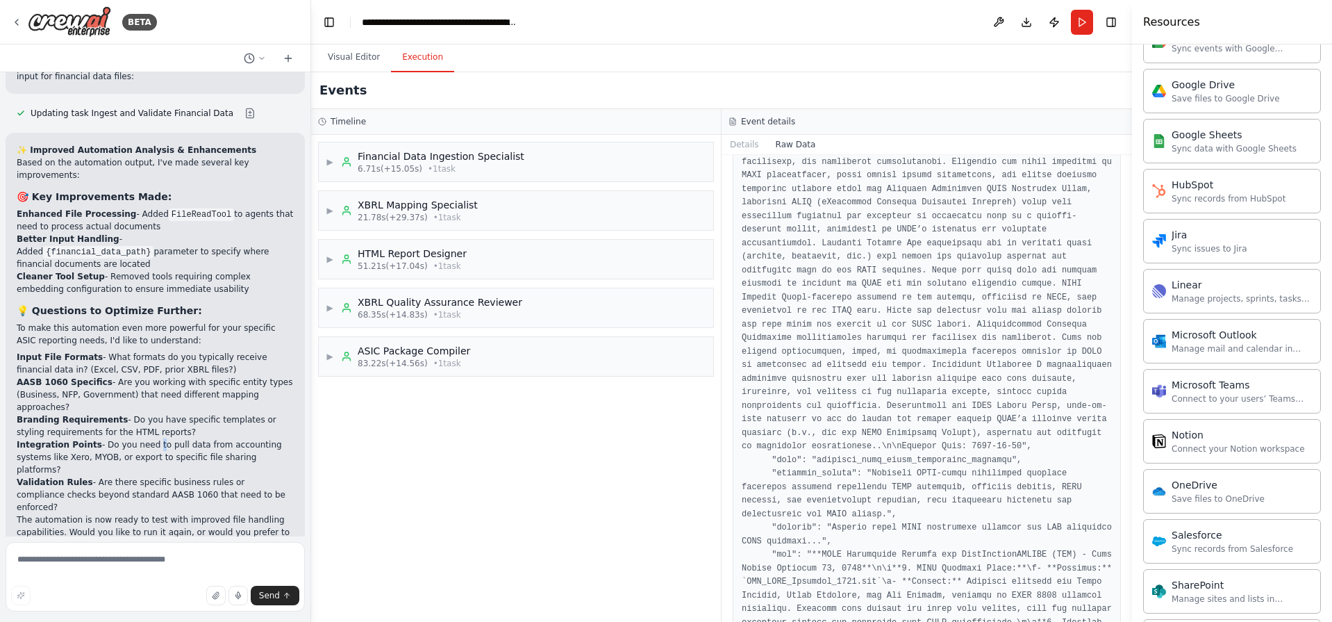
click at [139, 438] on p "Integration Points - Do you need to pull data from accounting systems like Xero…" at bounding box center [155, 457] width 277 height 38
click at [91, 413] on p "Branding Requirements - Do you have specific templates or styling requirements …" at bounding box center [155, 425] width 277 height 25
click at [124, 513] on p "The automation is now ready to test with improved file handling capabilities. W…" at bounding box center [155, 538] width 277 height 50
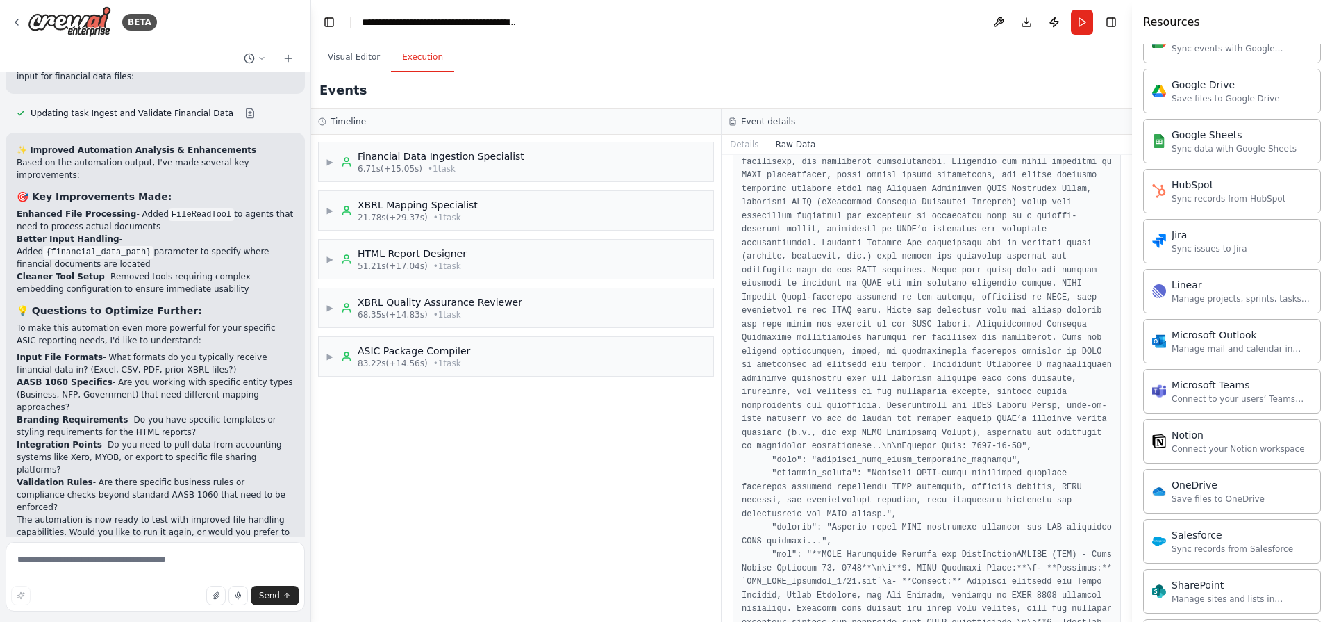
click at [124, 513] on p "The automation is now ready to test with improved file handling capabilities. W…" at bounding box center [155, 538] width 277 height 50
click at [133, 476] on p "Validation Rules - Are there specific business rules or compliance checks beyon…" at bounding box center [155, 495] width 277 height 38
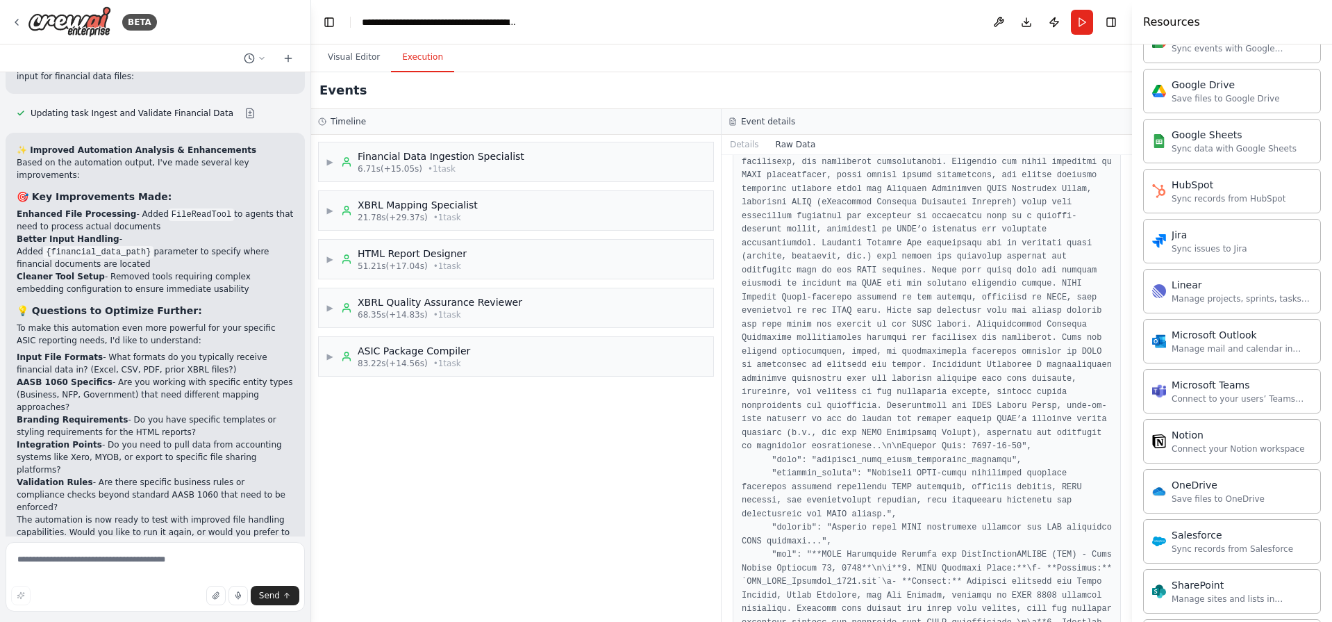
click at [164, 513] on p "The automation is now ready to test with improved file handling capabilities. W…" at bounding box center [155, 538] width 277 height 50
click at [172, 476] on p "Validation Rules - Are there specific business rules or compliance checks beyon…" at bounding box center [155, 495] width 277 height 38
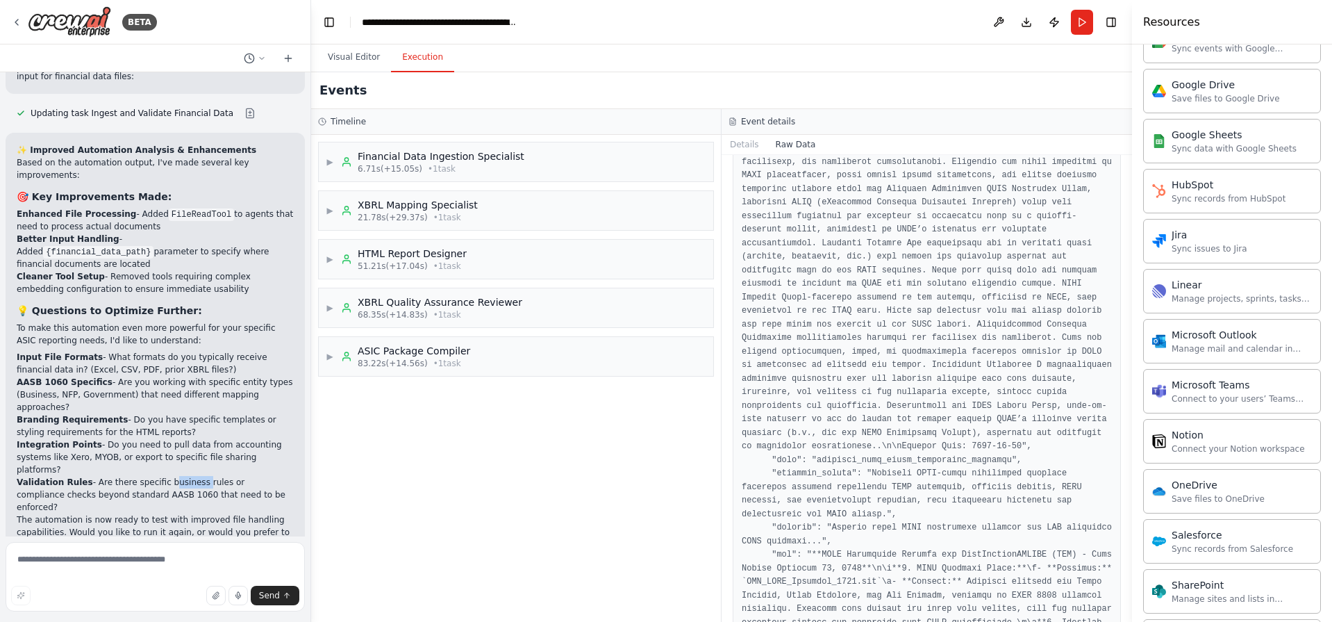
click at [172, 476] on p "Validation Rules - Are there specific business rules or compliance checks beyon…" at bounding box center [155, 495] width 277 height 38
click at [200, 513] on p "The automation is now ready to test with improved file handling capabilities. W…" at bounding box center [155, 538] width 277 height 50
click at [224, 476] on p "Validation Rules - Are there specific business rules or compliance checks beyon…" at bounding box center [155, 495] width 277 height 38
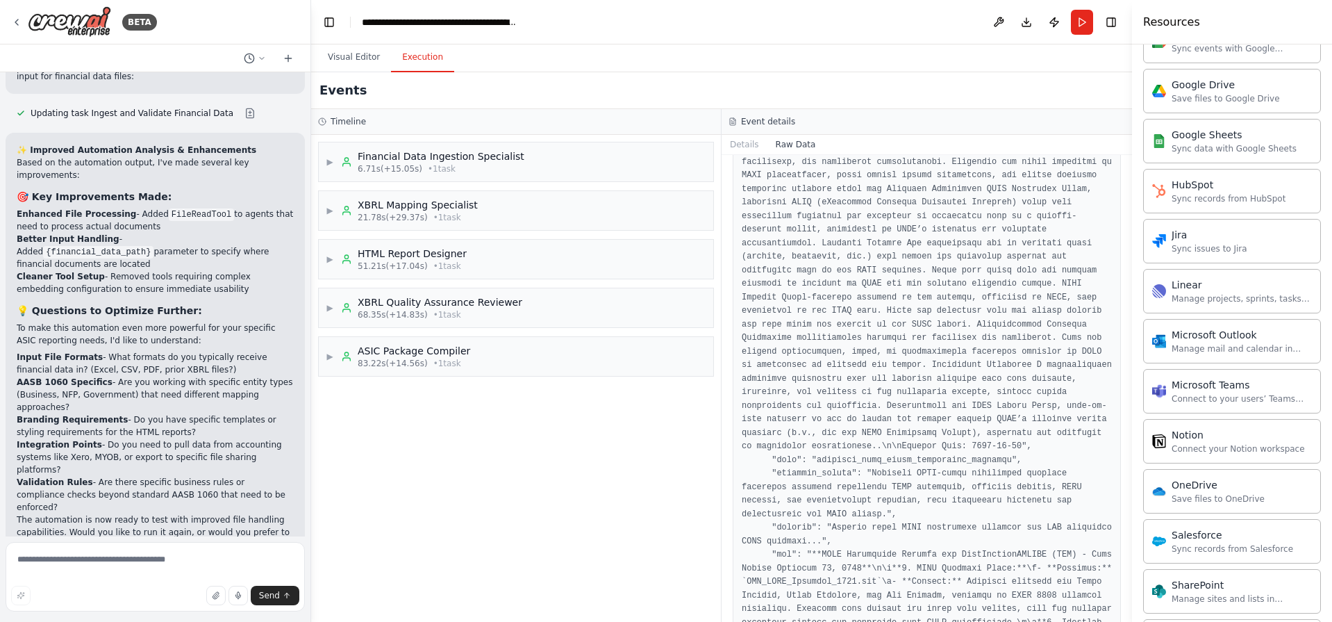
click at [224, 476] on p "Validation Rules - Are there specific business rules or compliance checks beyon…" at bounding box center [155, 495] width 277 height 38
click at [154, 513] on p "The automation is now ready to test with improved file handling capabilities. W…" at bounding box center [155, 538] width 277 height 50
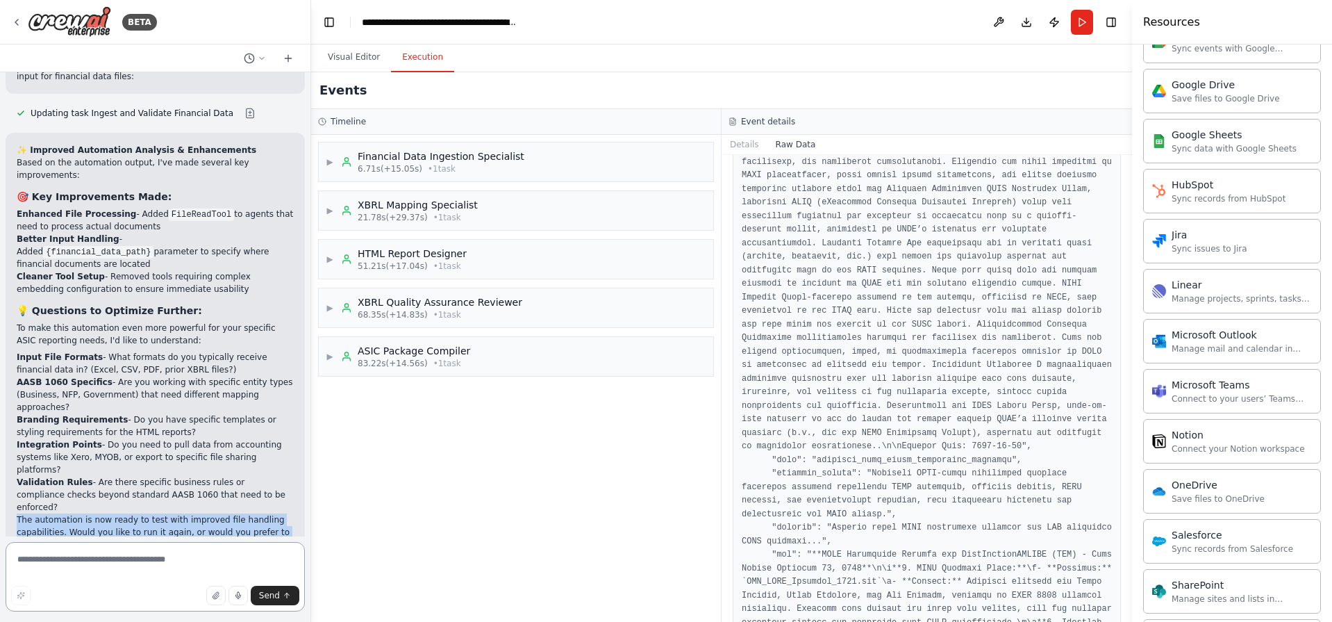
click at [103, 569] on textarea at bounding box center [155, 576] width 299 height 69
drag, startPoint x: 1128, startPoint y: 422, endPoint x: 1127, endPoint y: 460, distance: 38.9
click at [1133, 472] on div "Resources Crew Task Agent Tools AI & Machine Learning Database & Data File & Do…" at bounding box center [1232, 311] width 200 height 622
drag, startPoint x: 1127, startPoint y: 431, endPoint x: 1124, endPoint y: 536, distance: 104.9
click at [1126, 546] on div "BETA Hello! I'm the CrewAI assistant. What kind of automation do you want to bu…" at bounding box center [666, 311] width 1332 height 622
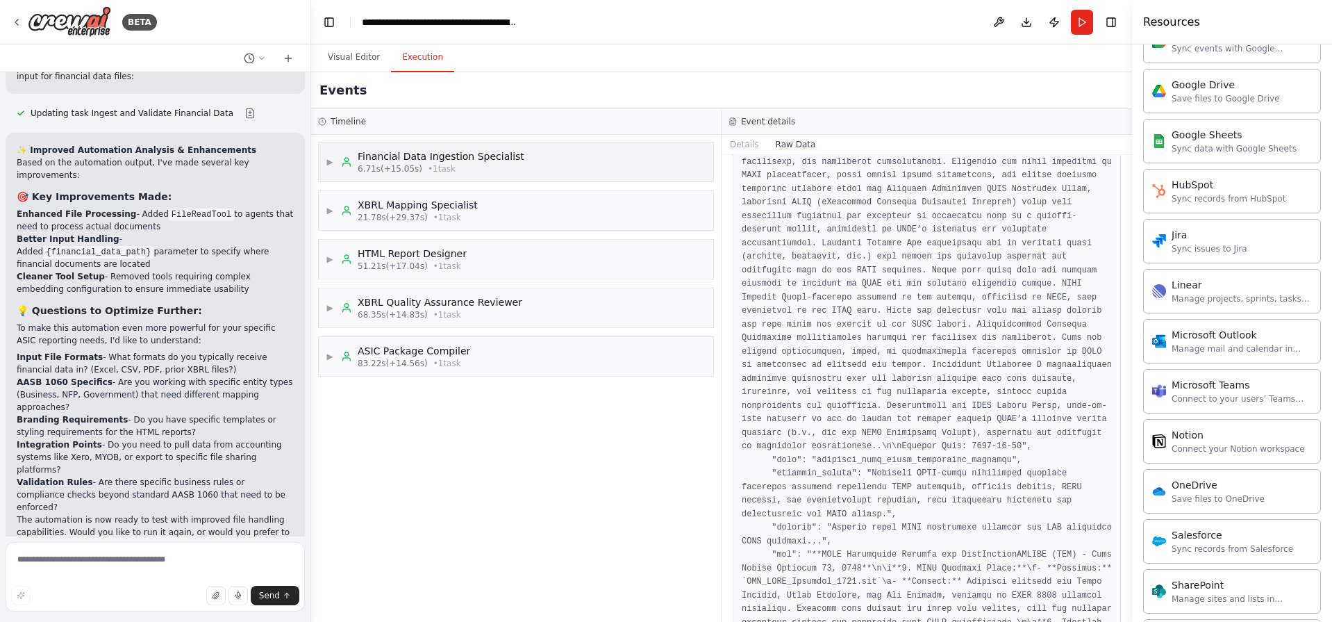
click at [326, 163] on span "▶" at bounding box center [330, 161] width 8 height 11
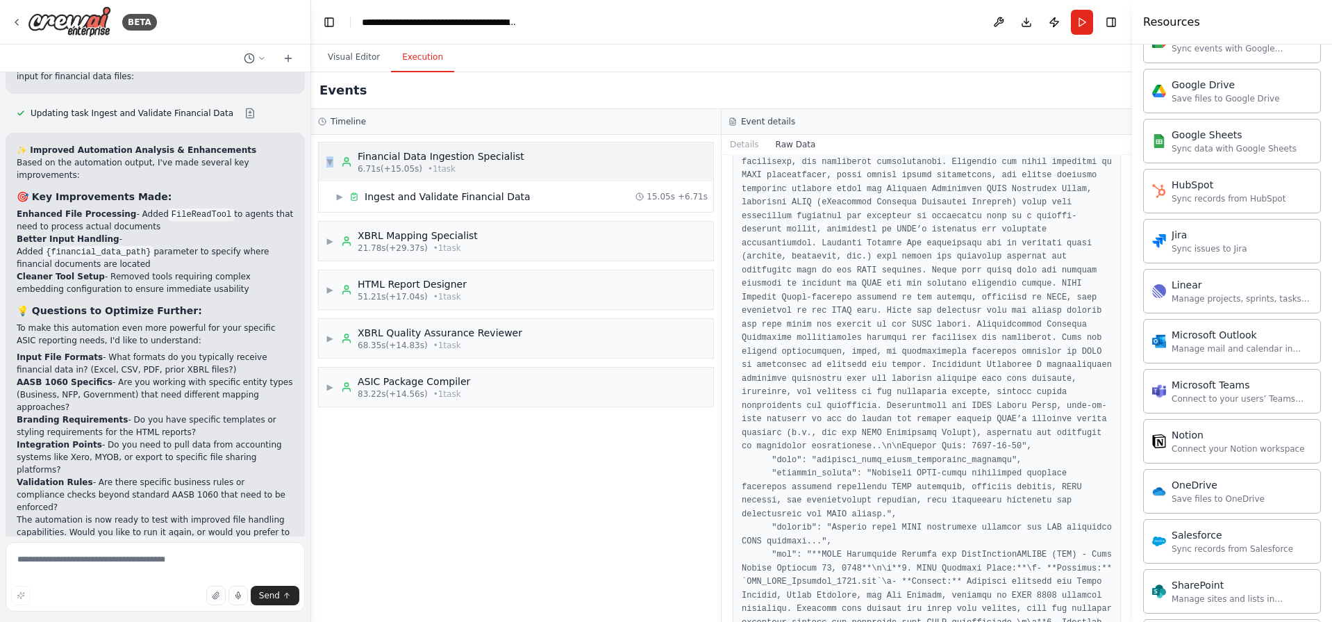
click at [326, 163] on span "▼" at bounding box center [330, 161] width 8 height 11
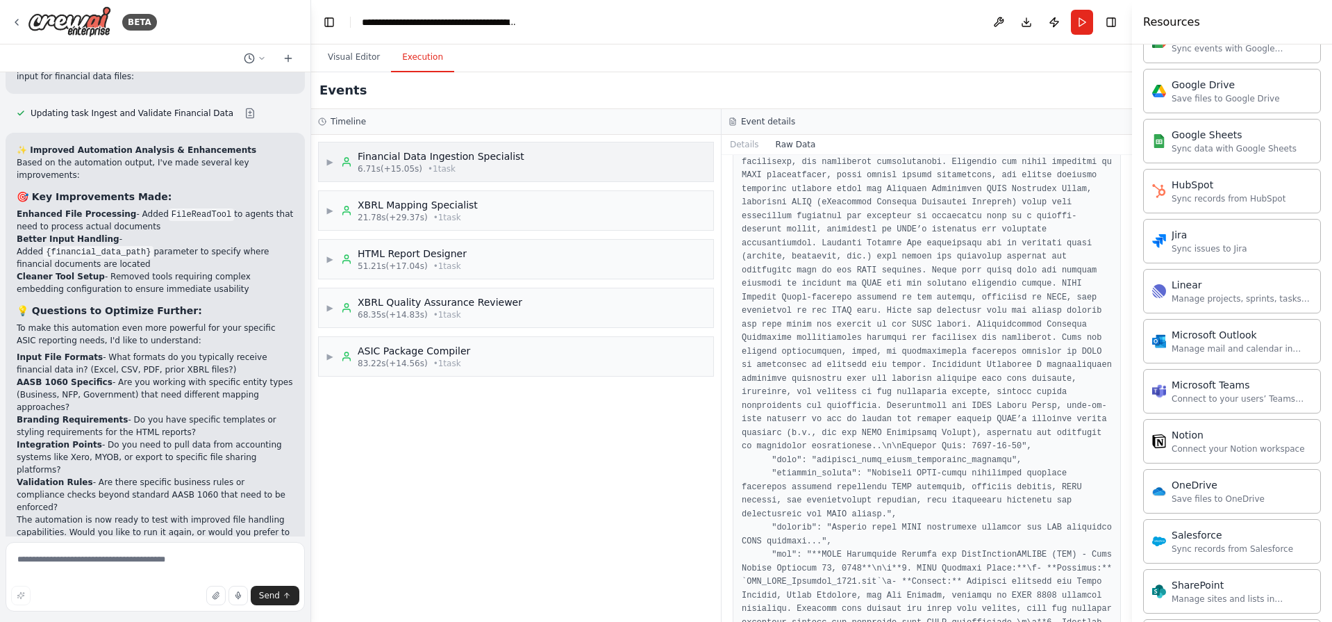
click at [326, 167] on span "▶" at bounding box center [330, 161] width 8 height 11
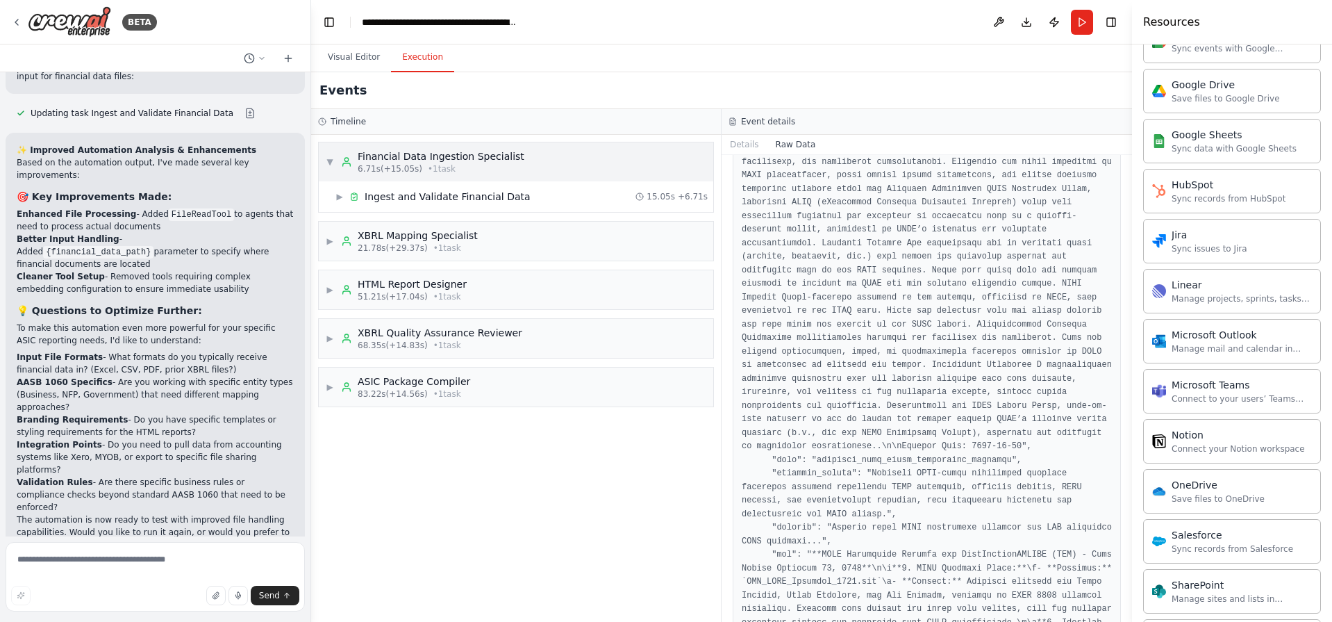
click at [326, 167] on span "▼" at bounding box center [330, 161] width 8 height 11
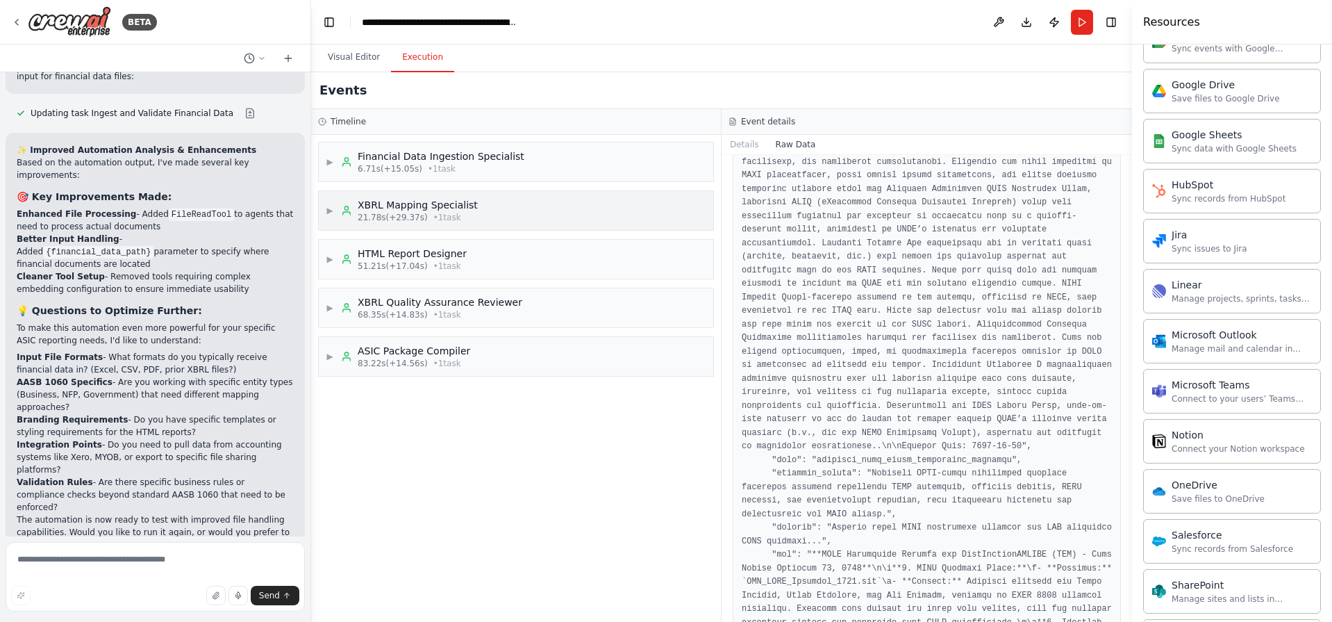
click at [331, 214] on span "▶" at bounding box center [330, 210] width 8 height 11
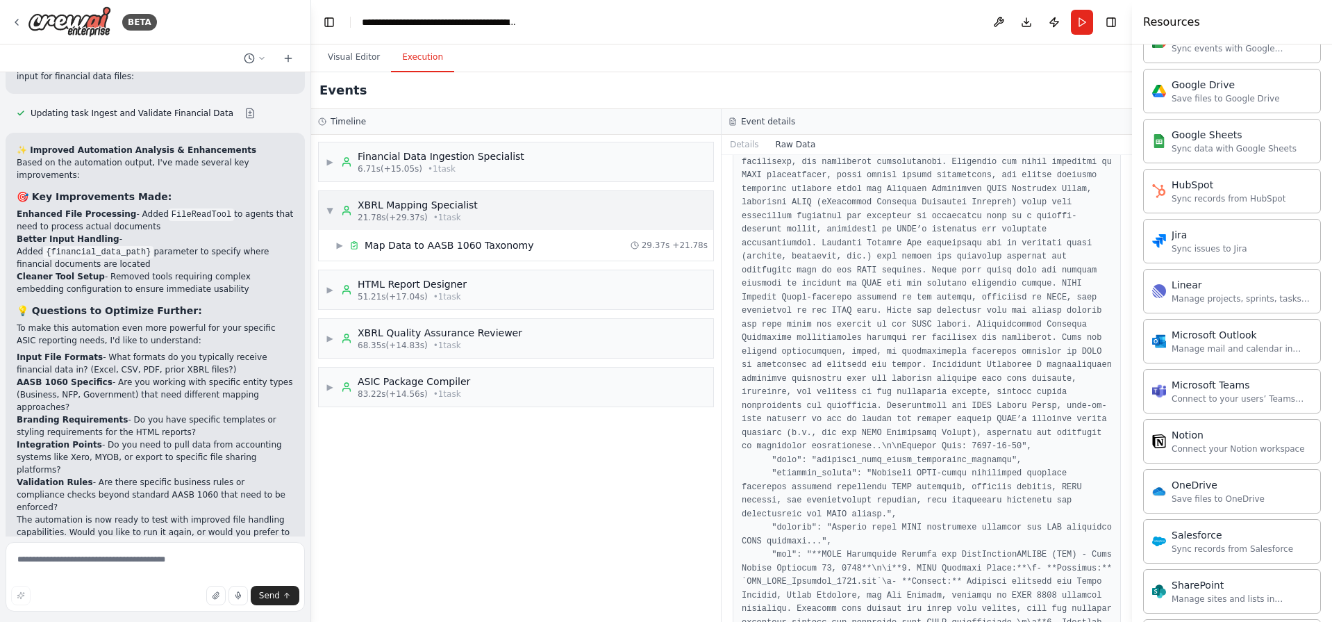
click at [331, 214] on span "▼" at bounding box center [330, 210] width 8 height 11
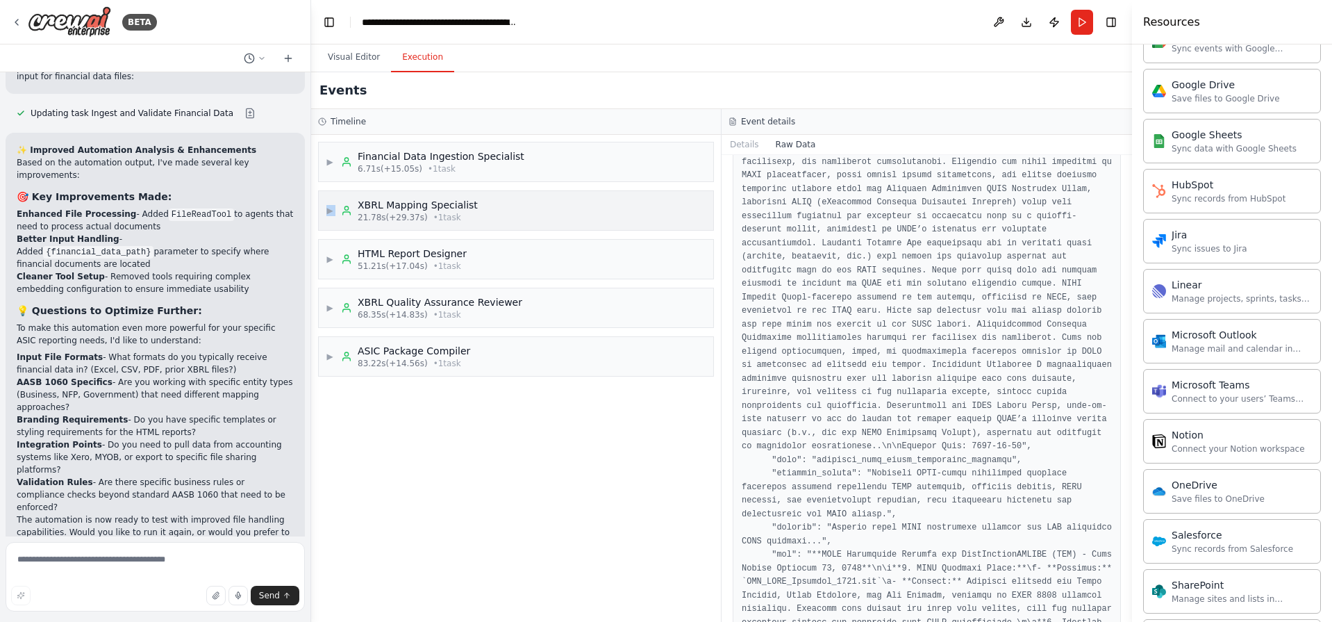
click at [333, 211] on span "▶" at bounding box center [330, 210] width 8 height 11
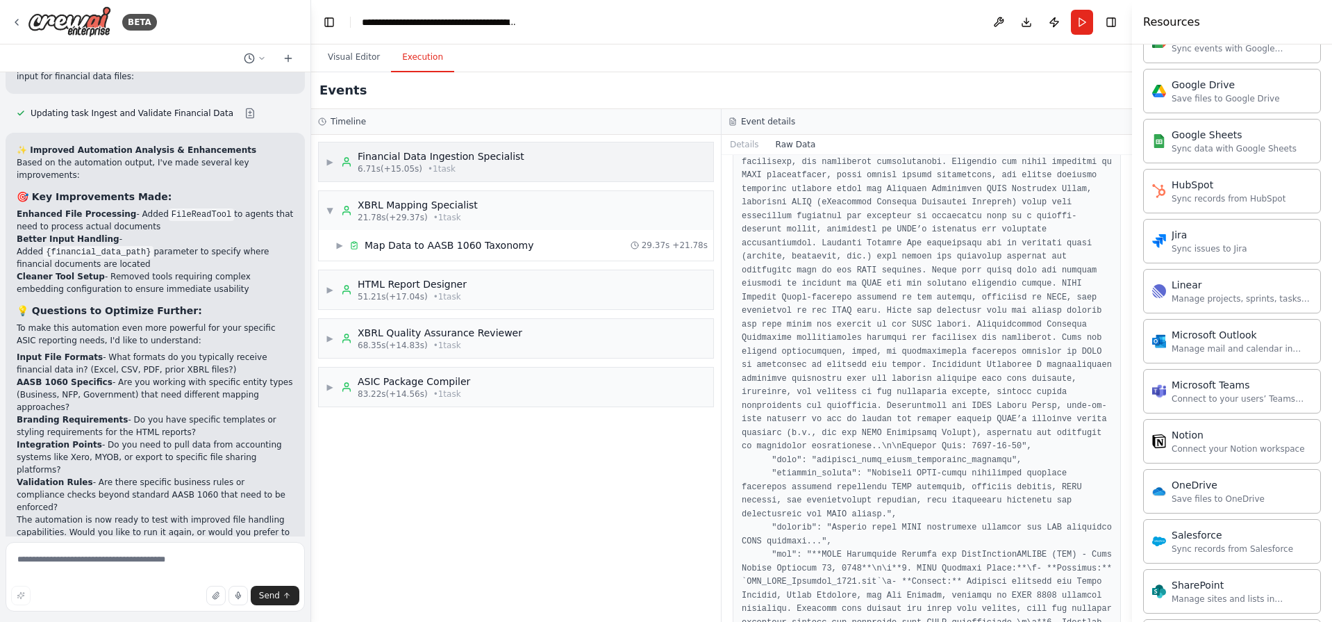
click at [329, 172] on div "▶ Financial Data Ingestion Specialist 6.71s (+15.05s) • 1 task" at bounding box center [425, 161] width 199 height 25
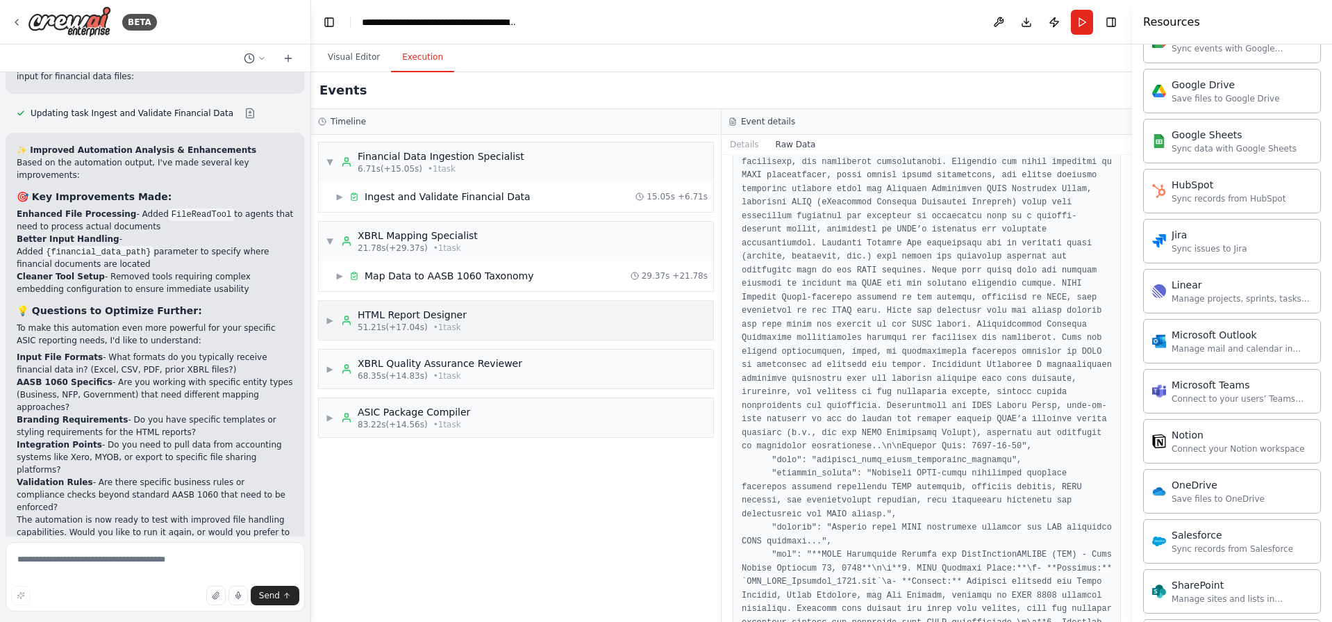
click at [331, 317] on span "▶" at bounding box center [330, 320] width 8 height 11
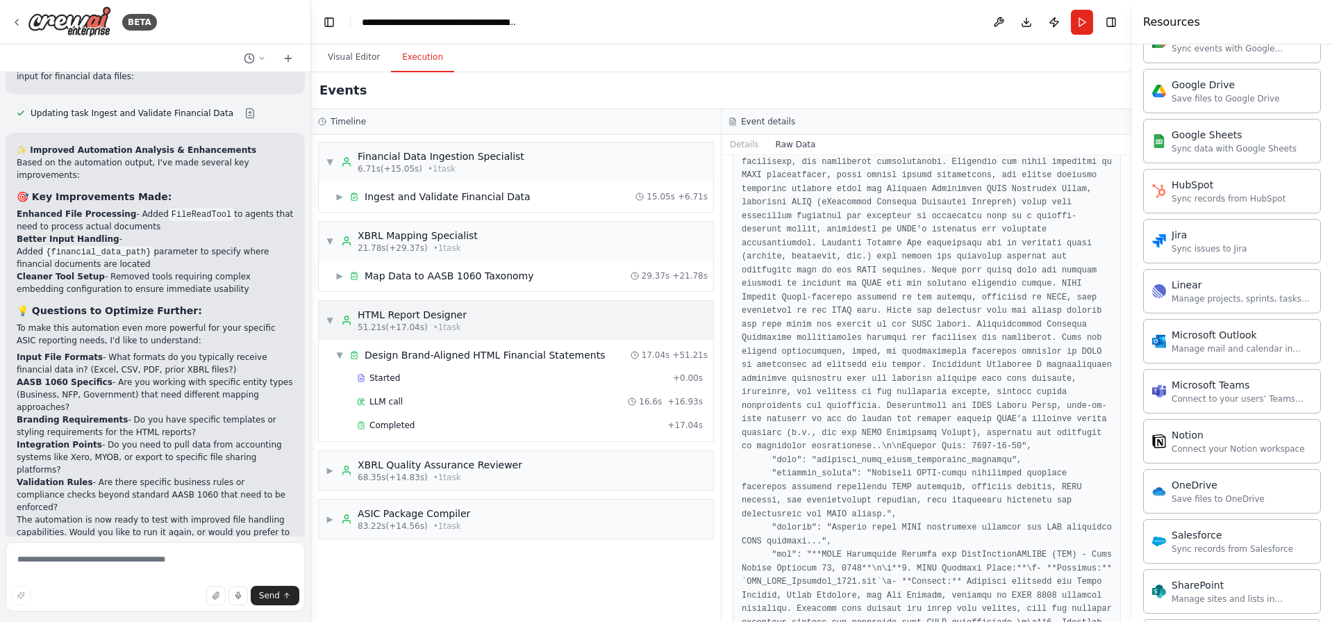
click at [326, 316] on span "▼" at bounding box center [330, 320] width 8 height 11
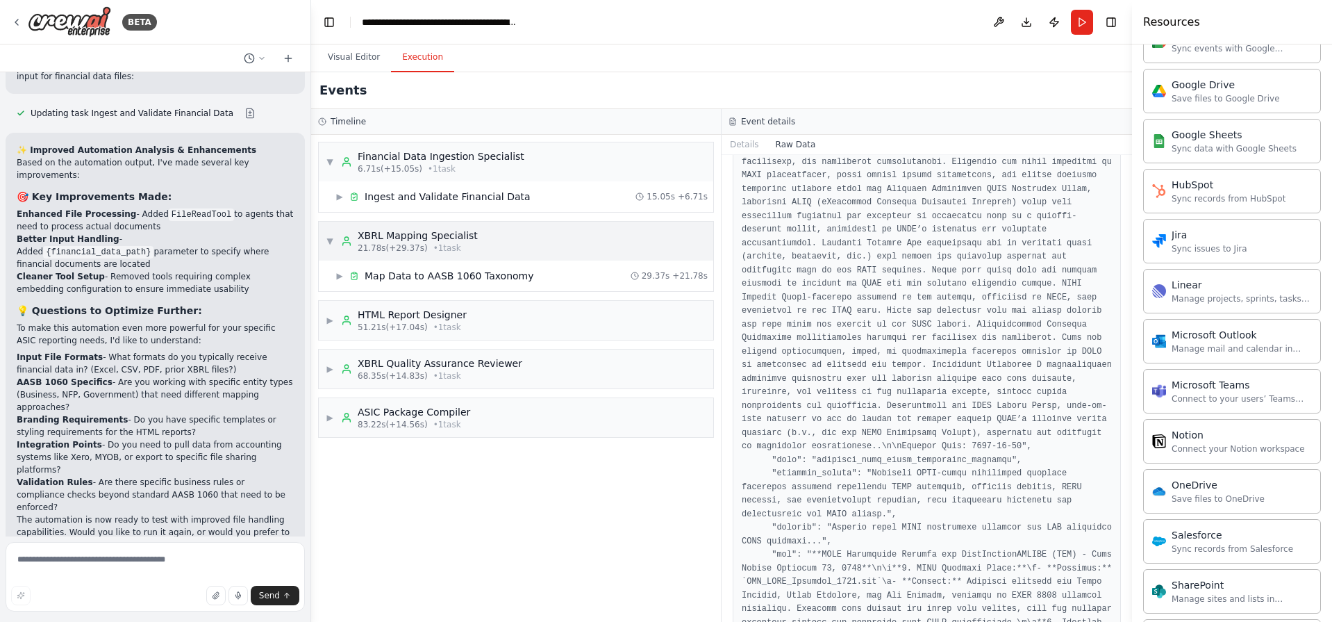
click at [331, 239] on span "▼" at bounding box center [330, 240] width 8 height 11
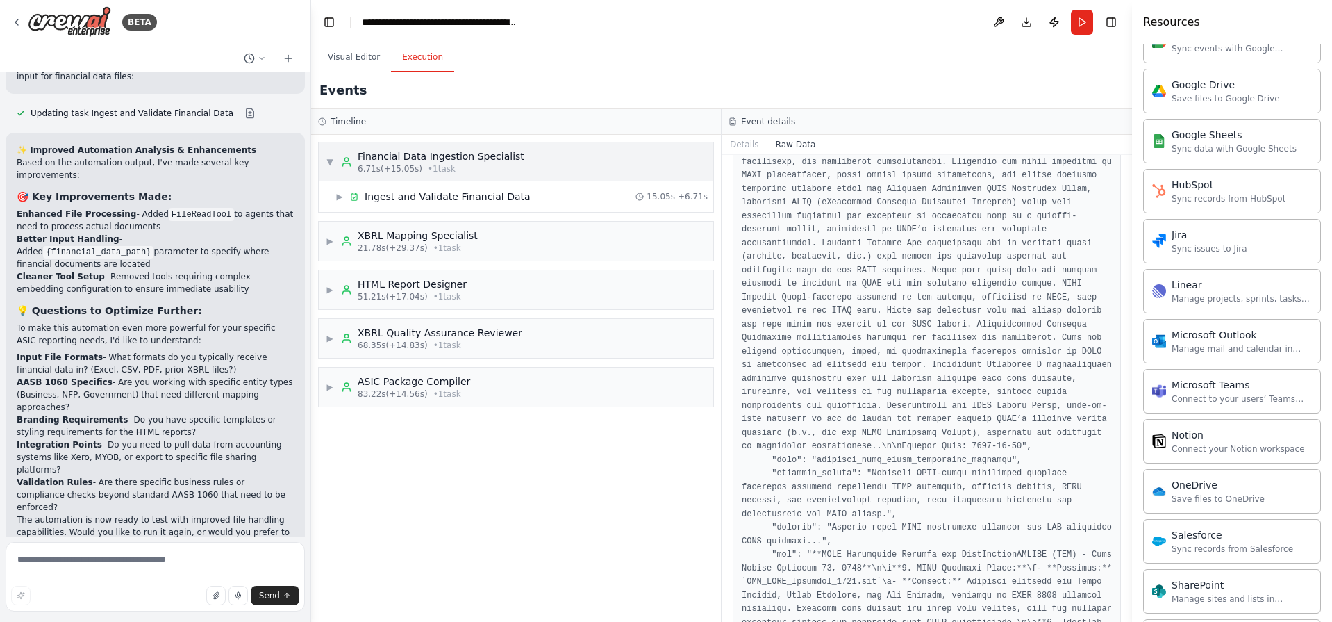
click at [329, 167] on span "▼" at bounding box center [330, 161] width 8 height 11
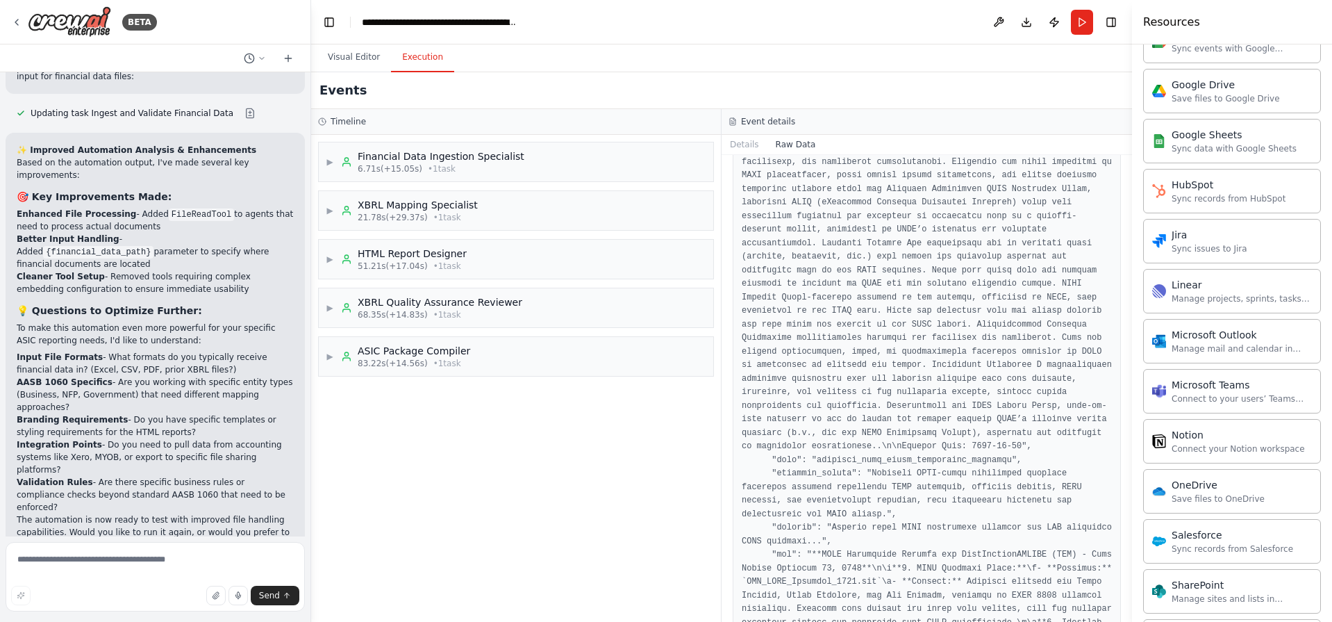
click at [446, 460] on div "▶ Financial Data Ingestion Specialist 6.71s (+15.05s) • 1 task ▶ XBRL Mapping S…" at bounding box center [516, 378] width 410 height 487
click at [328, 61] on button "Visual Editor" at bounding box center [354, 57] width 74 height 29
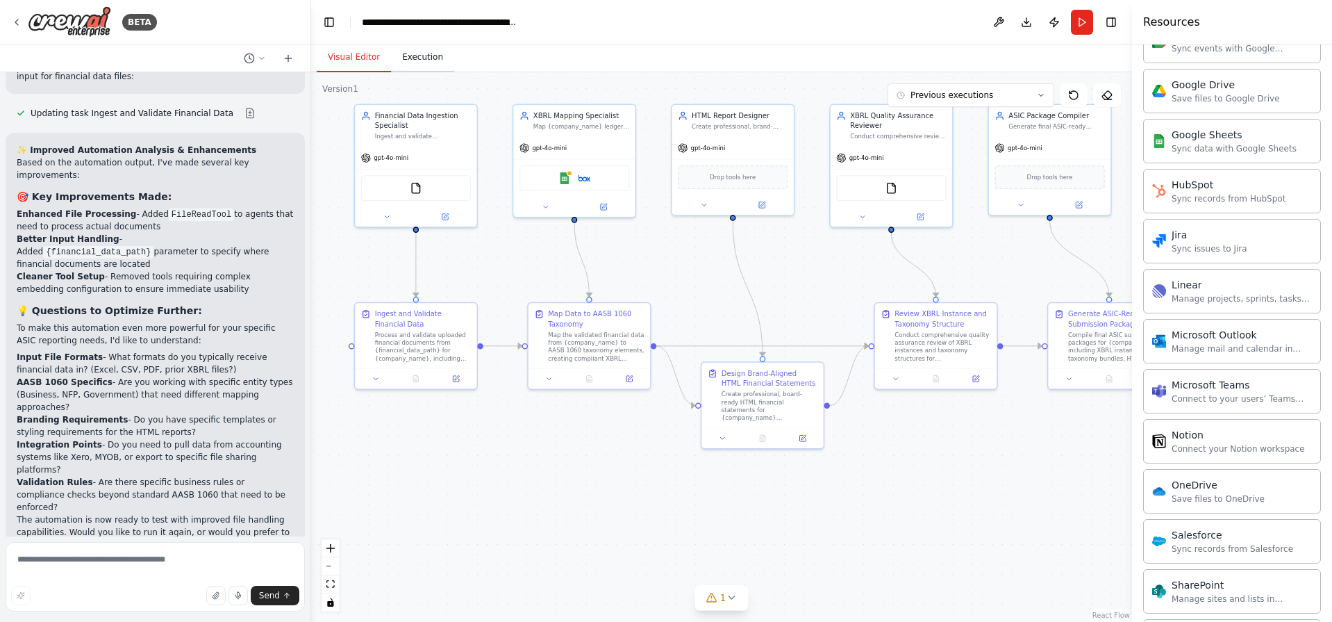
click at [415, 62] on button "Execution" at bounding box center [422, 57] width 63 height 29
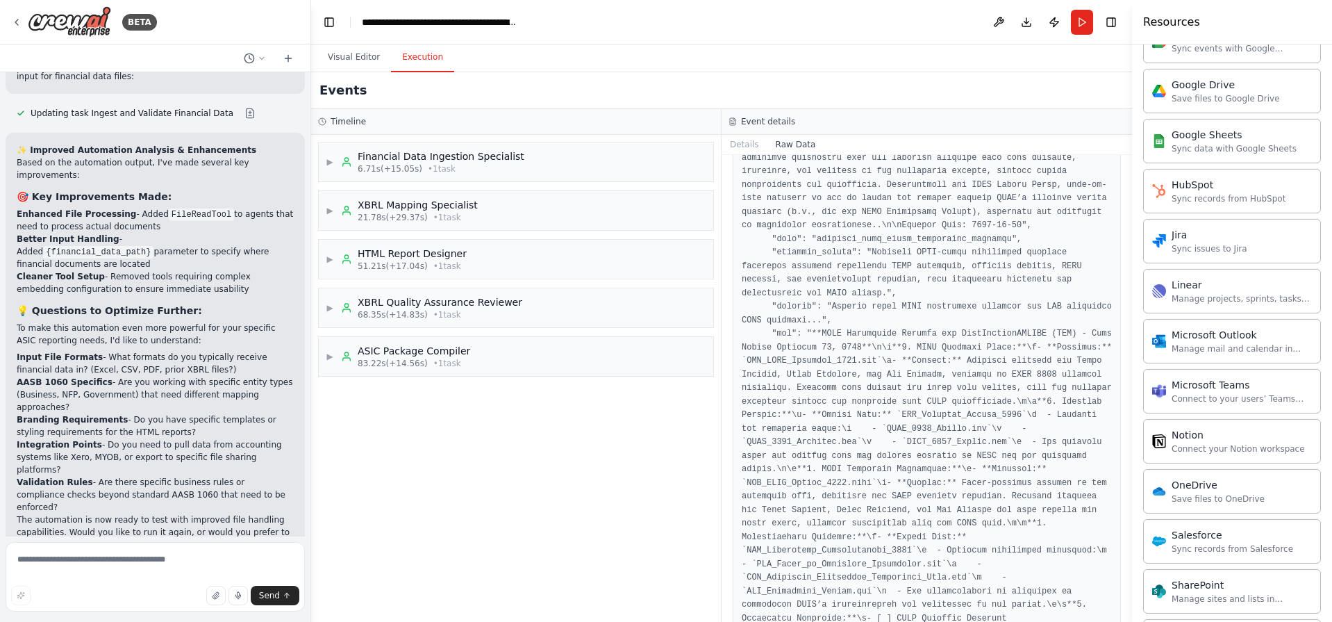
scroll to position [2243, 0]
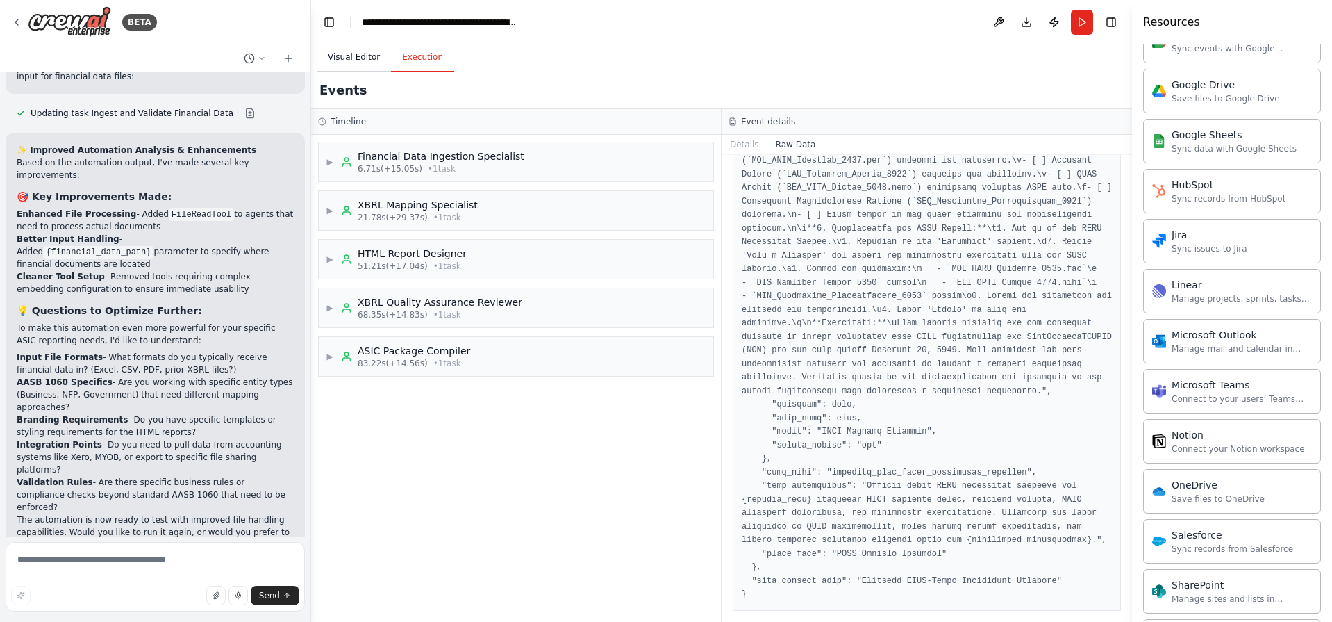
click at [351, 54] on button "Visual Editor" at bounding box center [354, 57] width 74 height 29
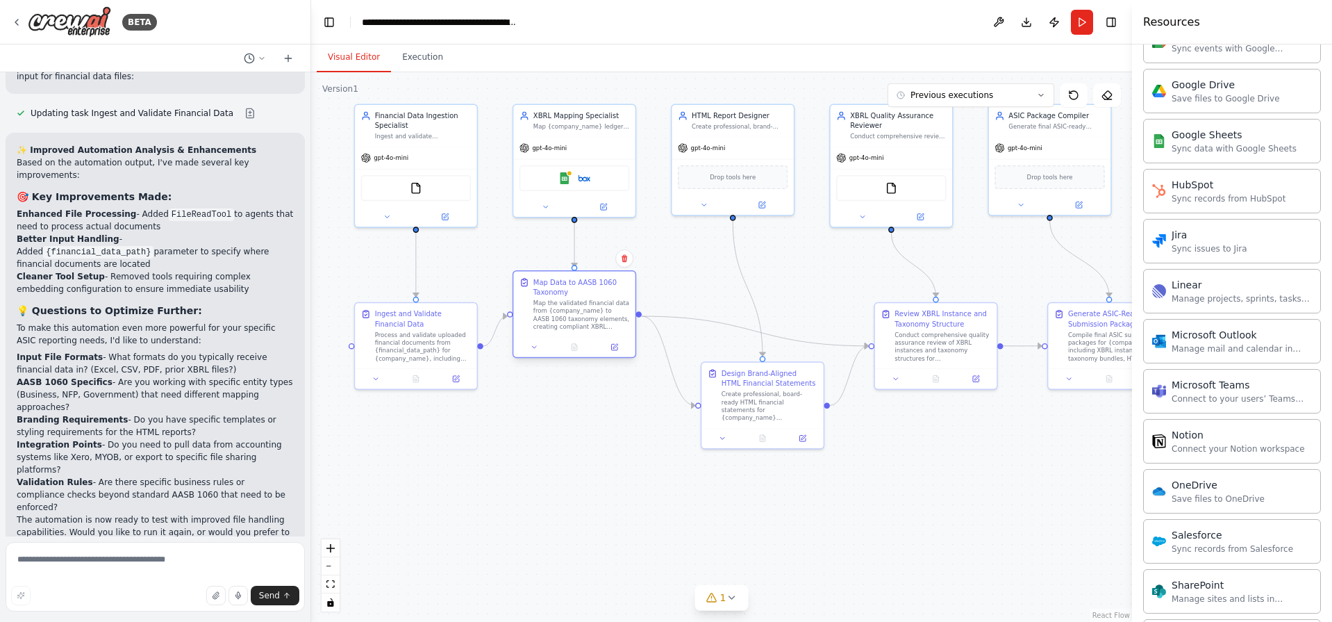
drag, startPoint x: 584, startPoint y: 338, endPoint x: 565, endPoint y: 308, distance: 35.6
click at [565, 308] on div "Map the validated financial data from {company_name} to AASB 1060 taxonomy elem…" at bounding box center [581, 315] width 96 height 32
drag, startPoint x: 781, startPoint y: 396, endPoint x: 726, endPoint y: 299, distance: 111.4
click at [726, 299] on div "Design Brand-Aligned HTML Financial Statements Create professional, board-ready…" at bounding box center [730, 323] width 96 height 53
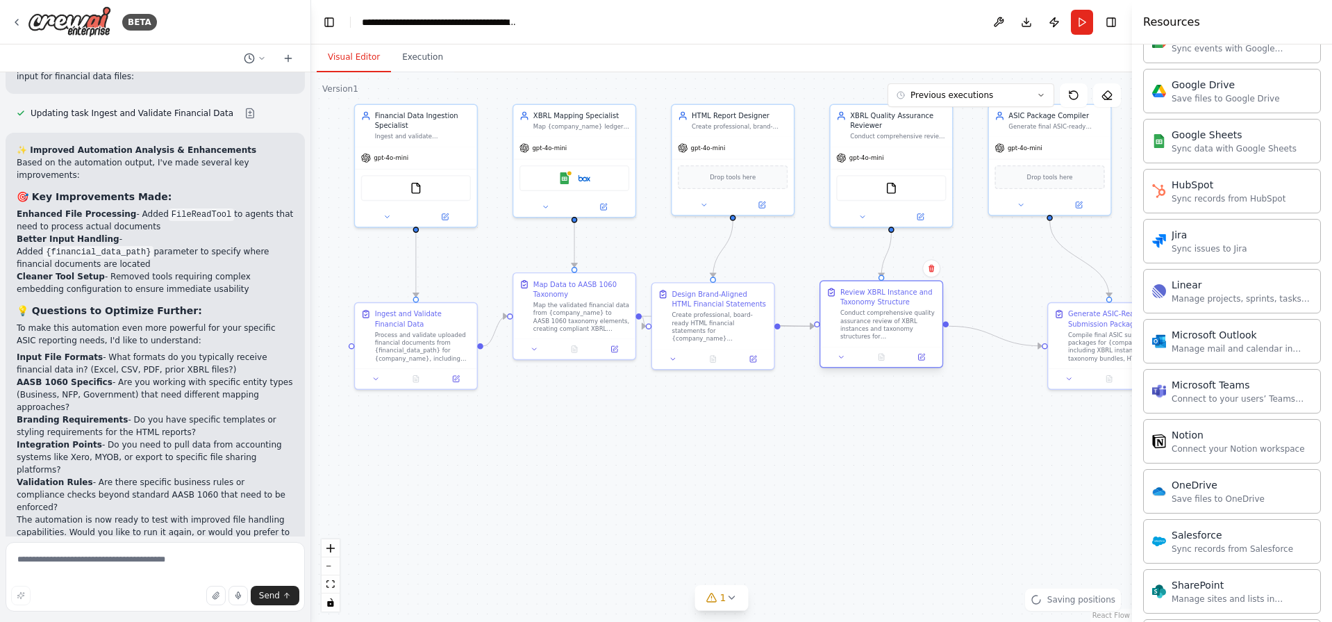
drag, startPoint x: 899, startPoint y: 324, endPoint x: 866, endPoint y: 315, distance: 34.1
click at [866, 315] on div "Conduct comprehensive quality assurance review of XBRL instances and taxonomy s…" at bounding box center [888, 325] width 96 height 32
drag, startPoint x: 1067, startPoint y: 324, endPoint x: 1028, endPoint y: 332, distance: 39.6
click at [1028, 327] on div "Generate ASIC-Ready Submission Packages" at bounding box center [1056, 317] width 96 height 20
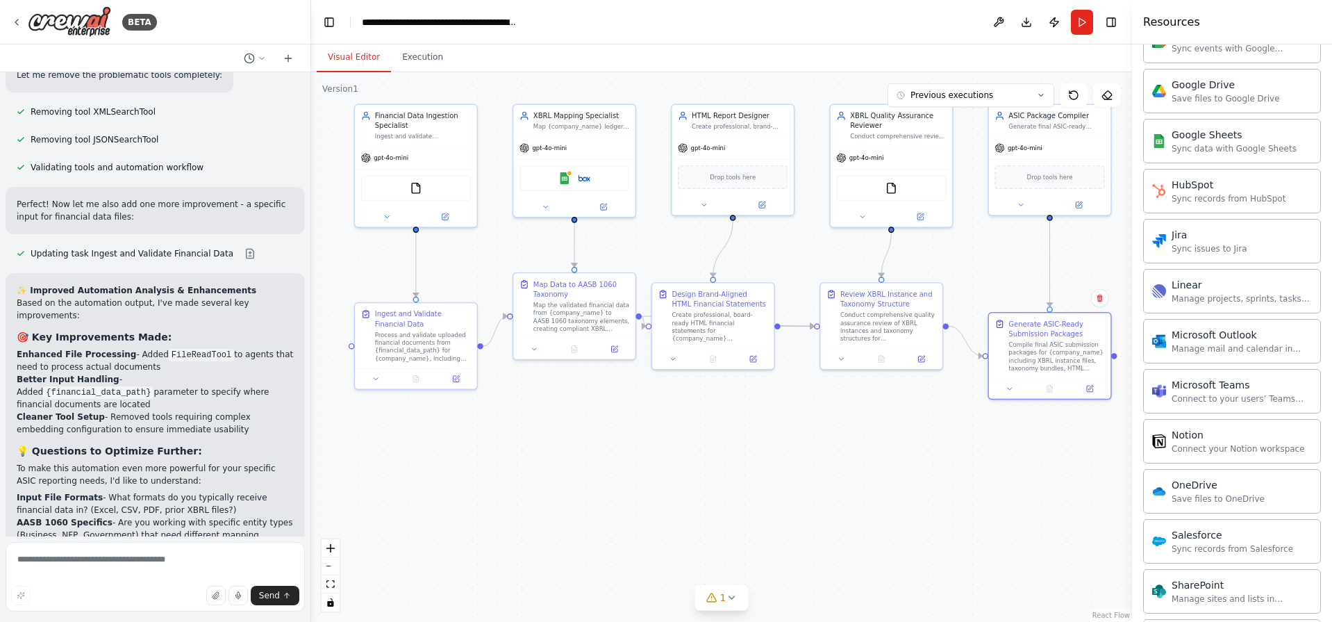
scroll to position [3210, 0]
